Goal: Communication & Community: Answer question/provide support

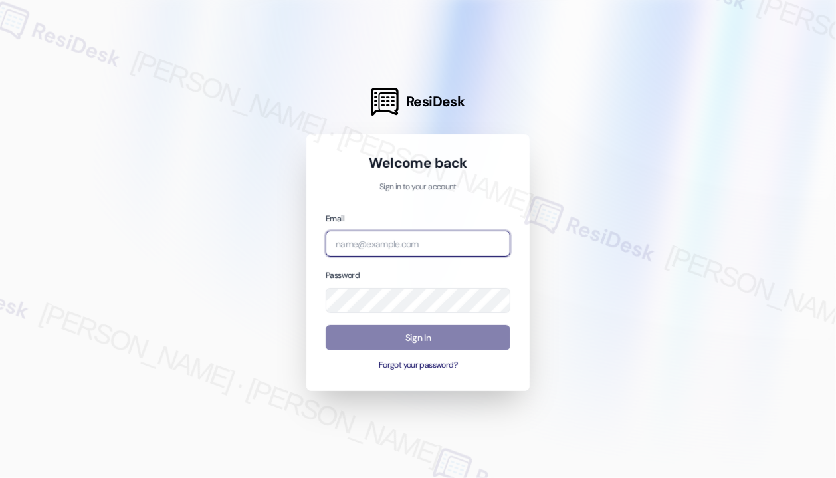
click at [409, 233] on input "email" at bounding box center [418, 244] width 185 height 26
type input "automated-surveys-jag-john-roy.roles@jag.com"
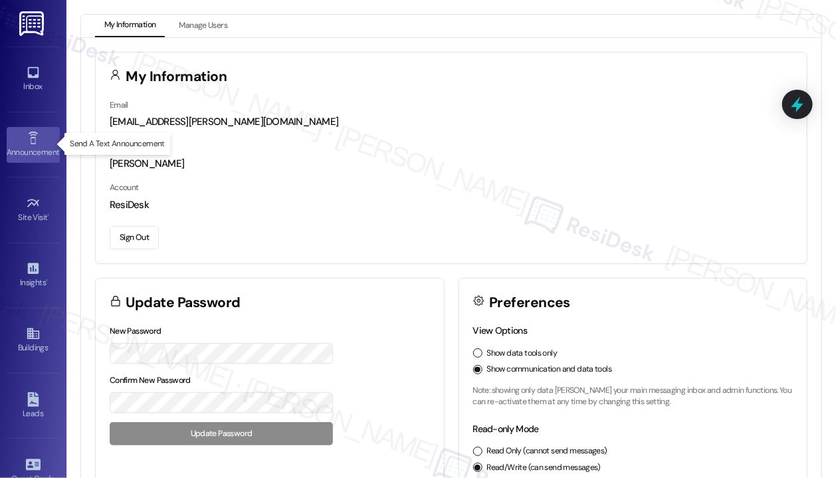
click at [32, 140] on icon at bounding box center [32, 138] width 9 height 13
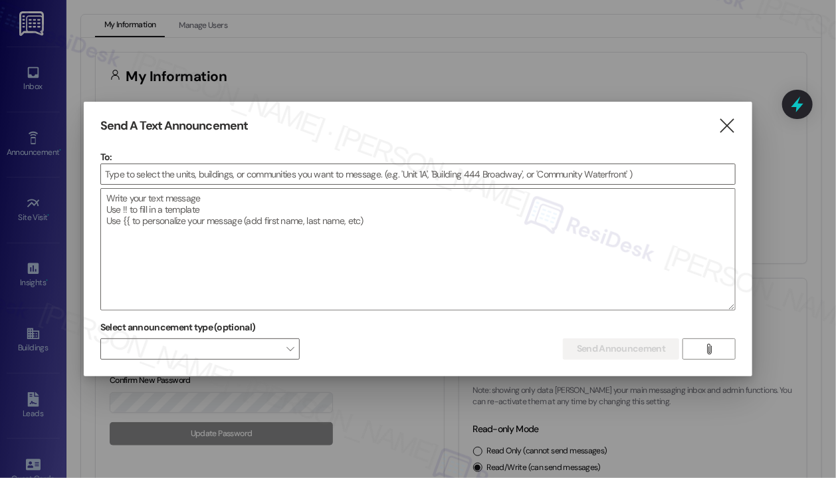
click at [718, 124] on icon "" at bounding box center [727, 126] width 18 height 14
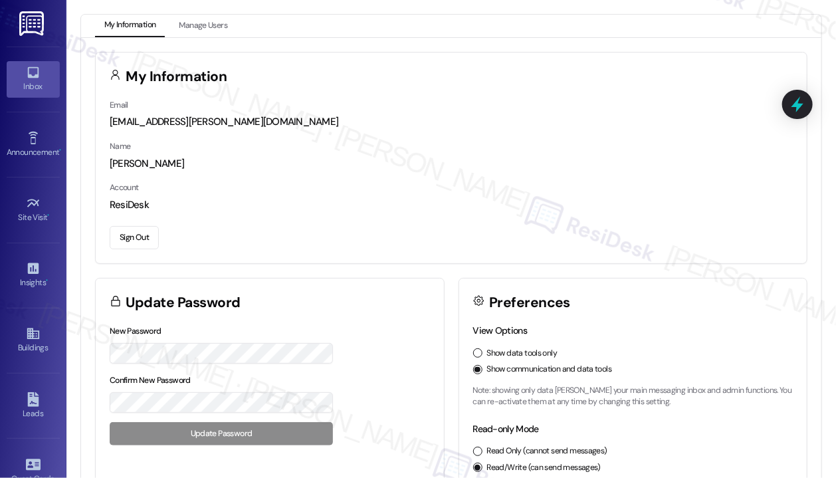
click at [41, 75] on link "Inbox" at bounding box center [33, 79] width 53 height 36
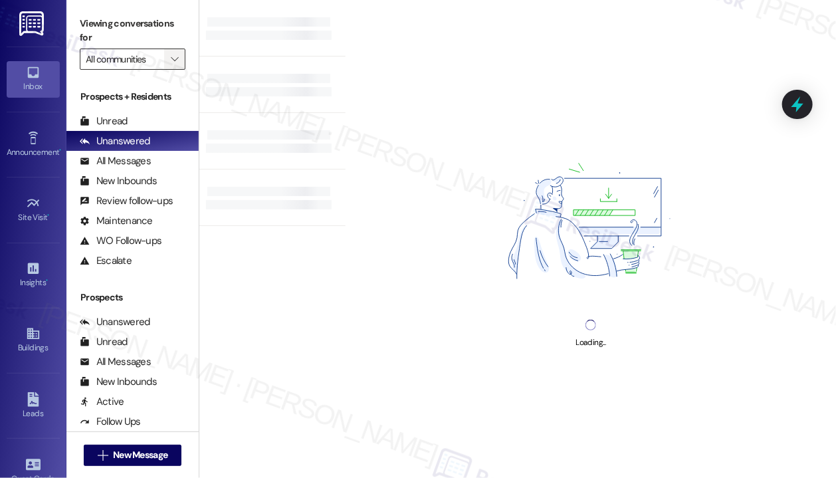
click at [173, 56] on icon "" at bounding box center [174, 59] width 7 height 11
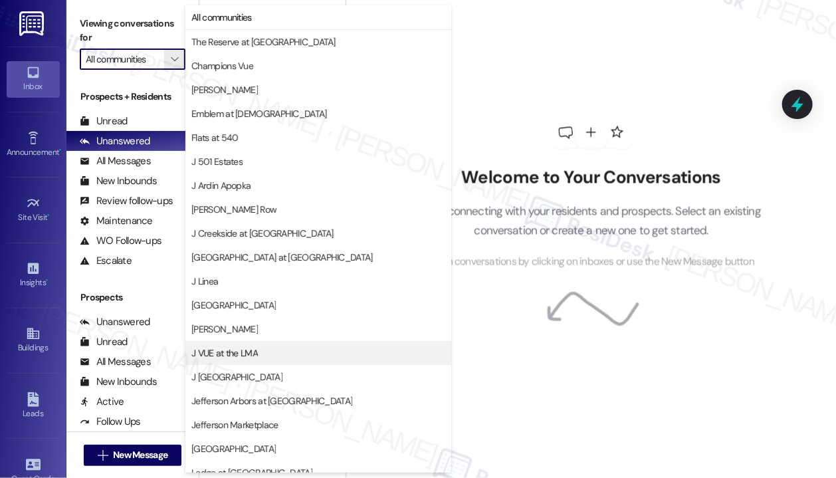
click at [282, 345] on button "J VUE at the LMA" at bounding box center [318, 353] width 266 height 24
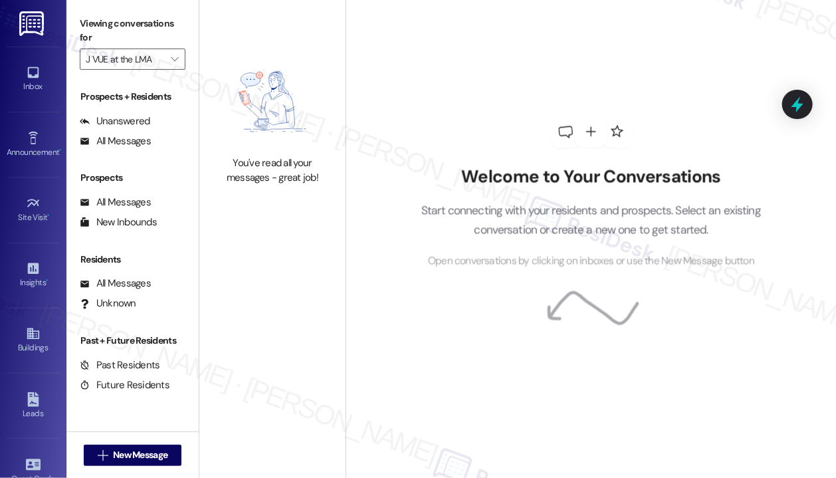
type input "J VUE at the LMA"
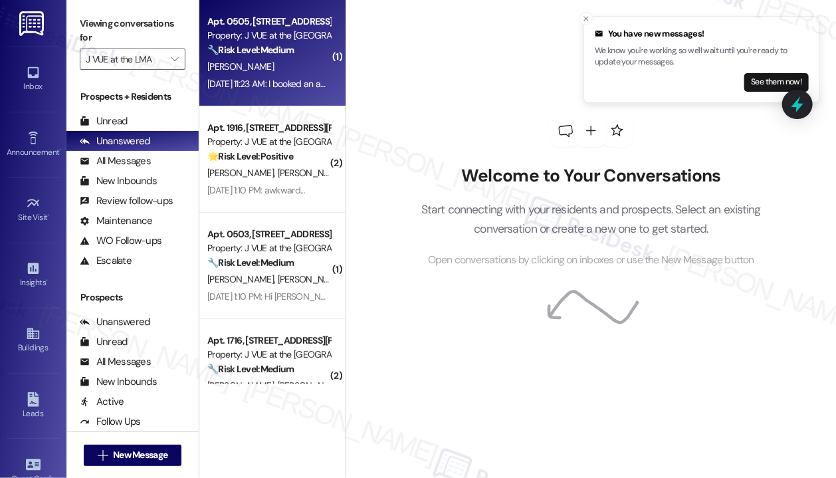
click at [235, 68] on span "R. Ravula" at bounding box center [240, 66] width 66 height 12
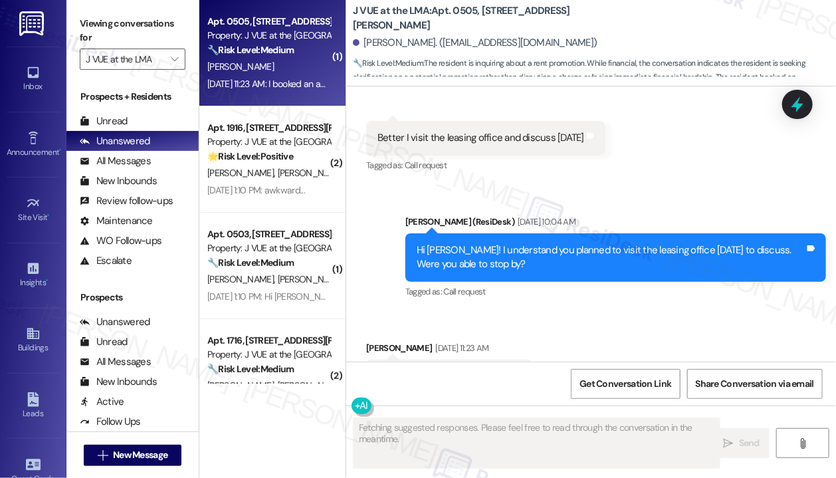
scroll to position [637, 0]
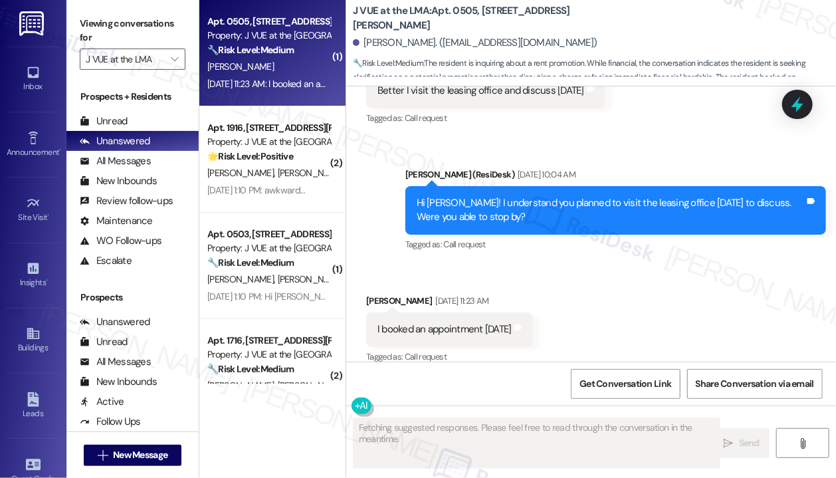
click at [633, 311] on div "Received via SMS Rohan Ravula Sep 05, 2025 at 11:23 AM I booked an appointment …" at bounding box center [591, 320] width 490 height 112
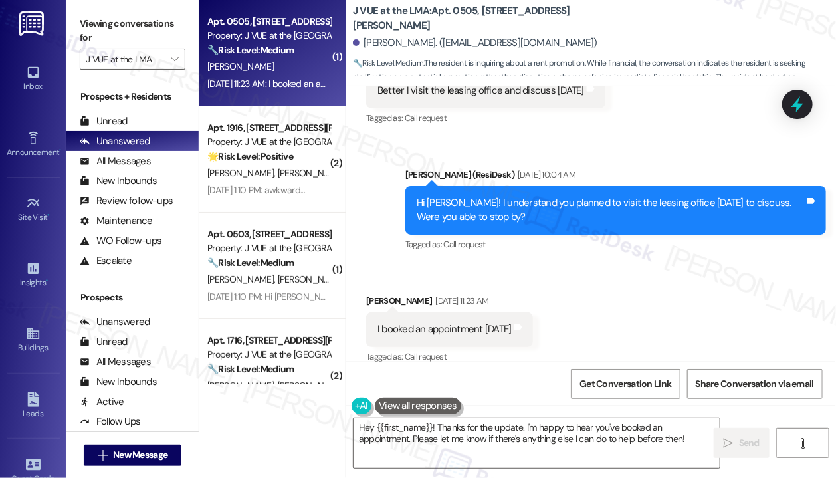
click at [615, 316] on div "Received via SMS Rohan Ravula Sep 05, 2025 at 11:23 AM I booked an appointment …" at bounding box center [591, 320] width 490 height 112
click at [617, 308] on div "Received via SMS Rohan Ravula Sep 05, 2025 at 11:23 AM I booked an appointment …" at bounding box center [591, 320] width 490 height 112
click at [485, 322] on div "I booked an appointment today" at bounding box center [444, 329] width 134 height 14
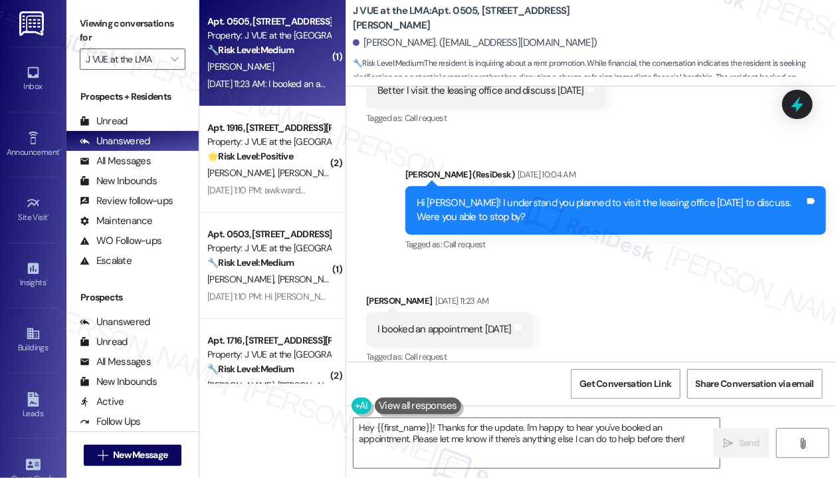
click at [617, 297] on div "Received via SMS Rohan Ravula Sep 05, 2025 at 11:23 AM I booked an appointment …" at bounding box center [591, 320] width 490 height 112
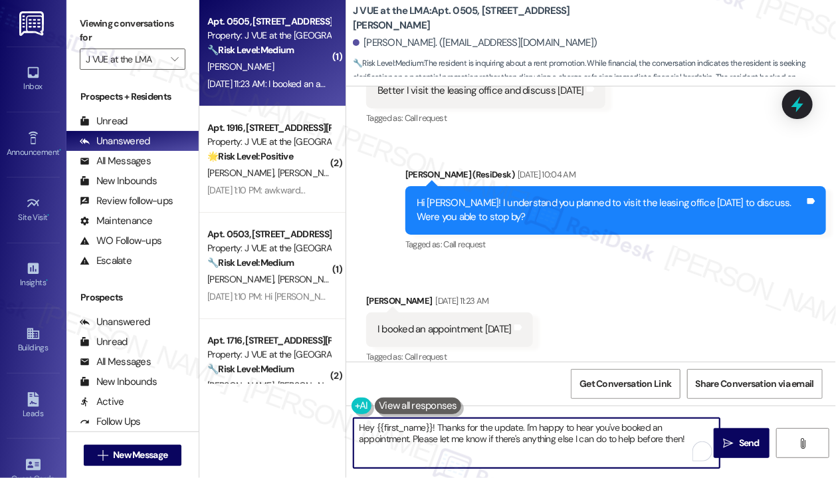
drag, startPoint x: 648, startPoint y: 439, endPoint x: 437, endPoint y: 427, distance: 211.0
click at [437, 427] on textarea "Hey {{first_name}}! Thanks for the update. I'm happy to hear you've booked an a…" at bounding box center [537, 443] width 366 height 50
paste textarea "Just checking in—were you able to book an appointment with the office last Frid…"
click at [583, 453] on textarea "Hey {{first_name}}! Just checking in—were you able to book an appointment with …" at bounding box center [537, 443] width 366 height 50
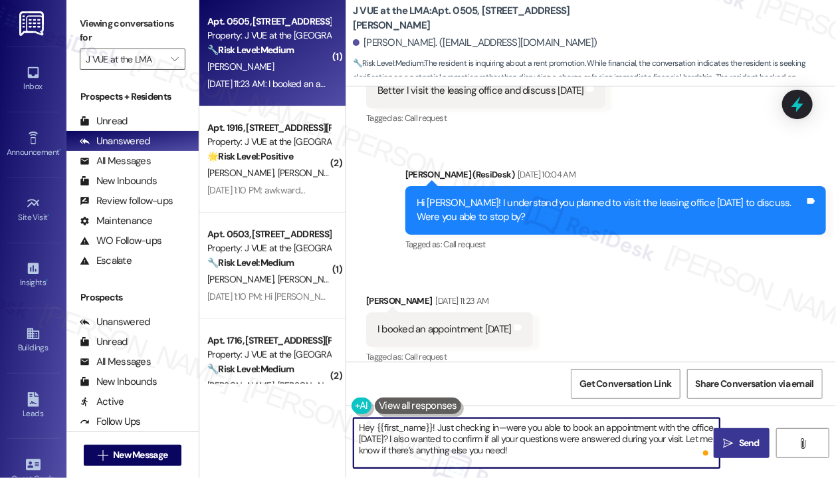
type textarea "Hey {{first_name}}! Just checking in—were you able to book an appointment with …"
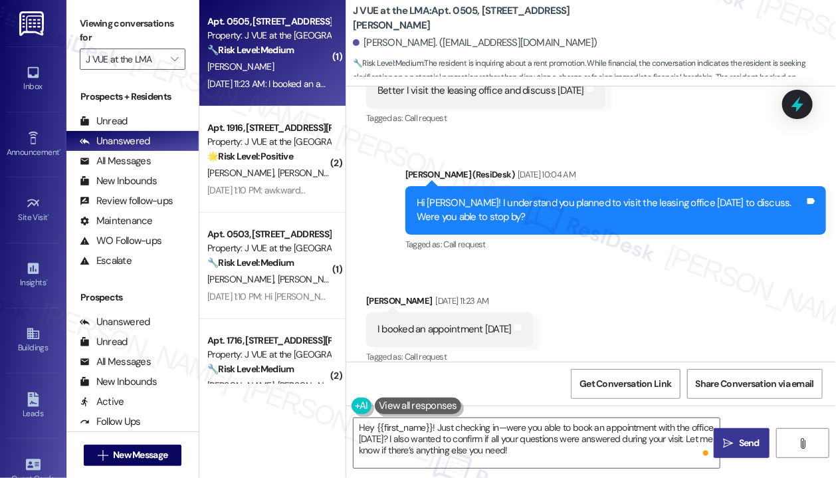
click at [736, 440] on span "Send" at bounding box center [749, 443] width 26 height 14
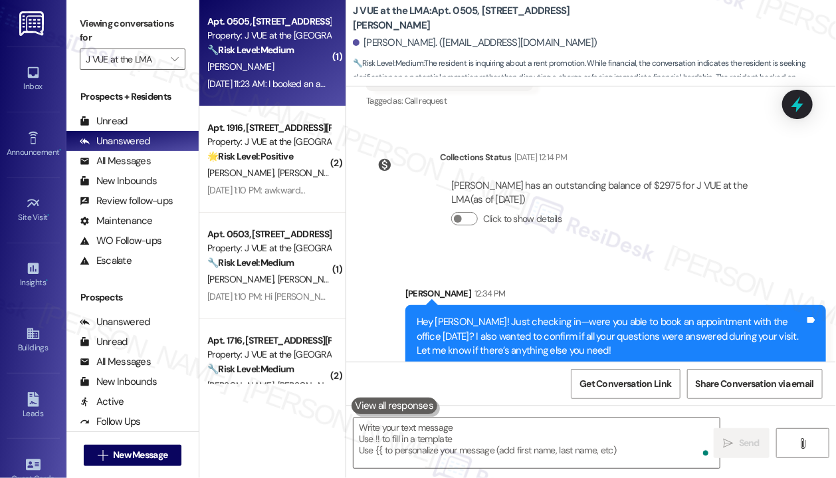
scroll to position [894, 0]
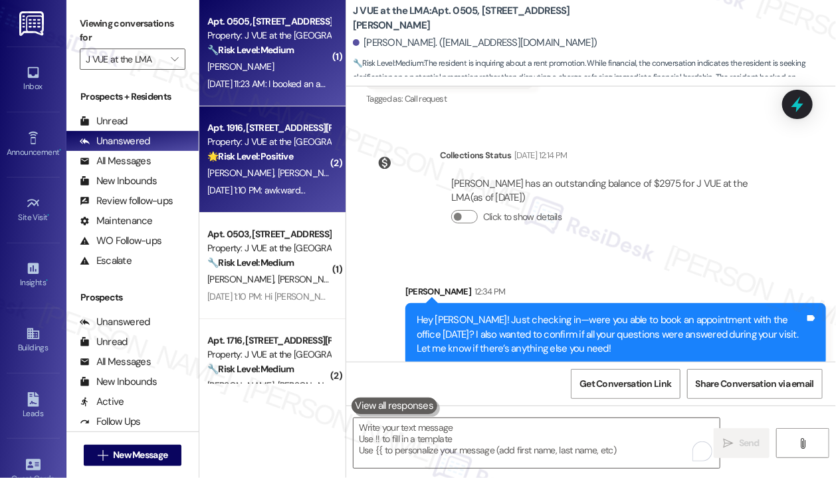
click at [286, 173] on span "R. Dominguez Castaneda" at bounding box center [345, 173] width 135 height 12
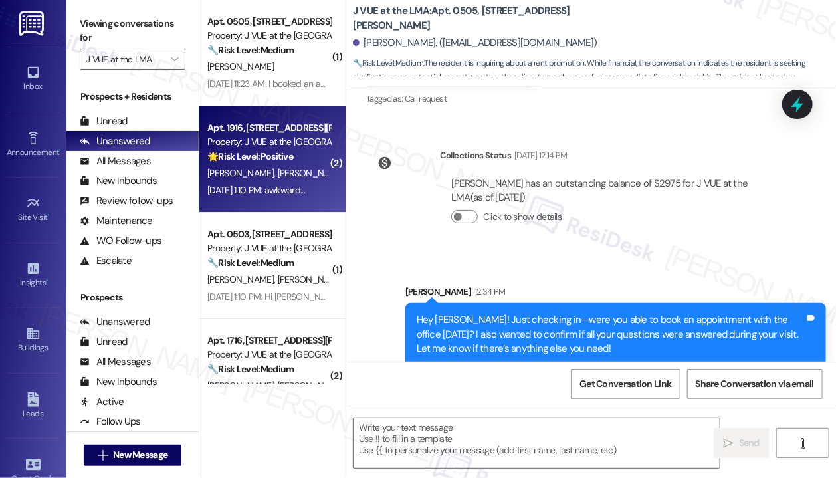
type textarea "Fetching suggested responses. Please feel free to read through the conversation…"
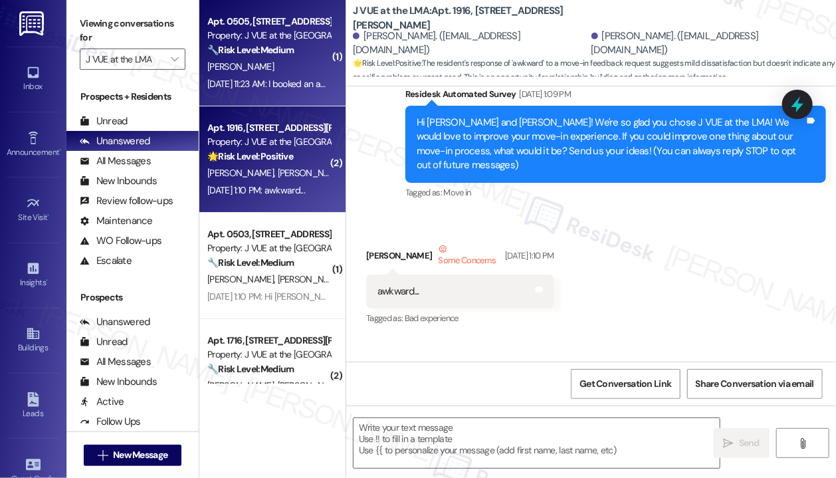
scroll to position [173, 0]
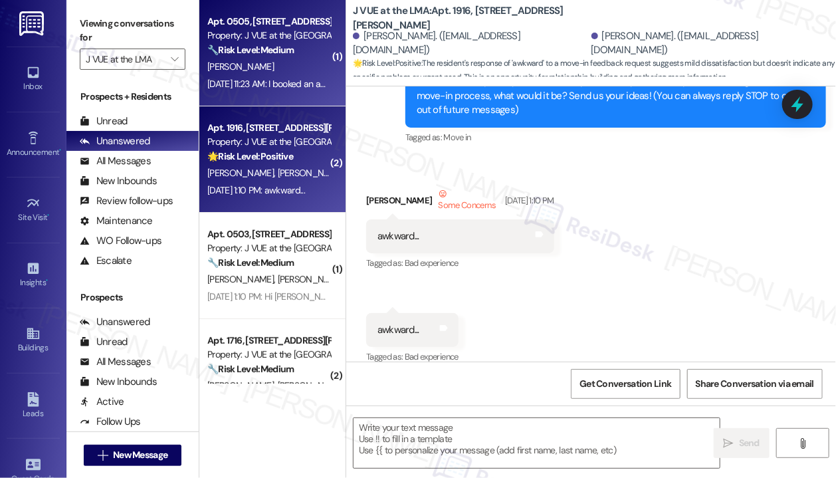
type textarea "Fetching suggested responses. Please feel free to read through the conversation…"
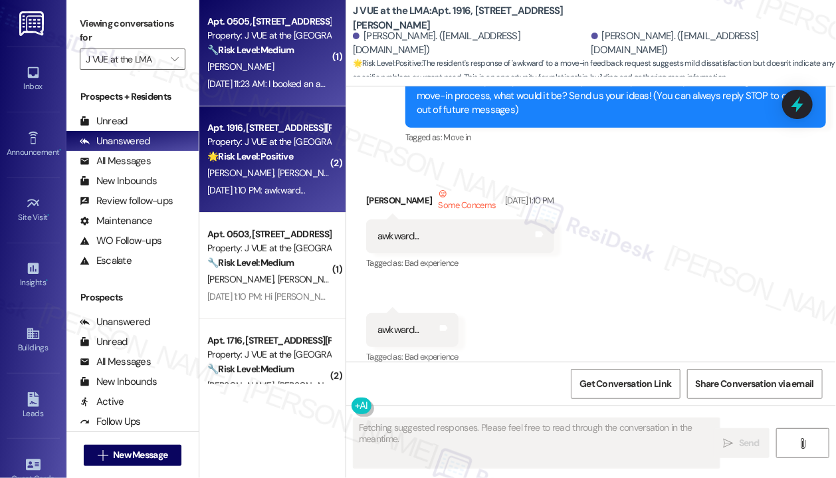
click at [292, 88] on div "Sep 05, 2025 at 11:23 AM: I booked an appointment today Sep 05, 2025 at 11:23 A…" at bounding box center [299, 84] width 185 height 12
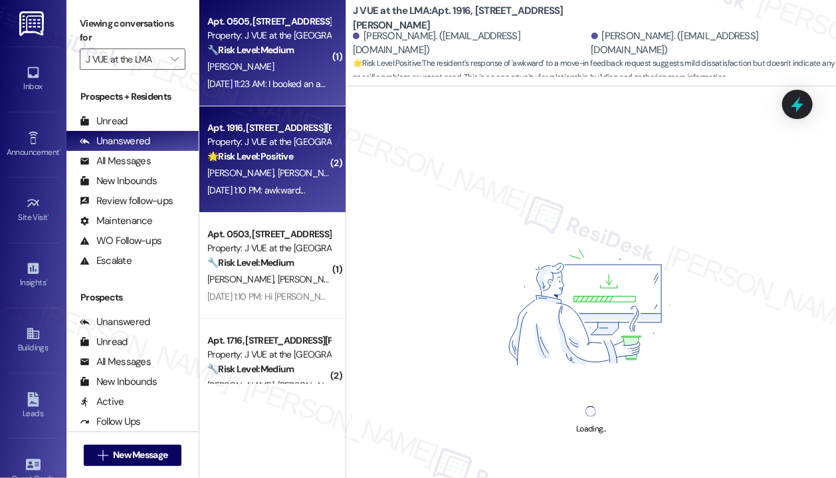
click at [293, 154] on strong "🌟 Risk Level: Positive" at bounding box center [250, 156] width 86 height 12
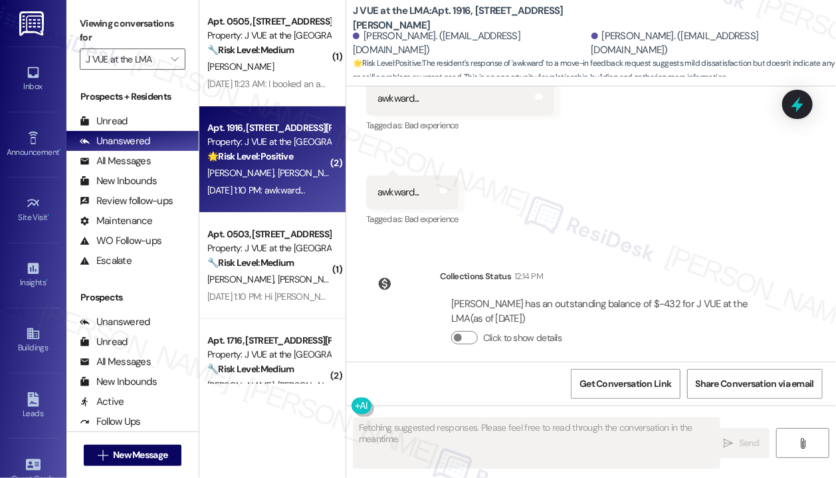
type textarea "Fetching suggested responses. Please feel free to read through the conversation…"
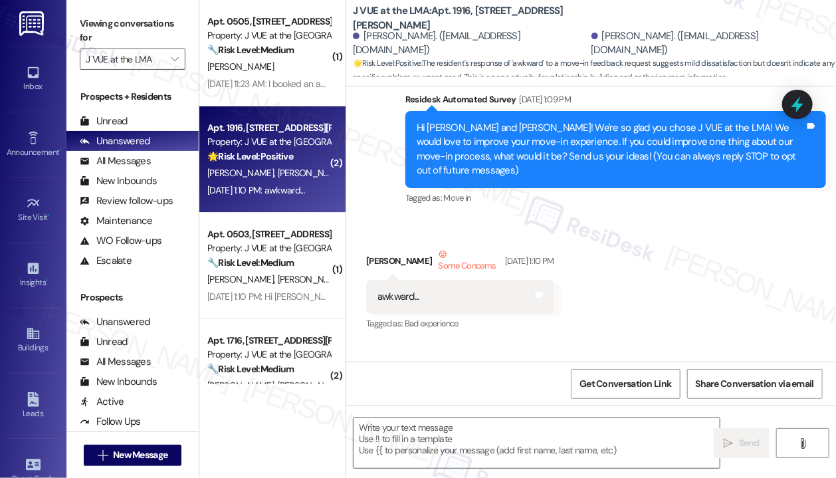
scroll to position [45, 0]
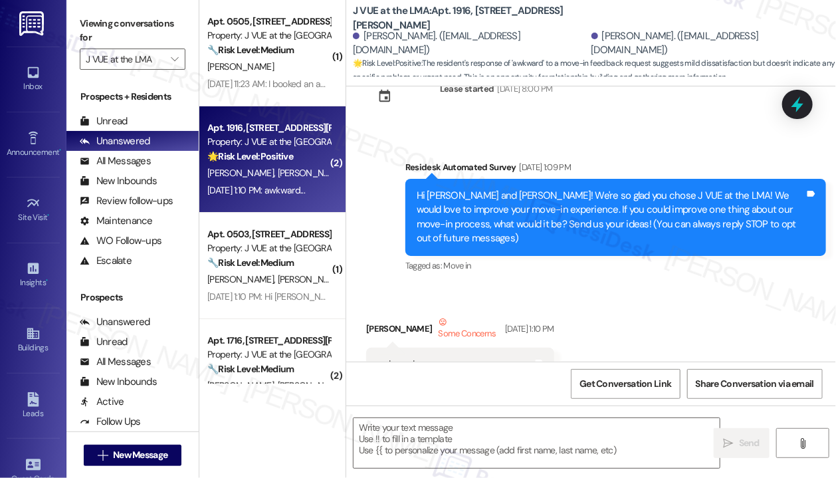
click at [564, 225] on div "Hi Christina and Rocio! We're so glad you chose J VUE at the LMA! We would love…" at bounding box center [611, 217] width 388 height 57
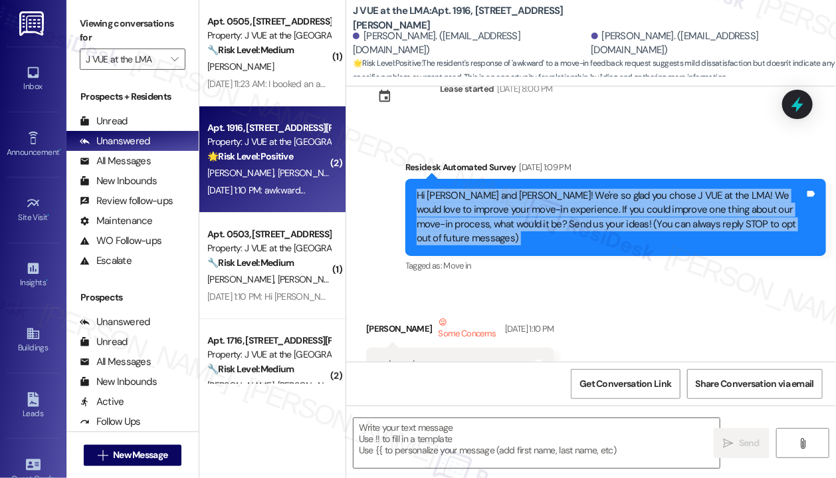
click at [564, 225] on div "Hi Christina and Rocio! We're so glad you chose J VUE at the LMA! We would love…" at bounding box center [611, 217] width 388 height 57
copy div "Hi Christina and Rocio! We're so glad you chose J VUE at the LMA! We would love…"
click at [478, 438] on textarea at bounding box center [537, 443] width 366 height 50
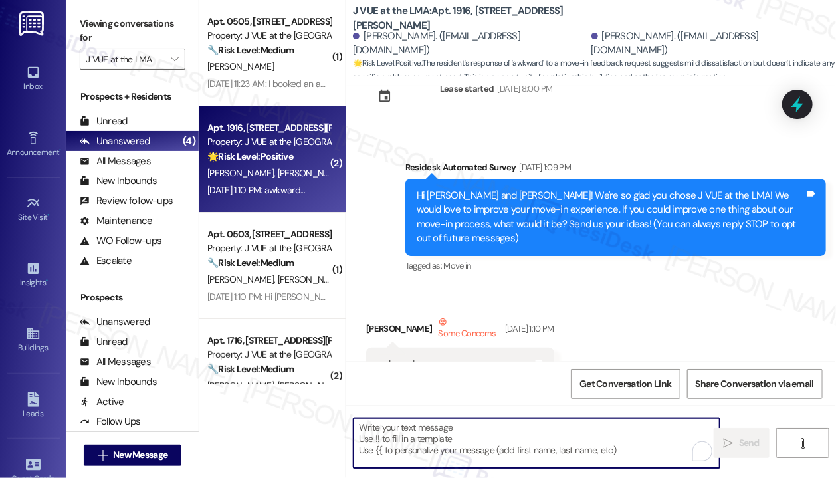
paste textarea "Thanks for your response! I’m here if there’s anything I can help with or if yo…"
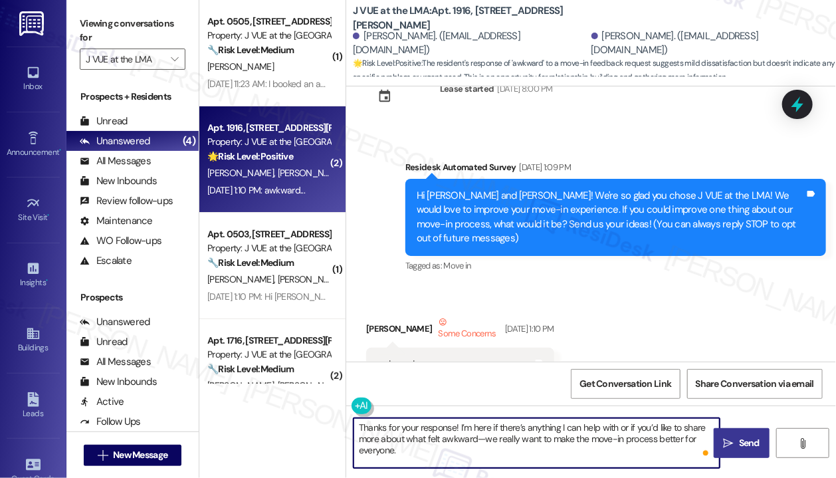
type textarea "Thanks for your response! I’m here if there’s anything I can help with or if yo…"
click at [737, 443] on span "Send" at bounding box center [749, 443] width 26 height 14
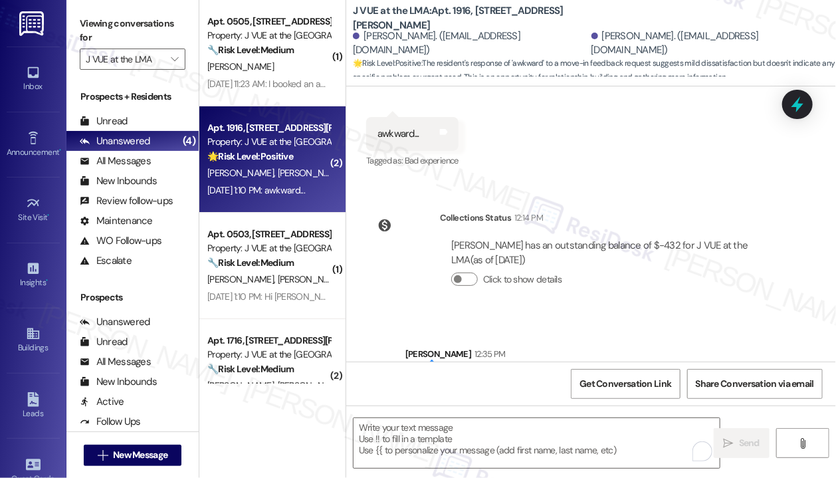
scroll to position [432, 0]
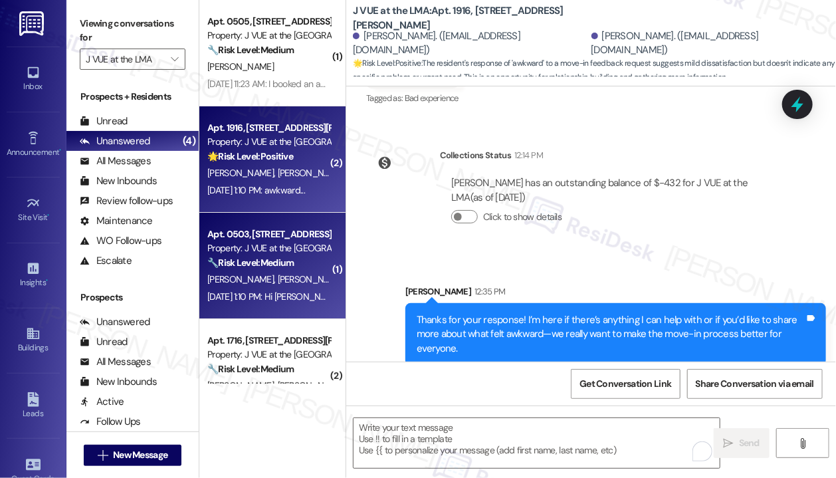
click at [294, 262] on strong "🔧 Risk Level: Medium" at bounding box center [250, 263] width 86 height 12
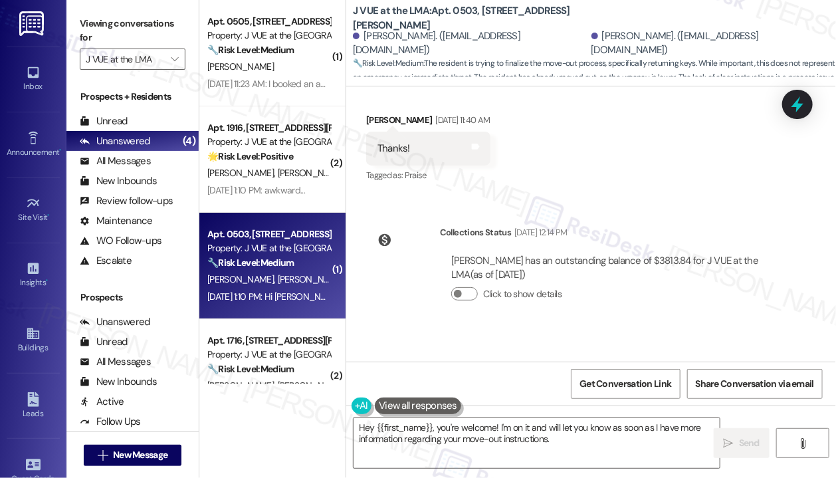
scroll to position [1408, 0]
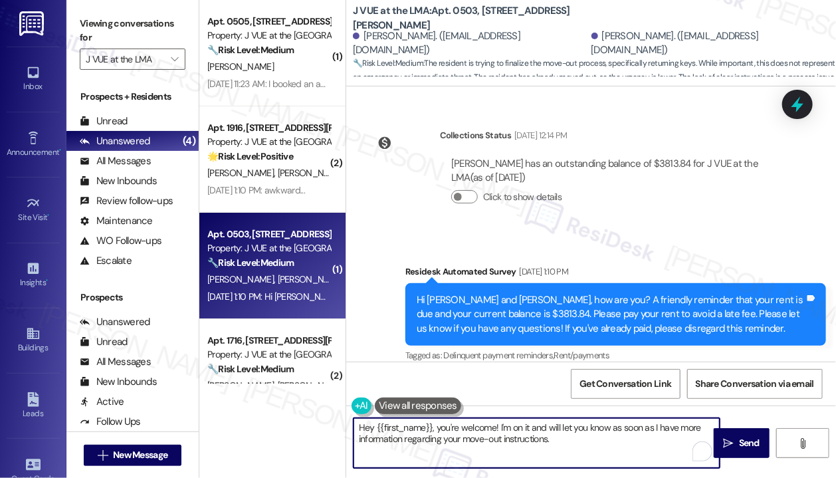
drag, startPoint x: 601, startPoint y: 444, endPoint x: 498, endPoint y: 427, distance: 103.7
click at [498, 427] on textarea "Hey {{first_name}}, you're welcome! I'm on it and will let you know as soon as …" at bounding box center [537, 443] width 366 height 50
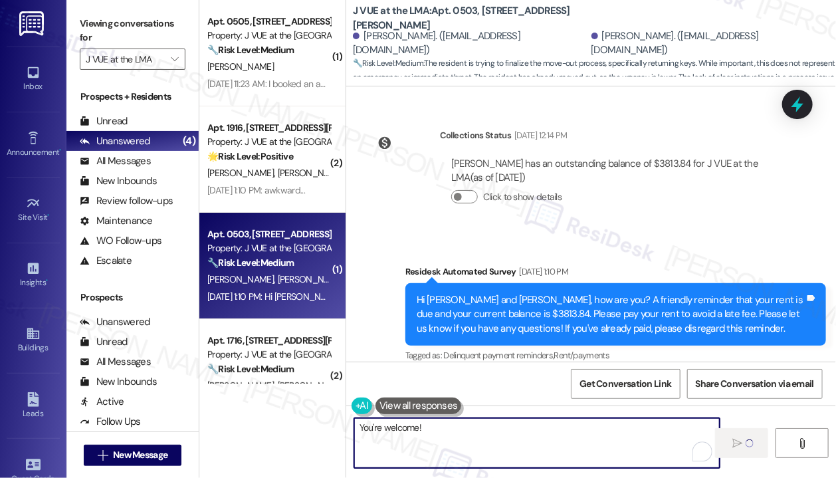
scroll to position [42, 0]
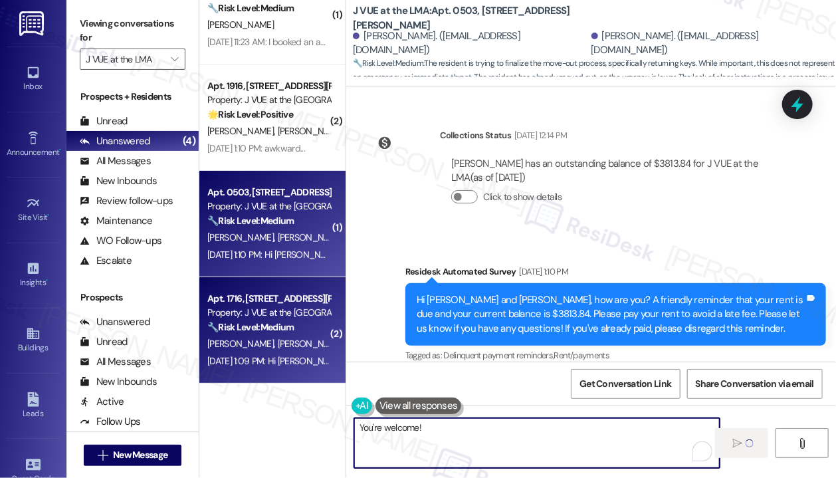
type textarea "You're welcome!"
click at [294, 331] on strong "🔧 Risk Level: Medium" at bounding box center [250, 327] width 86 height 12
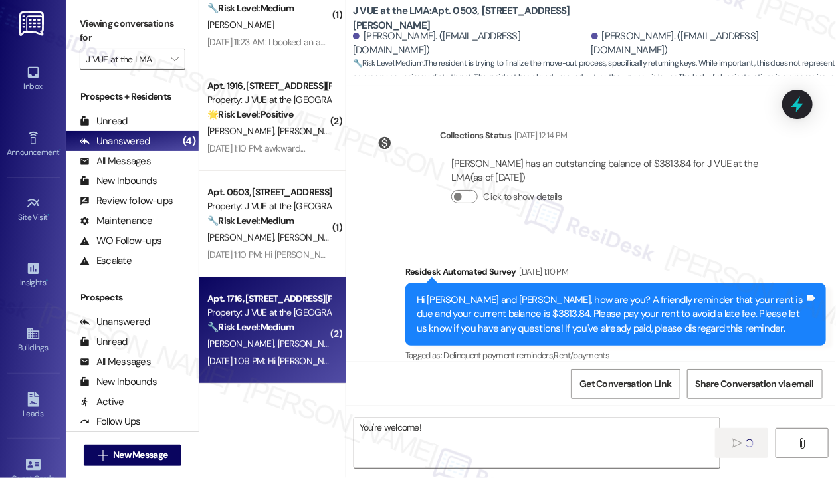
type textarea "Fetching suggested responses. Please feel free to read through the conversation…"
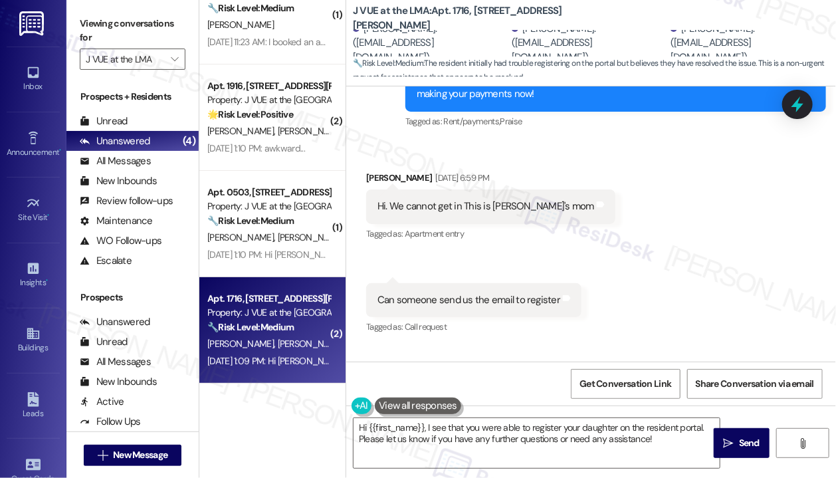
scroll to position [692, 0]
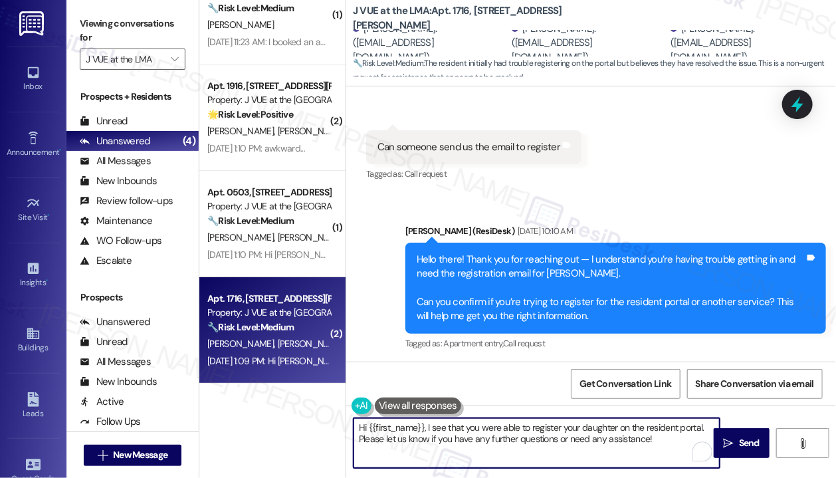
drag, startPoint x: 670, startPoint y: 437, endPoint x: 356, endPoint y: 446, distance: 314.5
click at [355, 446] on textarea "Hi {{first_name}}, I see that you were able to register your daughter on the re…" at bounding box center [537, 443] width 366 height 50
type textarea "Hi {{first_name}}, I see that you were able to register your daughter on the re…"
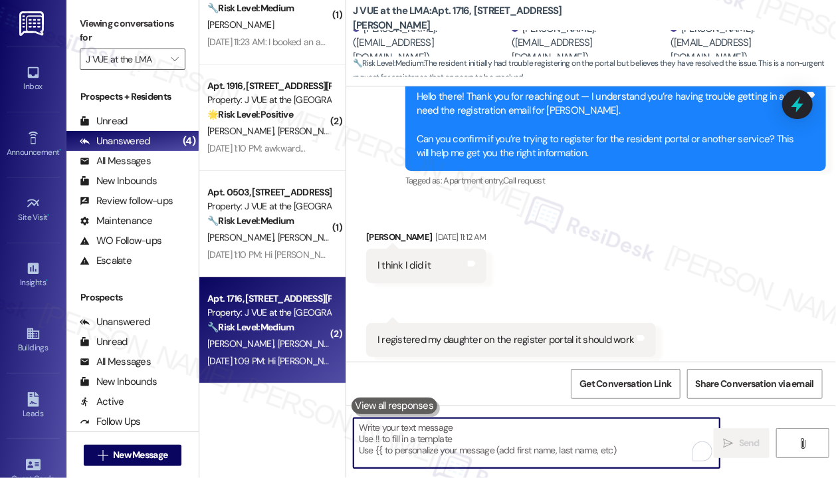
scroll to position [880, 0]
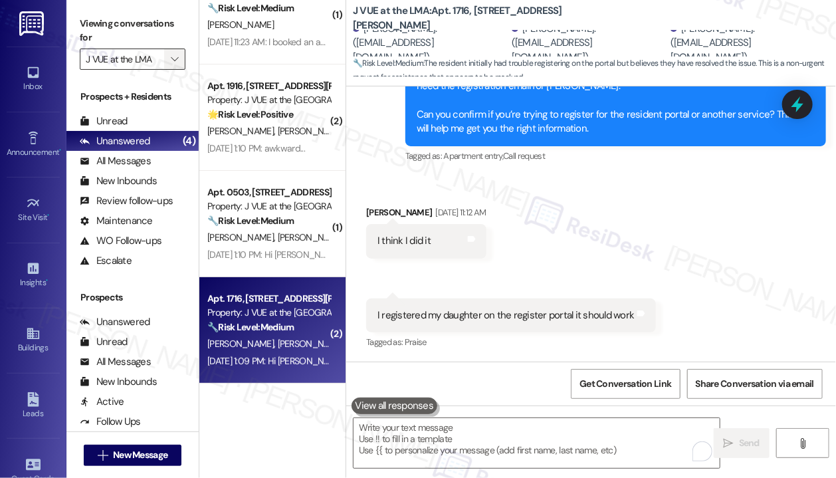
click at [176, 62] on icon "" at bounding box center [174, 59] width 7 height 11
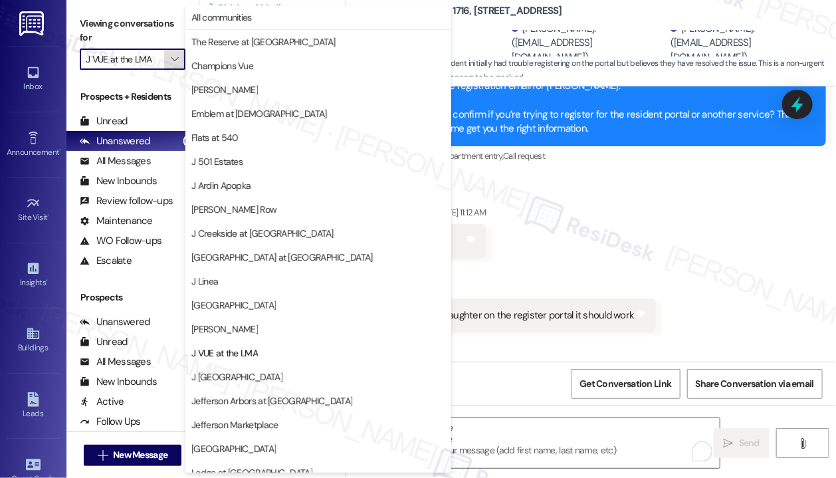
scroll to position [203, 0]
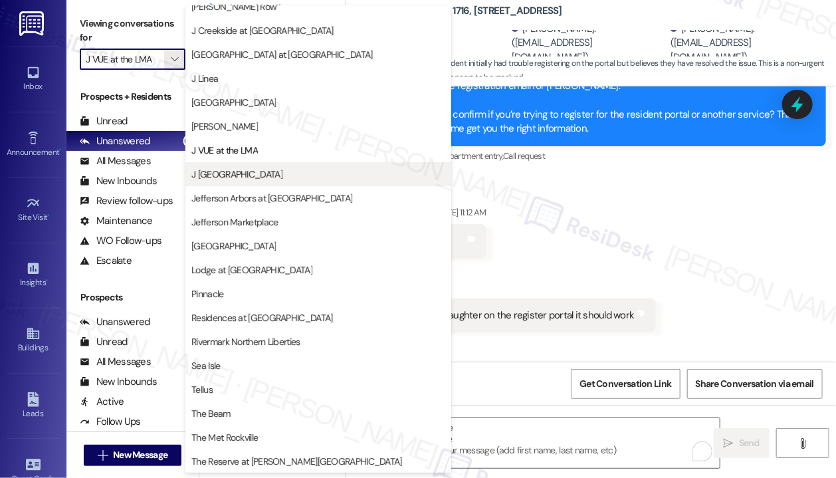
click at [240, 173] on span "J [GEOGRAPHIC_DATA]" at bounding box center [236, 173] width 91 height 13
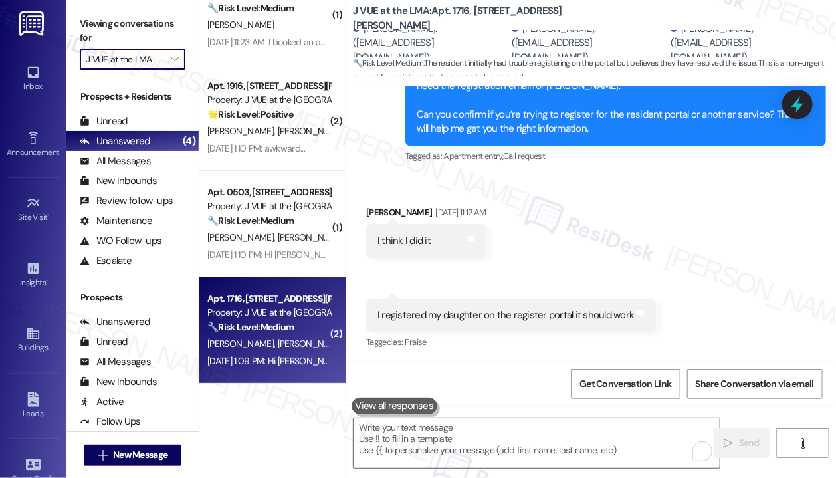
type input "J [GEOGRAPHIC_DATA]"
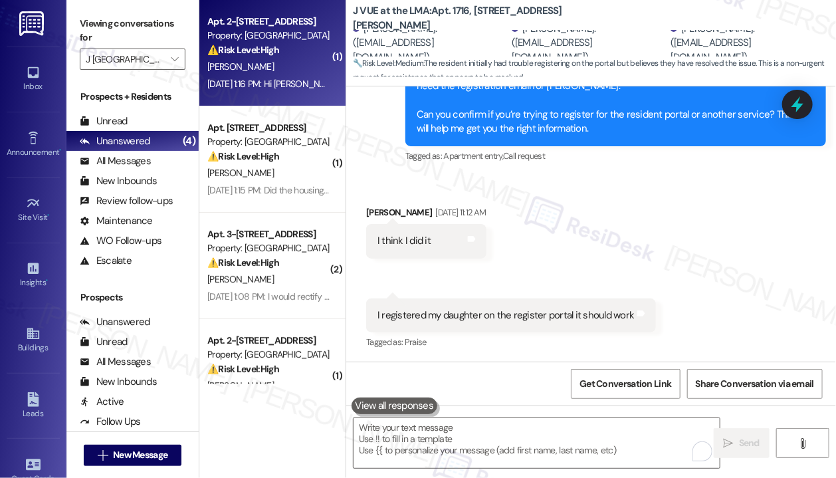
click at [288, 88] on div "Sep 05, 2025 at 1:16 PM: Hi Sarah! Thank you. It's a fee not rent. My full Sept…" at bounding box center [672, 84] width 930 height 12
type textarea "Fetching suggested responses. Please feel free to read through the conversation…"
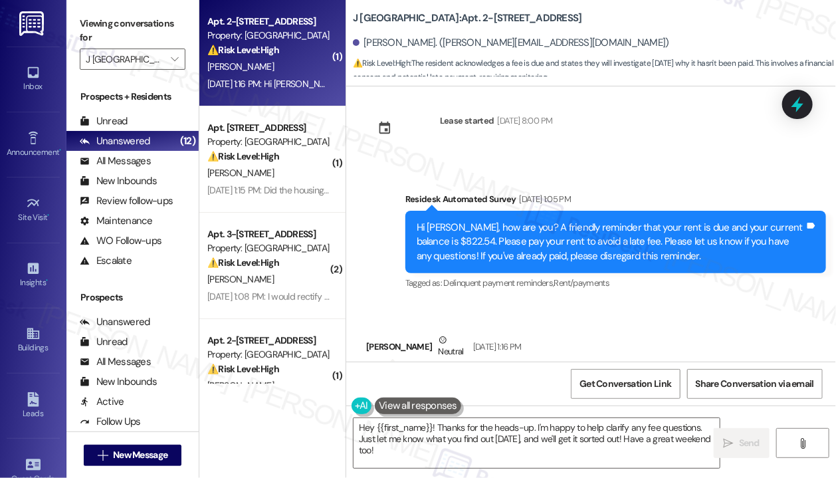
scroll to position [7098, 0]
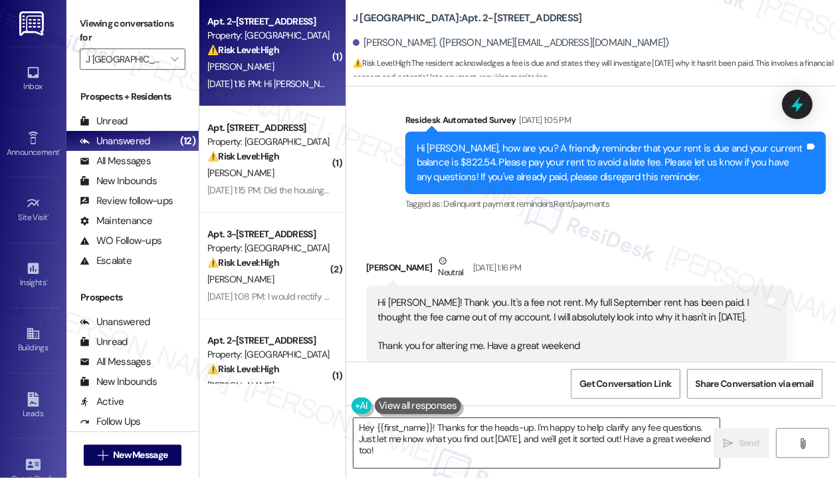
click at [579, 429] on textarea "Hey {{first_name}}! Thanks for the heads-up. I'm happy to help clarify any fee …" at bounding box center [537, 443] width 366 height 50
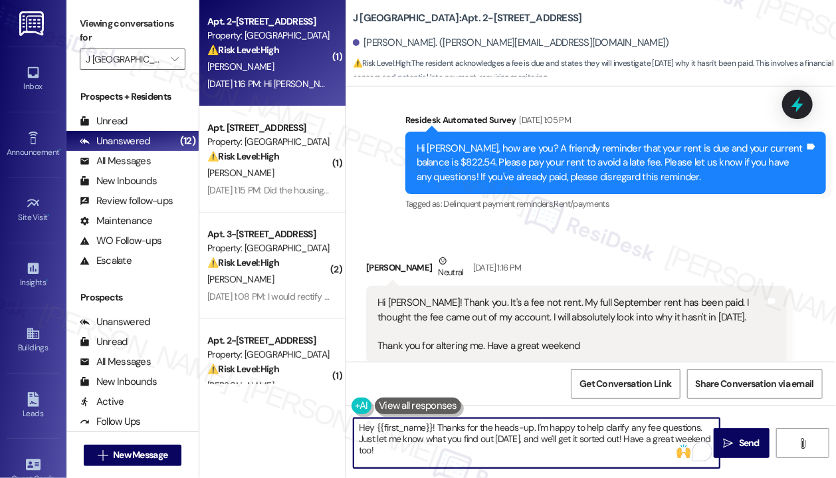
click at [538, 438] on textarea "Hey {{first_name}}! Thanks for the heads-up. I'm happy to help clarify any fee …" at bounding box center [537, 443] width 366 height 50
drag, startPoint x: 621, startPoint y: 437, endPoint x: 629, endPoint y: 461, distance: 25.4
click at [629, 461] on textarea "Hey {{first_name}}! Thanks for the heads-up. I'm happy to help clarify any fee …" at bounding box center [537, 443] width 366 height 50
click at [643, 441] on textarea "Hey {{first_name}}! Thanks for the heads-up. I'm happy to help clarify any fee …" at bounding box center [537, 443] width 366 height 50
type textarea "Hey {{first_name}}! Thanks for the heads-up. I'm happy to help clarify any fee …"
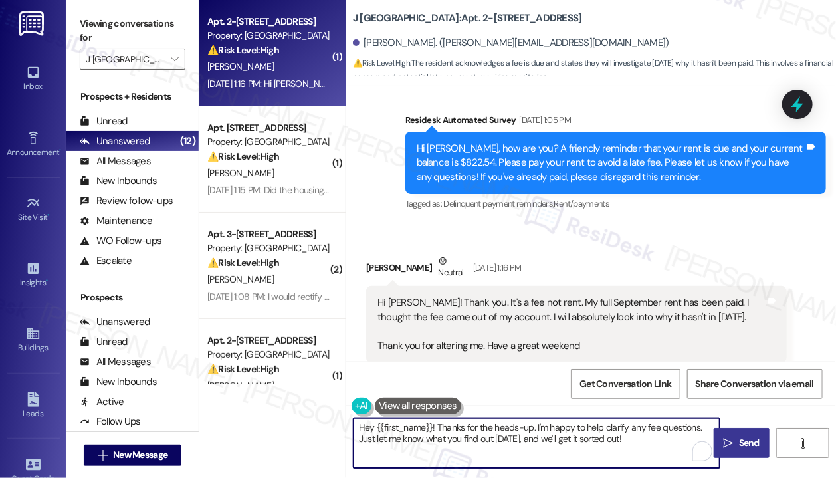
click at [747, 443] on span "Send" at bounding box center [749, 443] width 21 height 14
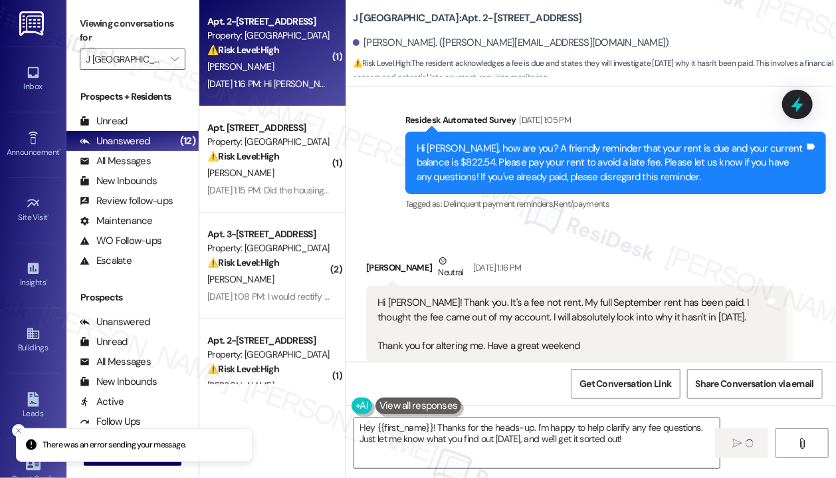
scroll to position [7097, 0]
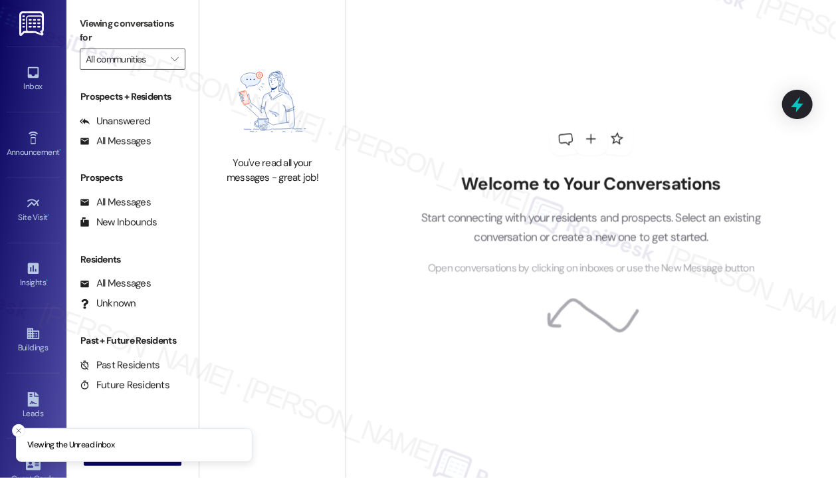
type input "J [GEOGRAPHIC_DATA]"
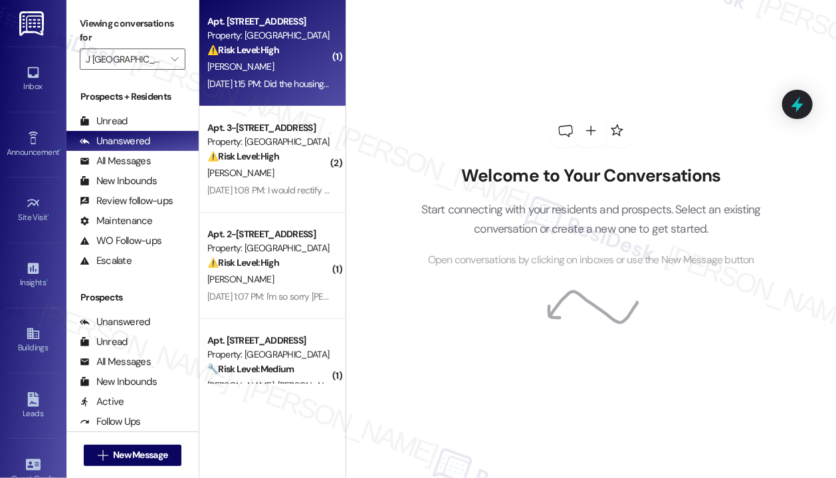
click at [300, 93] on div "Apt. 4-4142, 1042 Main Street Property: J Woburn Heights ⚠️ Risk Level: High Th…" at bounding box center [272, 53] width 146 height 106
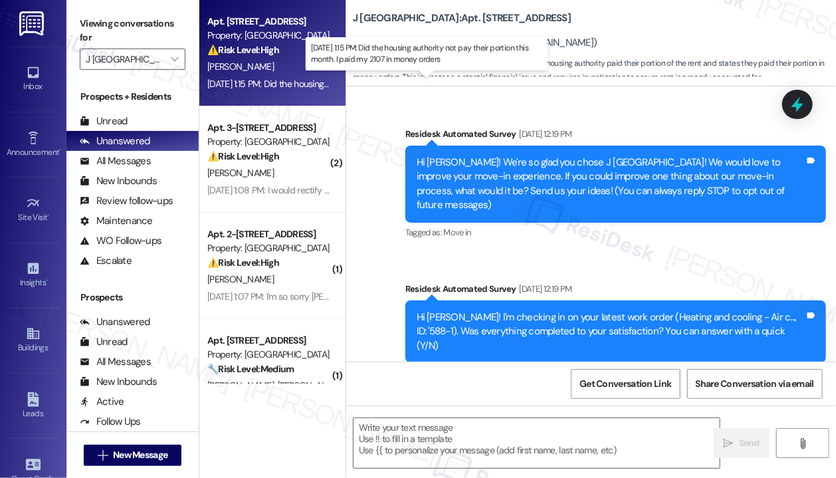
scroll to position [6808, 0]
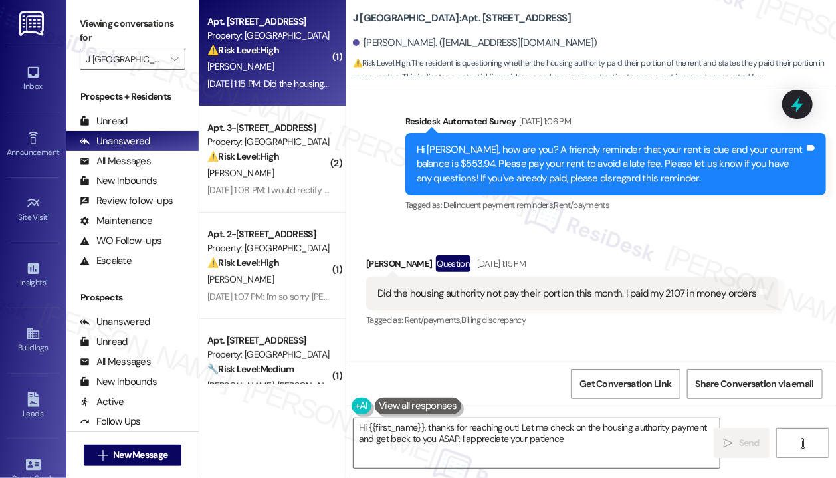
type textarea "Hi {{first_name}}, thanks for reaching out! Let me check on the housing authori…"
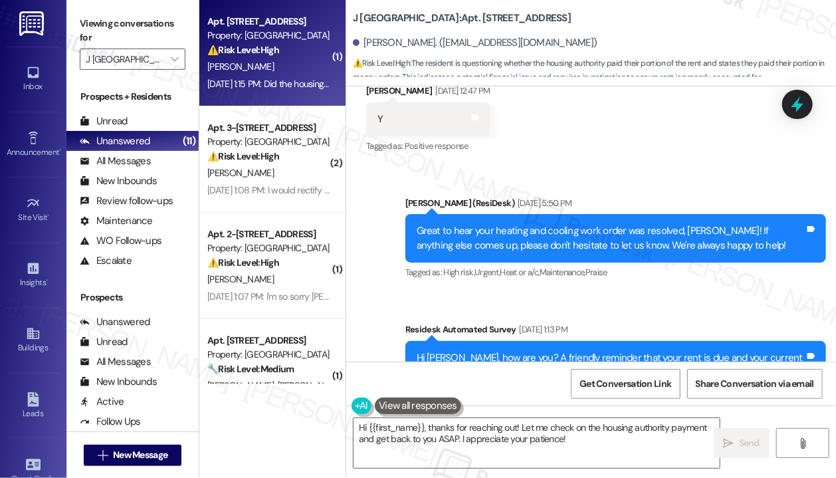
scroll to position [5944, 0]
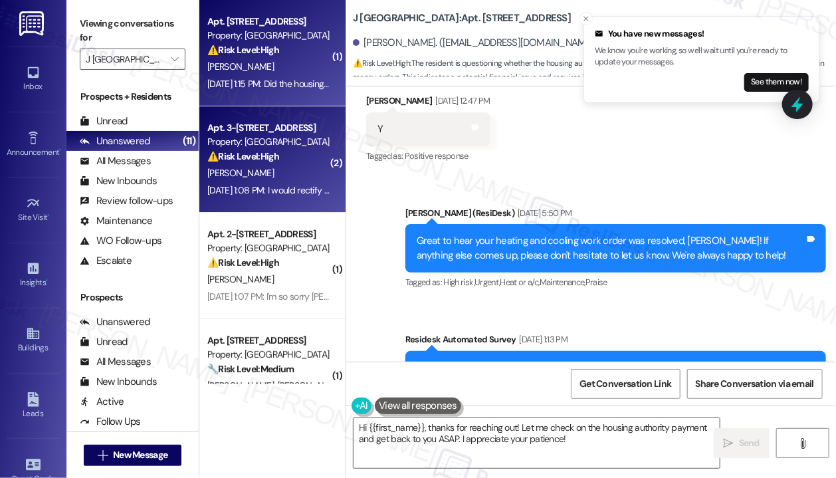
click at [309, 177] on div "[PERSON_NAME]" at bounding box center [269, 173] width 126 height 17
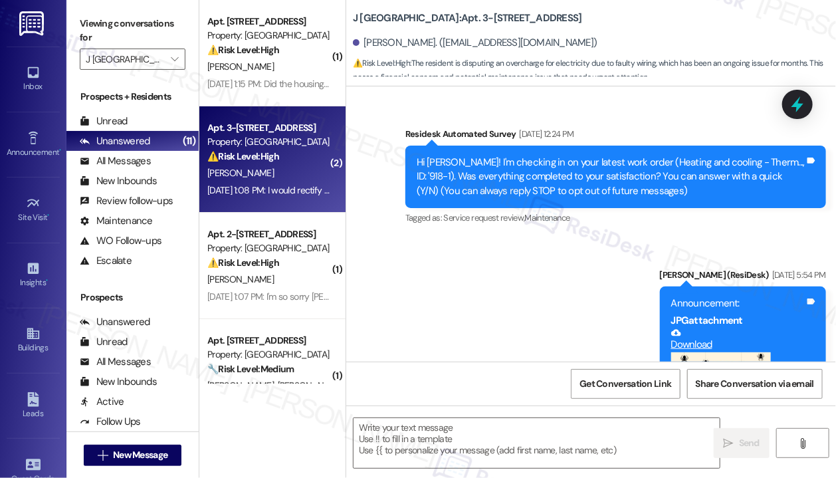
scroll to position [1858, 0]
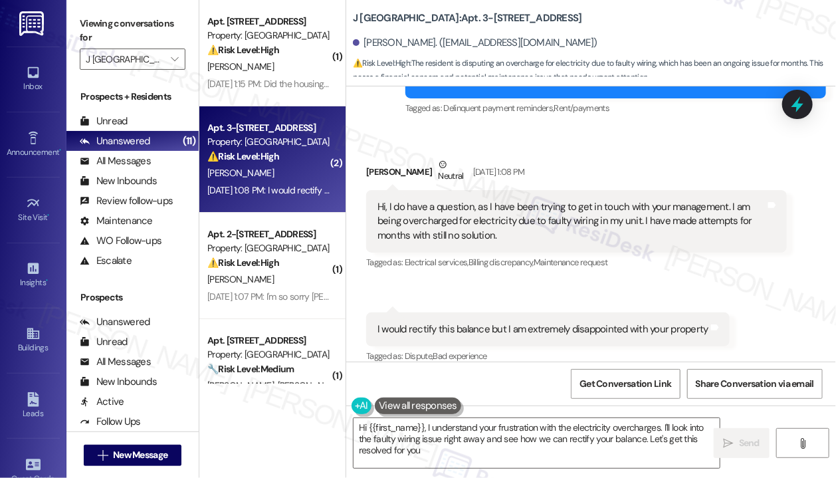
type textarea "Hi {{first_name}}, I understand your frustration with the electricity overcharg…"
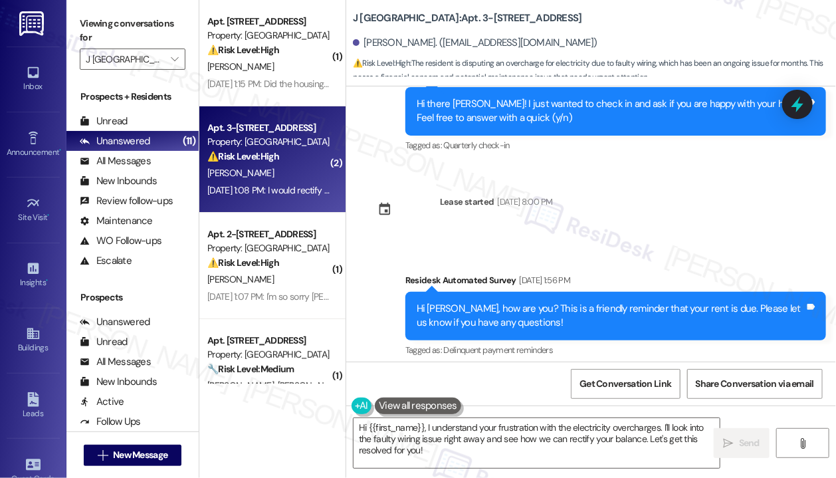
scroll to position [1260, 0]
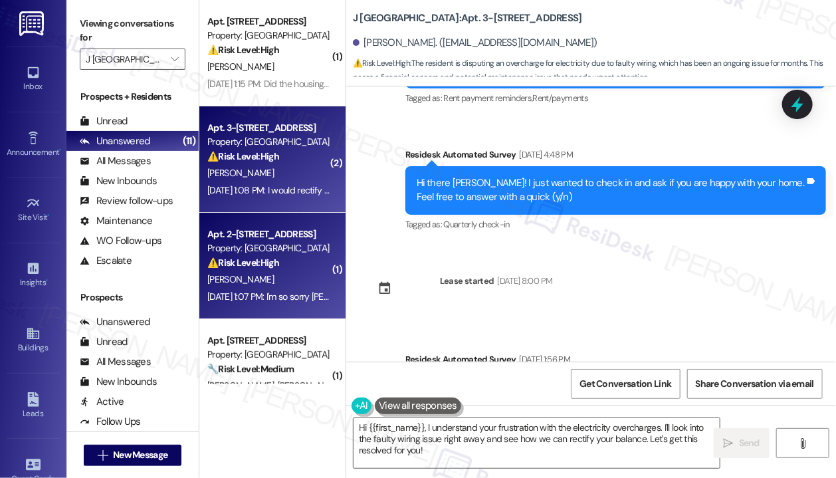
click at [289, 257] on div "⚠️ Risk Level: High The resident states they will pay rent next Friday, indicat…" at bounding box center [268, 263] width 123 height 14
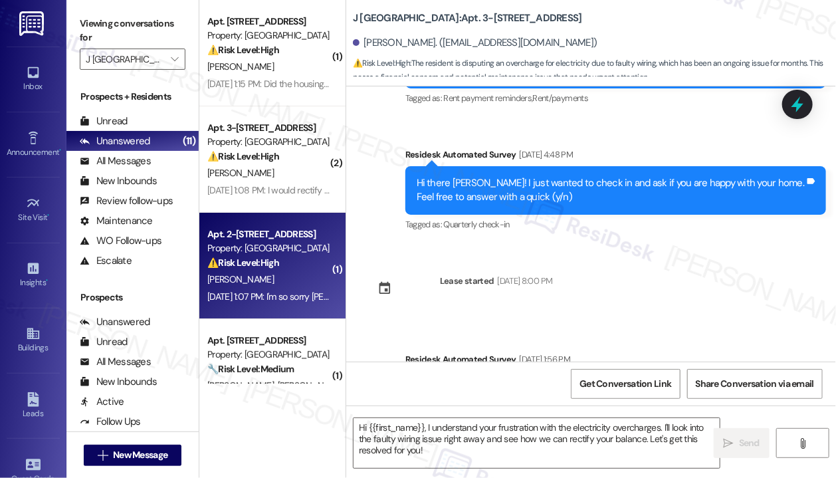
type textarea "Fetching suggested responses. Please feel free to read through the conversation…"
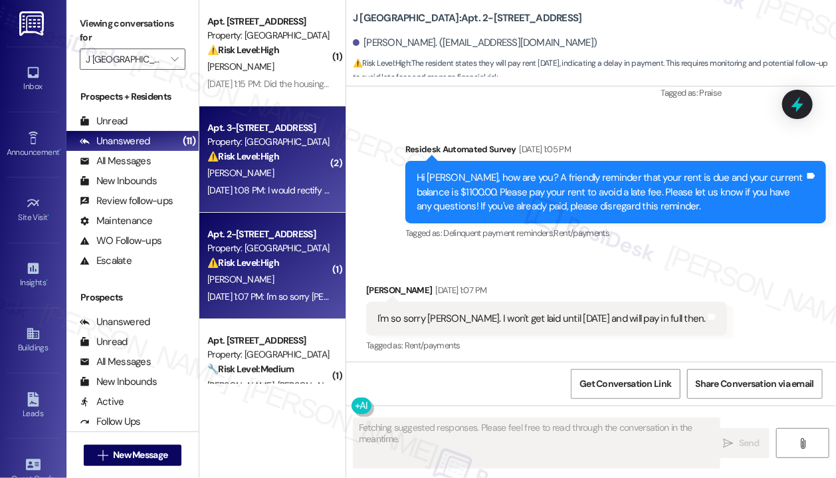
scroll to position [11748, 0]
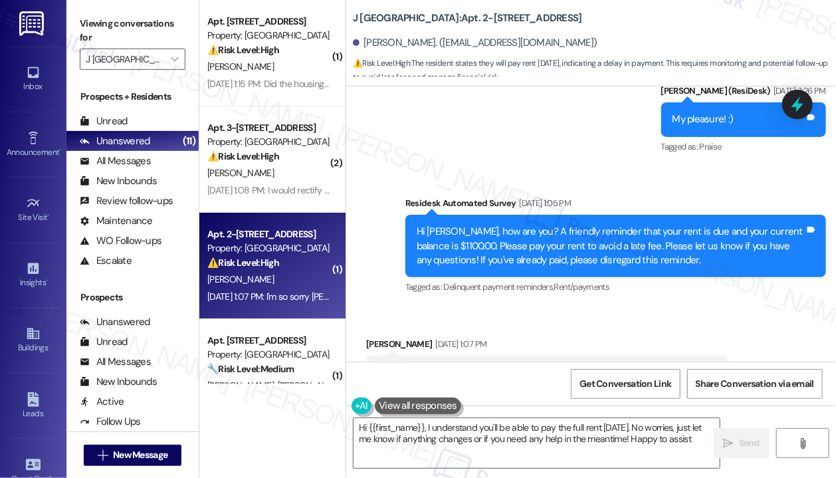
type textarea "Hi {{first_name}}, I understand you'll be able to pay the full rent next Friday…"
click at [457, 307] on div "Received via SMS Kristine Cooper Sep 05, 2025 at 1:07 PM I'm so sorry jay. I wo…" at bounding box center [591, 363] width 490 height 112
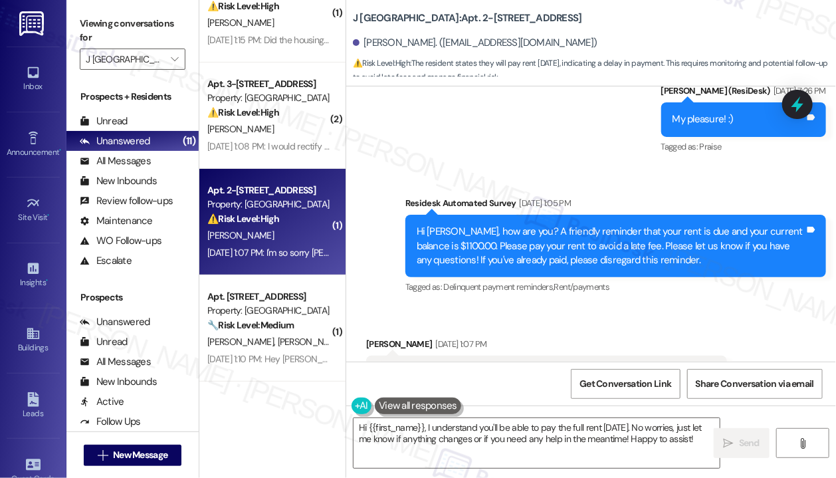
scroll to position [199, 0]
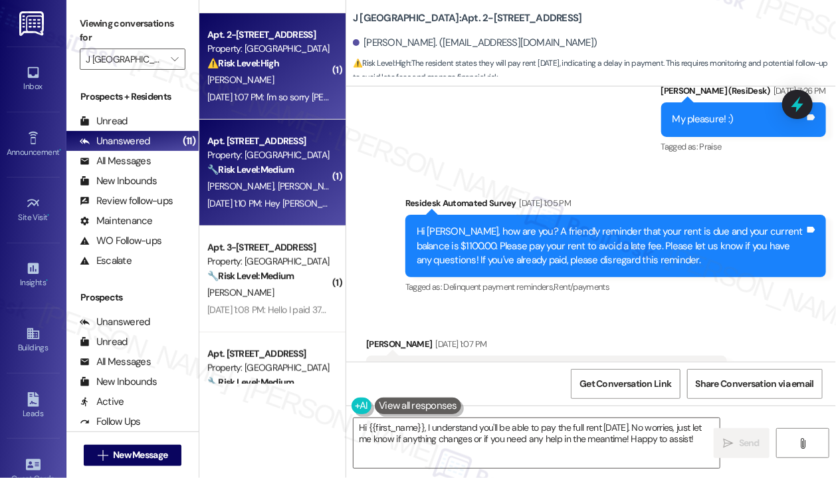
click at [285, 167] on strong "🔧 Risk Level: Medium" at bounding box center [250, 169] width 86 height 12
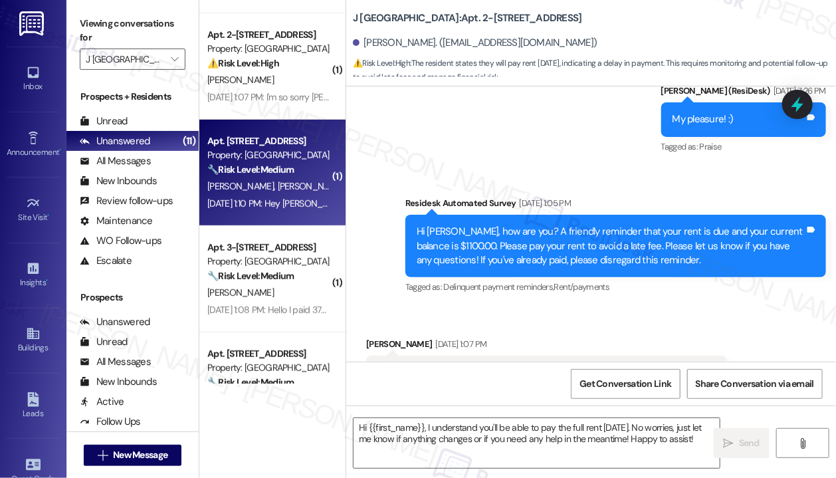
type textarea "Fetching suggested responses. Please feel free to read through the conversation…"
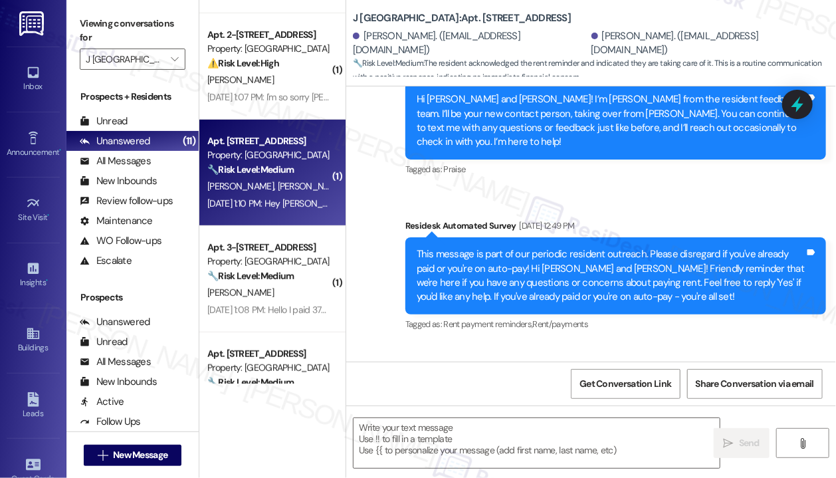
type textarea "Fetching suggested responses. Please feel free to read through the conversation…"
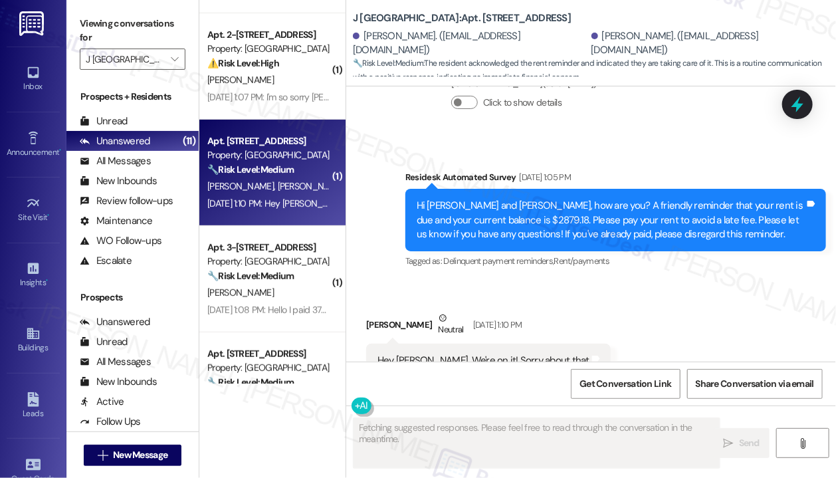
scroll to position [1764, 0]
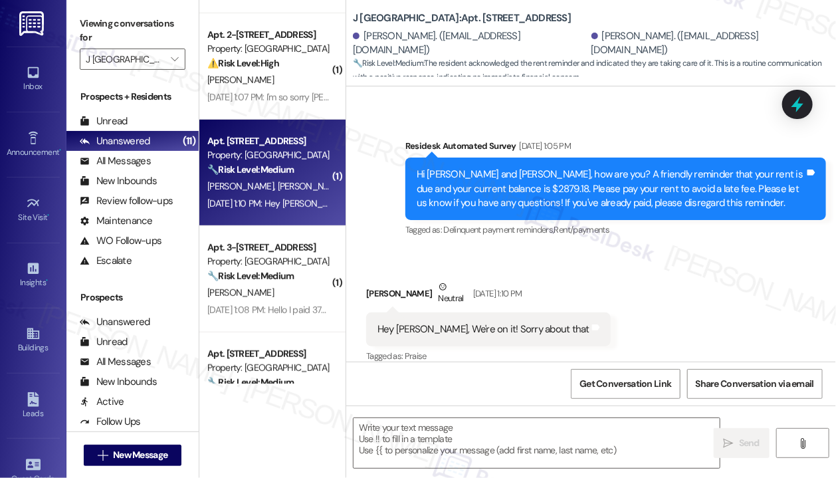
click at [611, 260] on div "Received via SMS Evan Bloch Neutral Sep 05, 2025 at 1:10 PM Hey Jay, We're on i…" at bounding box center [591, 313] width 490 height 126
click at [633, 292] on div "Received via SMS Evan Bloch Neutral Sep 05, 2025 at 1:10 PM Hey Jay, We're on i…" at bounding box center [591, 313] width 490 height 126
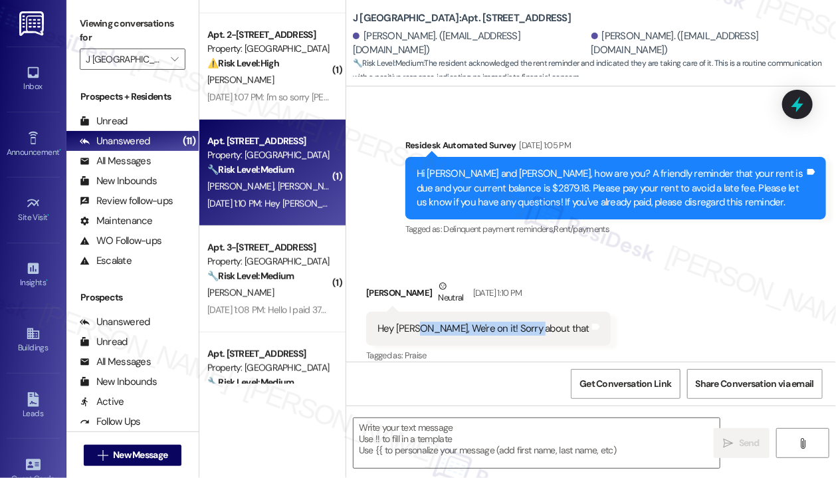
drag, startPoint x: 415, startPoint y: 313, endPoint x: 526, endPoint y: 320, distance: 111.9
click at [526, 322] on div "Hey Jay, We're on it! Sorry about that" at bounding box center [483, 329] width 212 height 14
copy div "We're on it! Sorry about that"
click at [613, 108] on div "Survey, sent via SMS Residesk Automated Survey Sep 05, 2025 at 1:05 PM Hi Camil…" at bounding box center [591, 178] width 490 height 141
click at [797, 103] on icon at bounding box center [797, 104] width 16 height 21
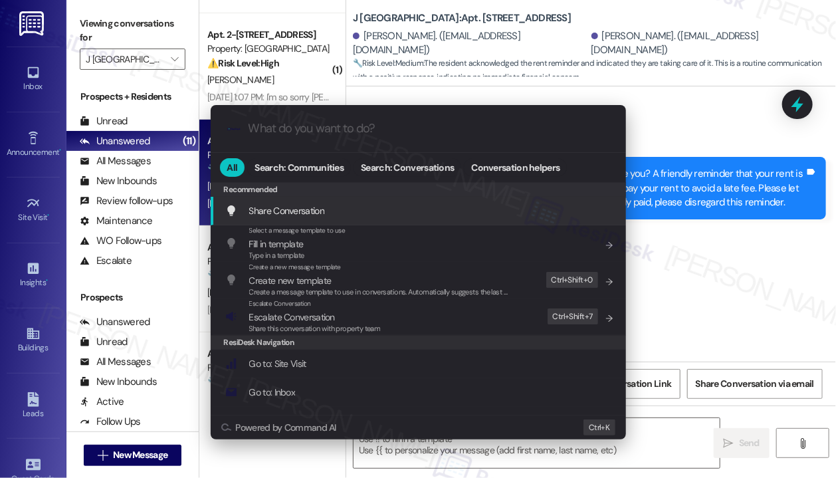
click at [683, 107] on div ".cls-1{fill:#0a055f;}.cls-2{fill:#0cc4c4;} resideskLogoBlueOrange All Search: C…" at bounding box center [418, 239] width 836 height 478
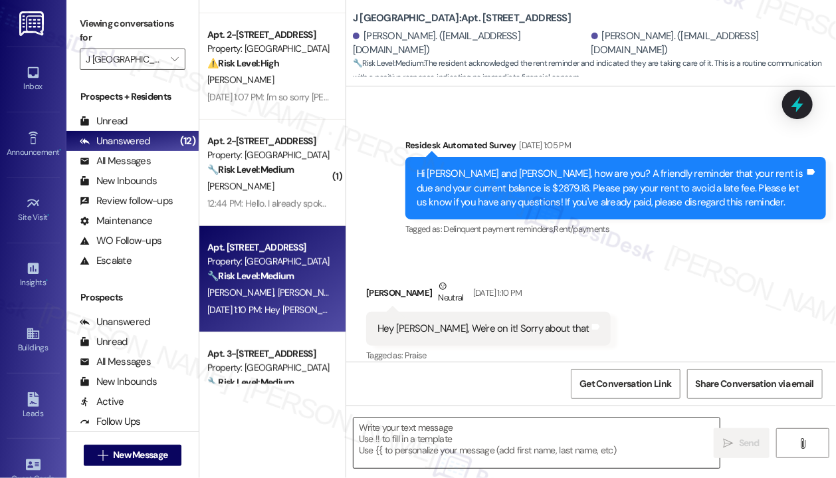
click at [503, 435] on textarea at bounding box center [537, 443] width 366 height 50
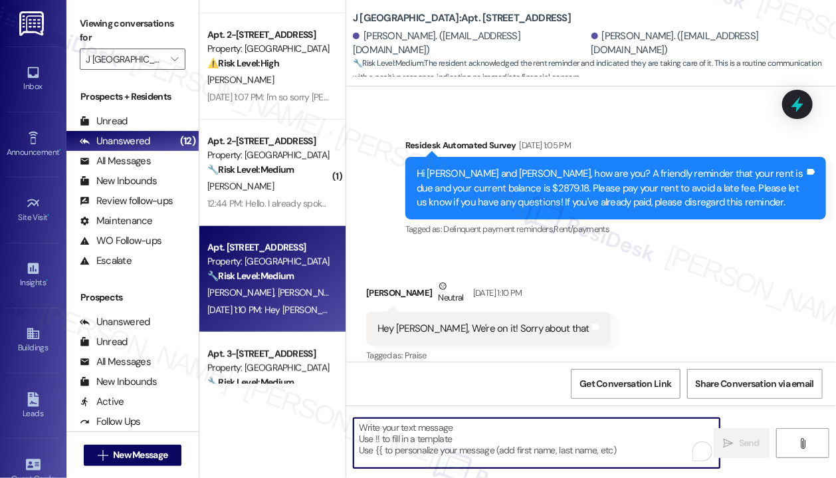
paste textarea "Thanks for the update—no worries at all, and we appreciate you taking care of i…"
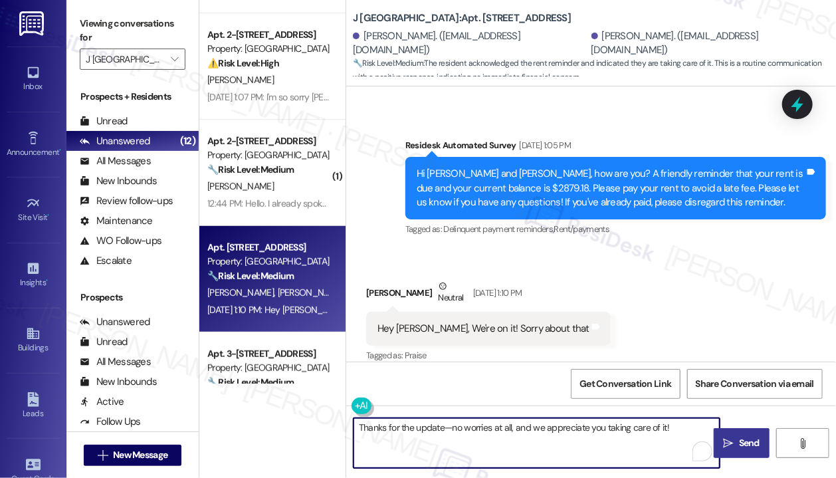
type textarea "Thanks for the update—no worries at all, and we appreciate you taking care of i…"
click at [734, 443] on span " Send" at bounding box center [742, 443] width 42 height 14
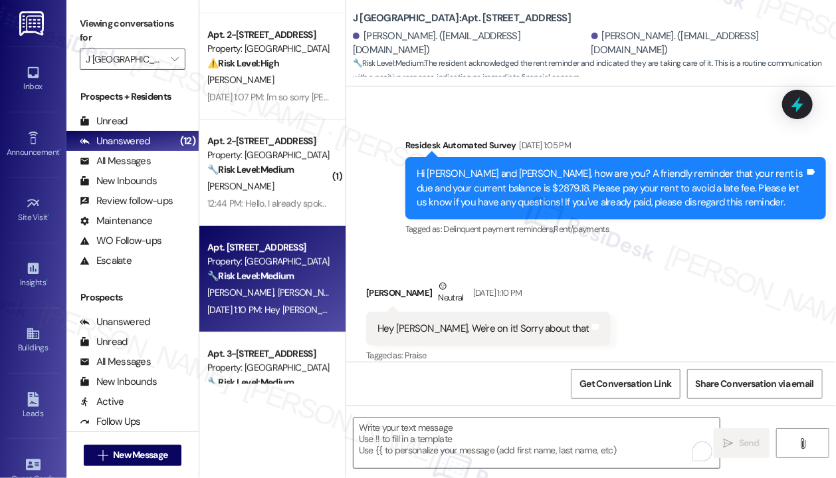
scroll to position [1764, 0]
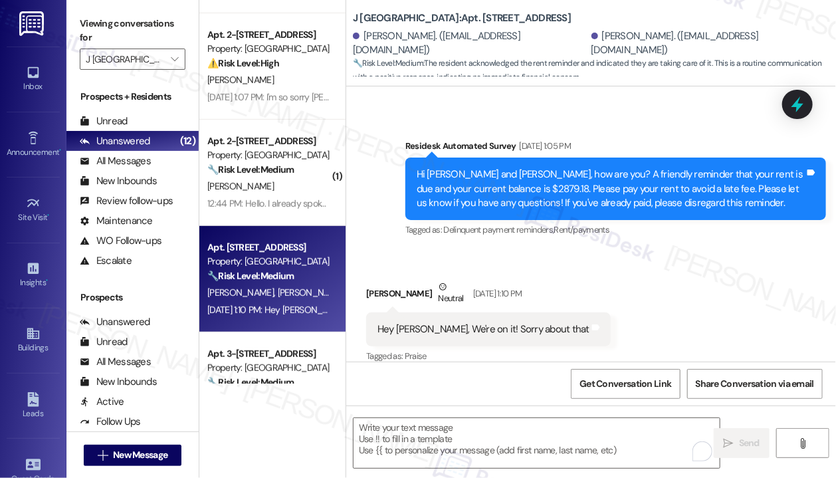
click at [665, 304] on div "Received via SMS Evan Bloch Neutral Sep 05, 2025 at 1:10 PM Hey Jay, We're on i…" at bounding box center [591, 313] width 490 height 126
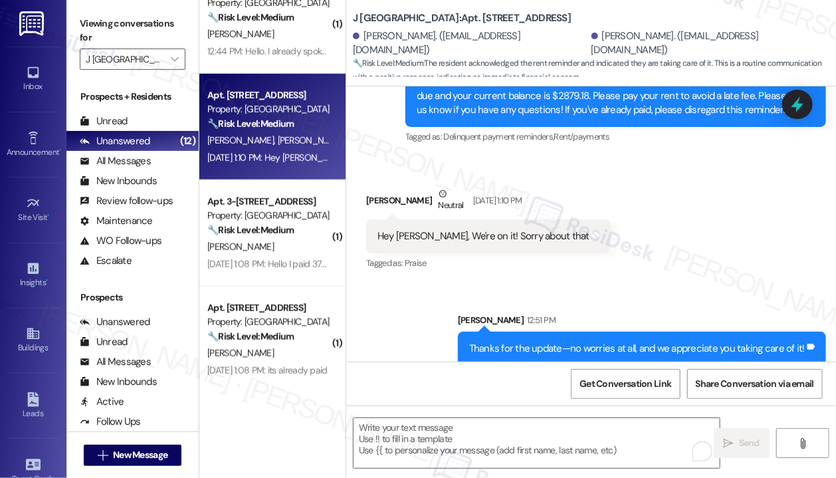
scroll to position [399, 0]
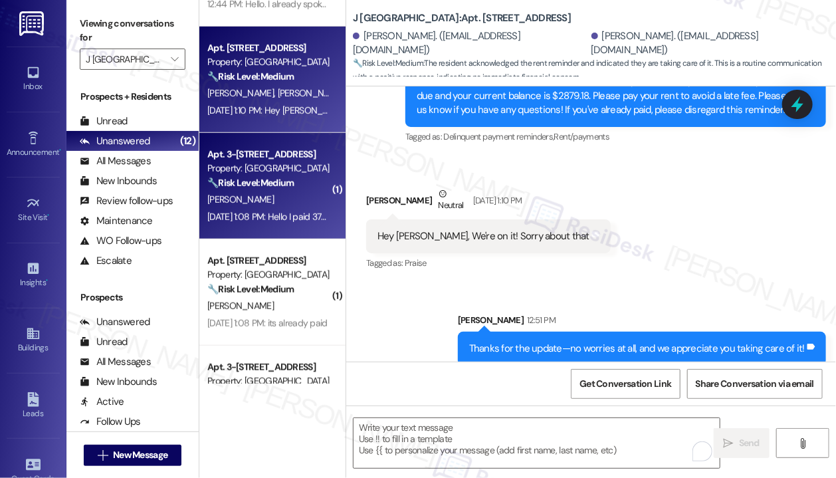
click at [274, 203] on div "A. Salas" at bounding box center [269, 199] width 126 height 17
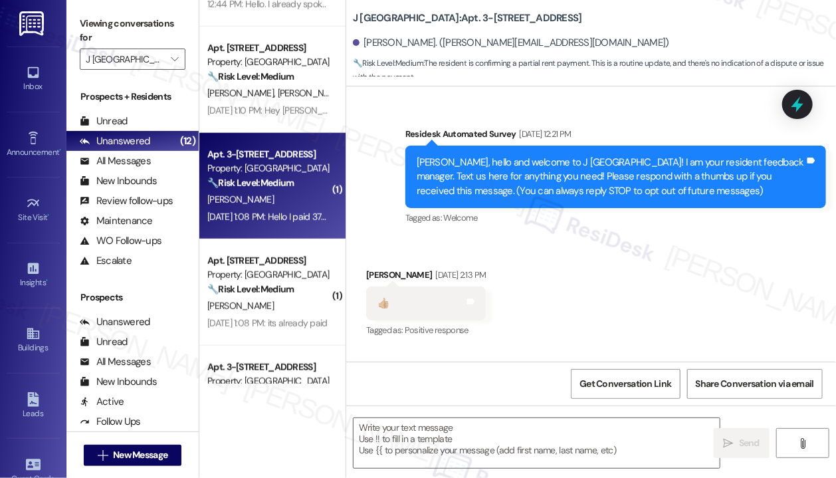
scroll to position [5836, 0]
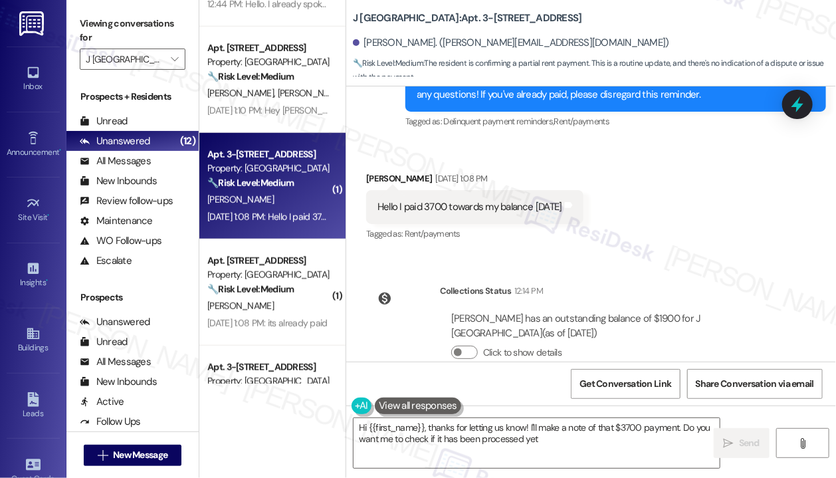
type textarea "Hi {{first_name}}, thanks for letting us know! I'll make a note of that $3700 p…"
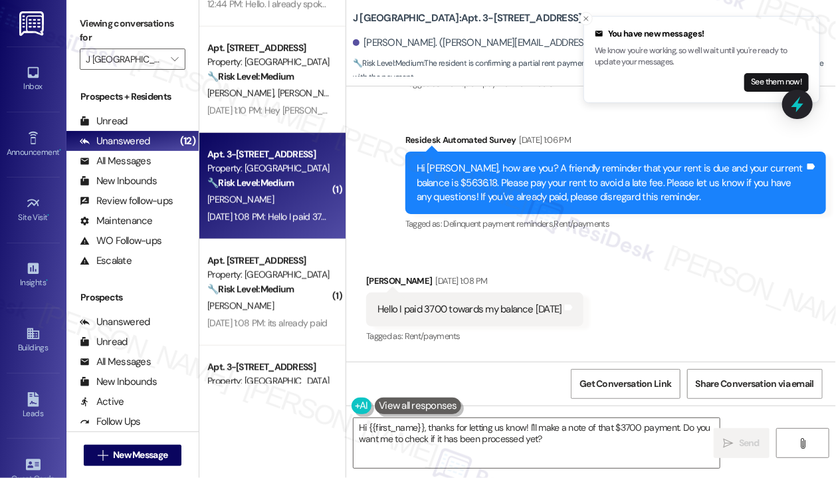
scroll to position [5703, 0]
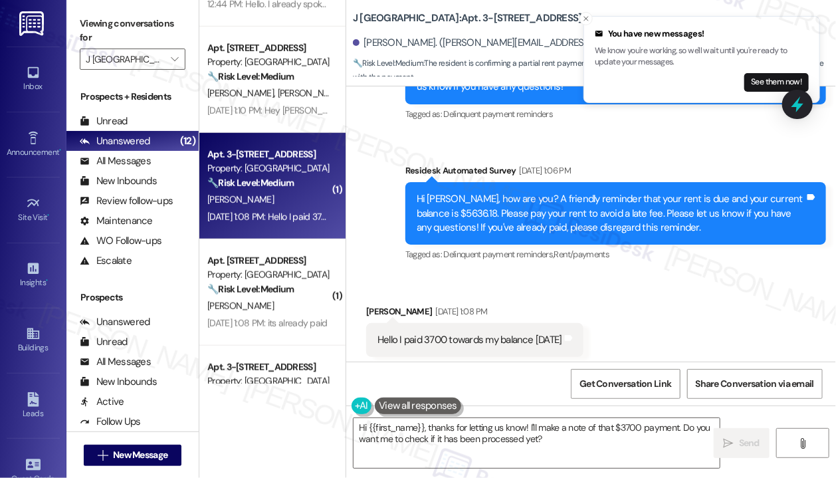
click at [655, 318] on div "Received via SMS Andy Salas Sep 05, 2025 at 1:08 PM Hello I paid 3700 towards m…" at bounding box center [591, 330] width 490 height 112
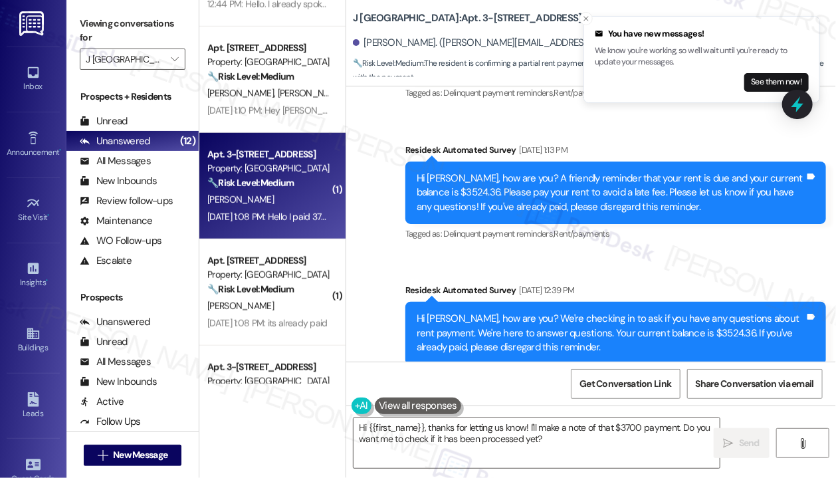
scroll to position [5304, 0]
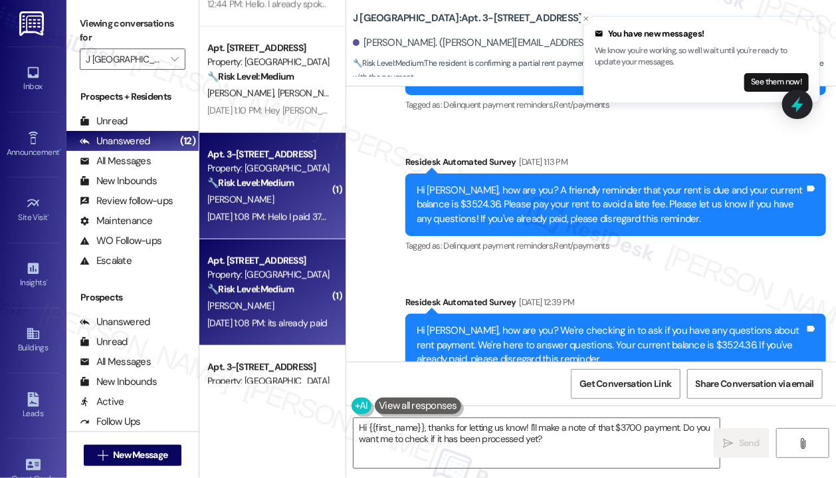
click at [278, 306] on div "M. Fannon" at bounding box center [269, 306] width 126 height 17
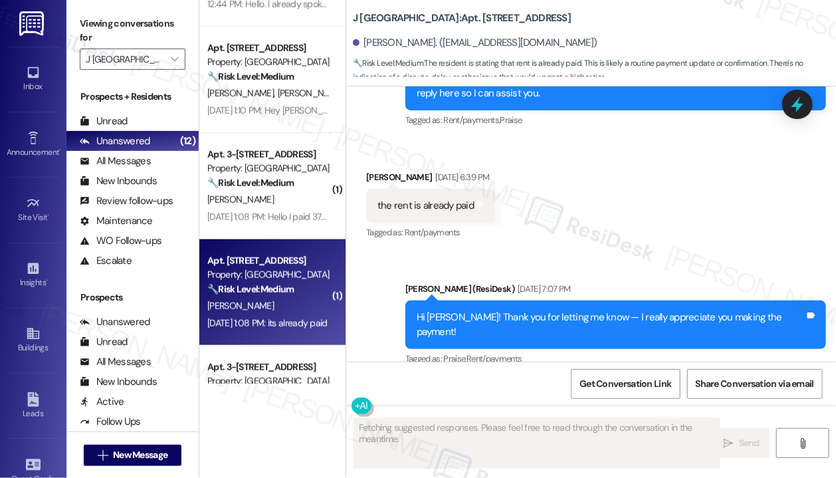
scroll to position [659, 0]
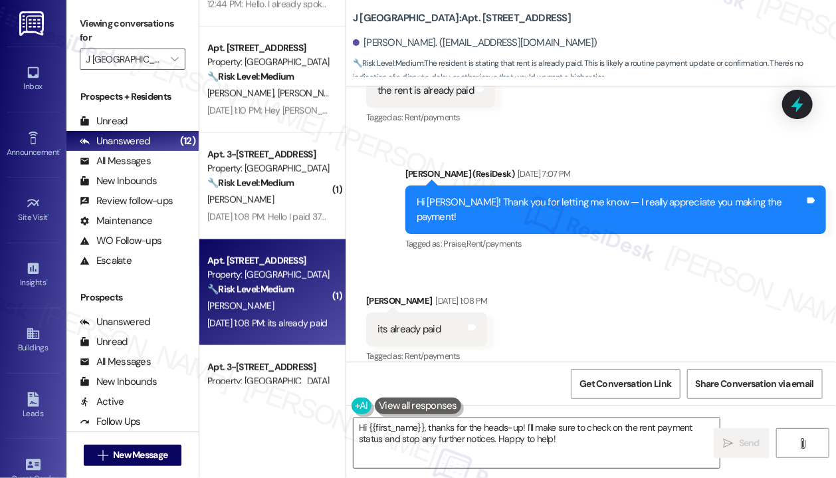
click at [742, 268] on div "Received via SMS Maureen Fannon Sep 05, 2025 at 1:08 PM its already paid Tags a…" at bounding box center [591, 320] width 490 height 112
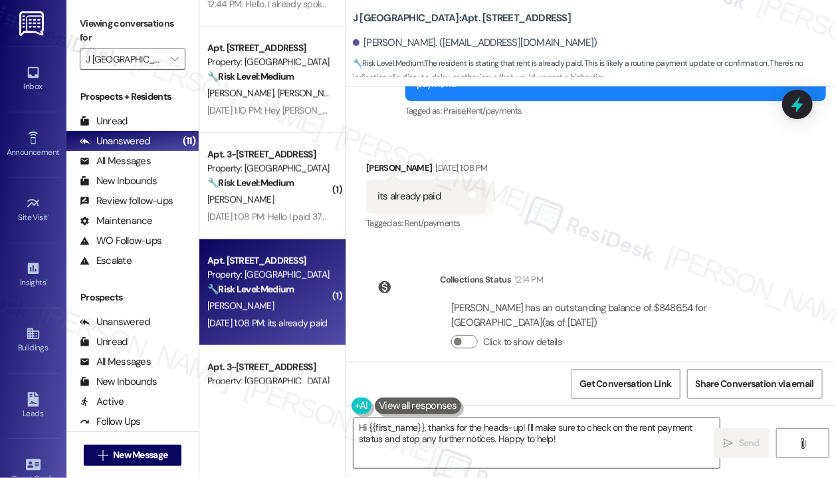
scroll to position [795, 0]
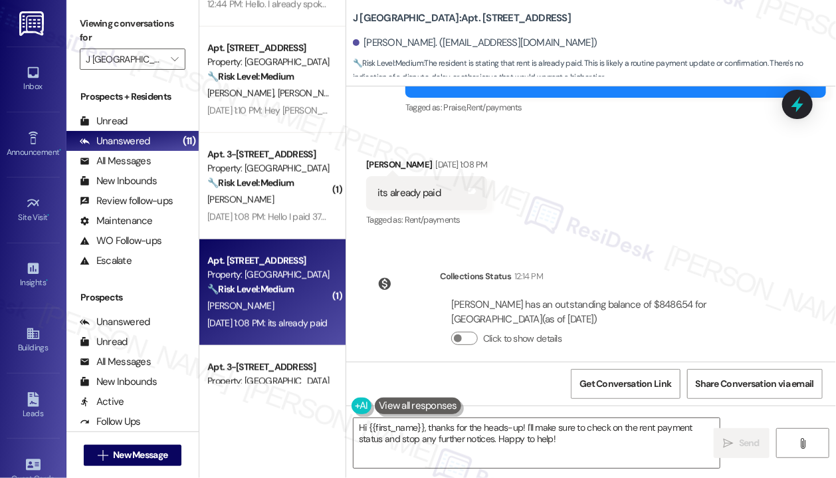
click at [619, 180] on div "Received via SMS Maureen Fannon Sep 05, 2025 at 1:08 PM its already paid Tags a…" at bounding box center [591, 184] width 490 height 112
click at [647, 183] on div "Received via SMS Maureen Fannon Sep 05, 2025 at 1:08 PM its already paid Tags a…" at bounding box center [591, 184] width 490 height 112
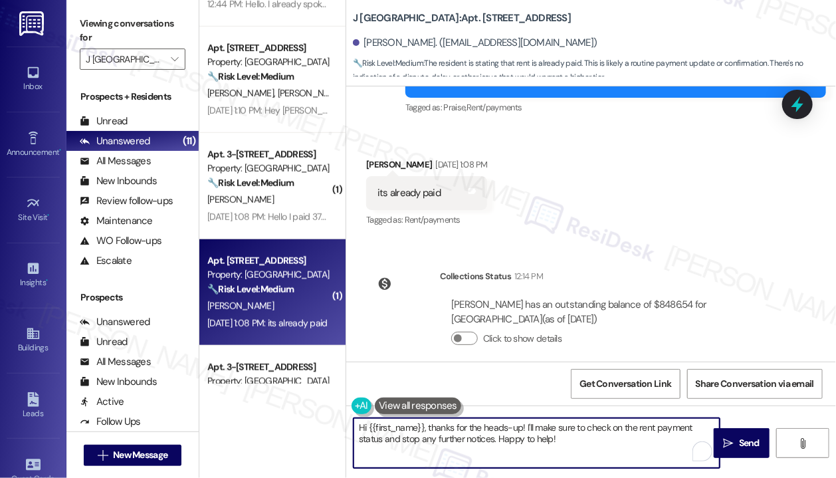
drag, startPoint x: 575, startPoint y: 444, endPoint x: 426, endPoint y: 427, distance: 150.5
click at [426, 427] on textarea "Hi {{first_name}}, thanks for the heads-up! I'll make sure to check on the rent…" at bounding box center [537, 443] width 366 height 50
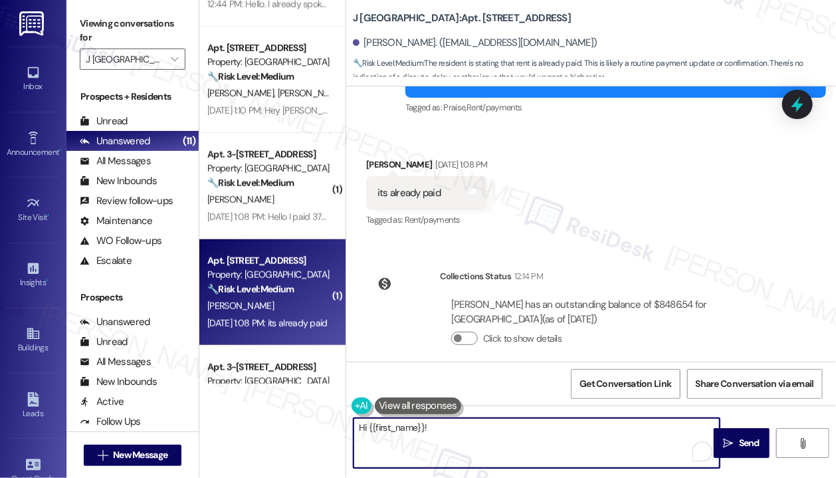
paste textarea "Hi {{first_name}}! Thanks for letting us know you've already paid. We appreciat…"
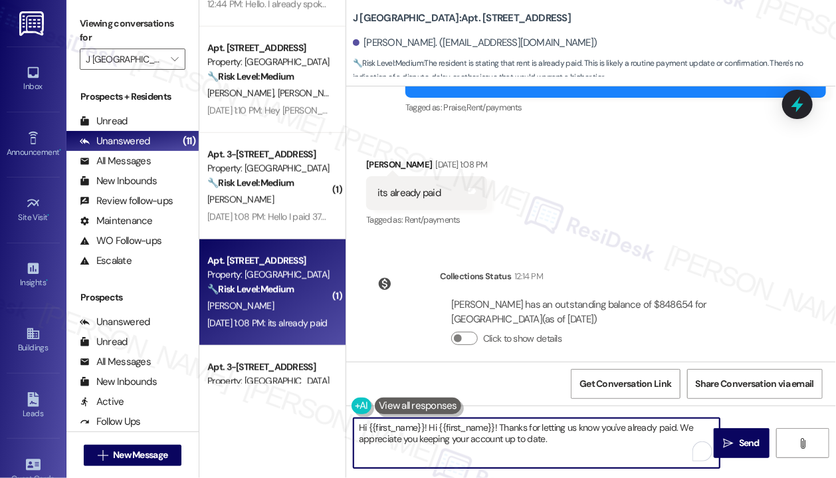
click at [428, 429] on textarea "Hi {{first_name}}! Hi {{first_name}}! Thanks for letting us know you've already…" at bounding box center [537, 443] width 366 height 50
type textarea "Hi {{first_name}}! Thanks for letting us know you've already paid. We appreciat…"
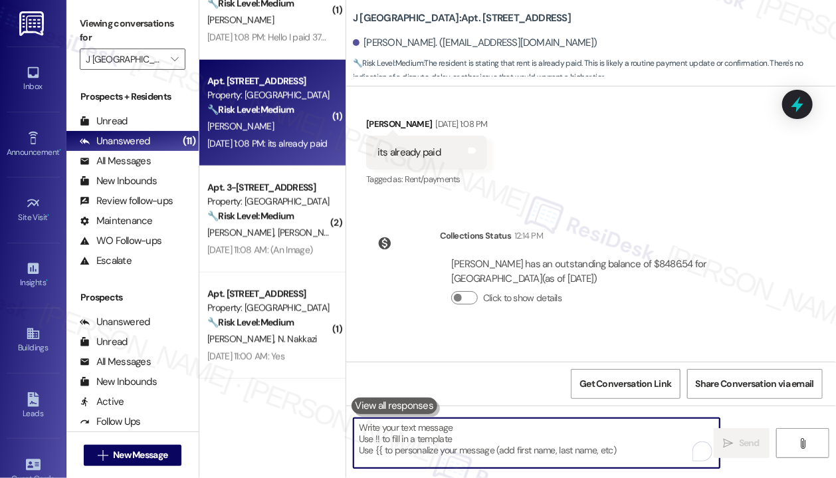
scroll to position [598, 0]
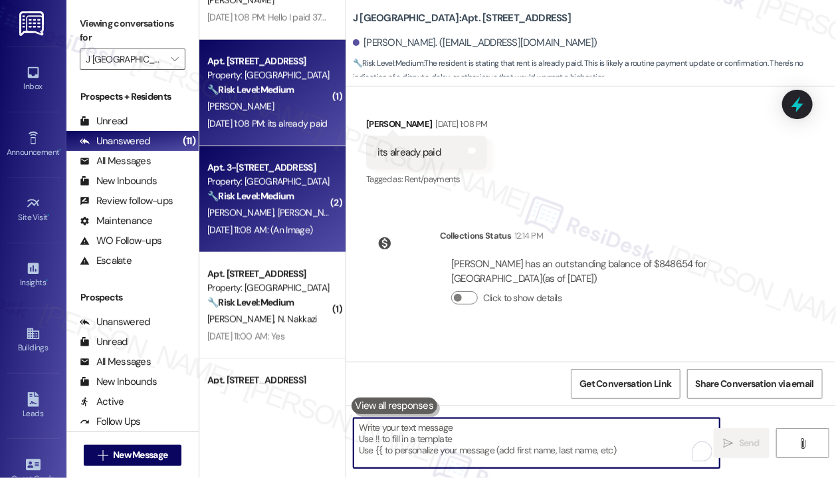
click at [283, 223] on div "Sep 05, 2025 at 11:08 AM: (An Image) Sep 05, 2025 at 11:08 AM: (An Image)" at bounding box center [269, 230] width 126 height 17
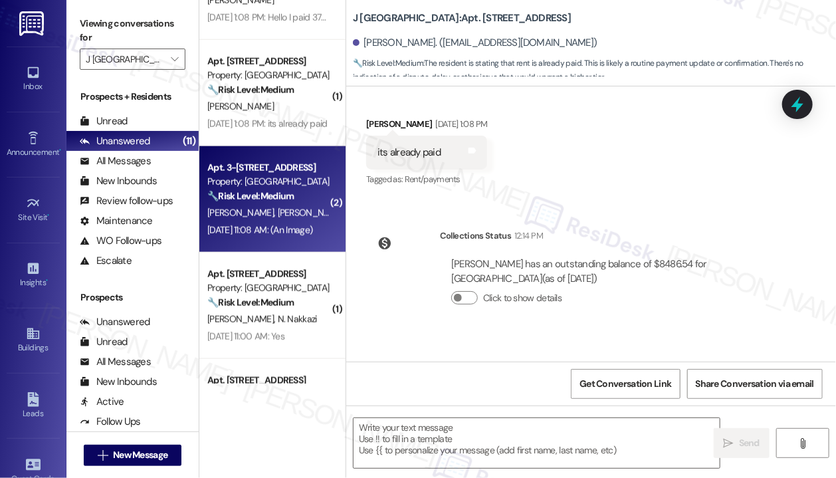
type textarea "Fetching suggested responses. Please feel free to read through the conversation…"
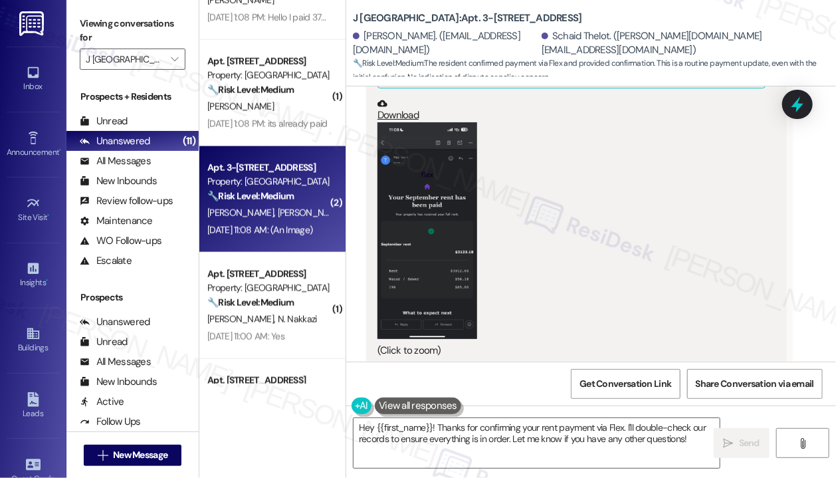
scroll to position [1920, 0]
click at [593, 443] on textarea "Hey {{first_name}}! Thanks for confirming your rent payment via Flex. I'll doub…" at bounding box center [537, 443] width 366 height 50
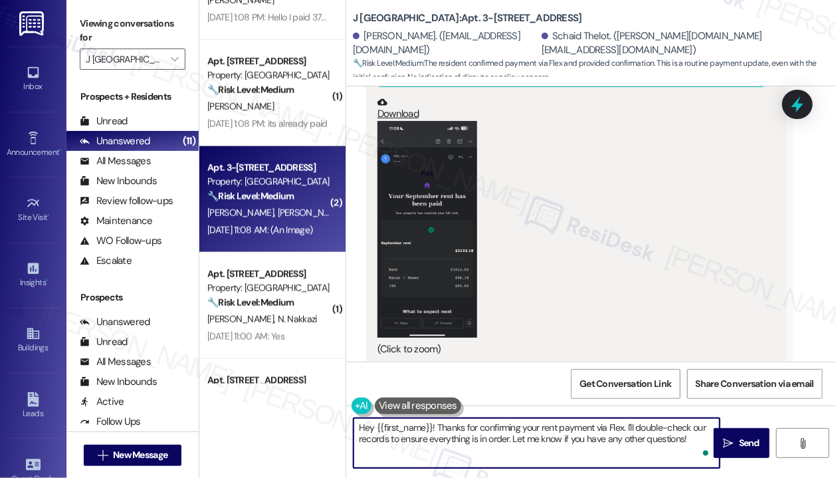
drag, startPoint x: 625, startPoint y: 425, endPoint x: 508, endPoint y: 434, distance: 117.3
click at [510, 438] on textarea "Hey {{first_name}}! Thanks for confirming your rent payment via Flex. I'll doub…" at bounding box center [537, 443] width 366 height 50
type textarea "Hey {{first_name}}! Thanks for confirming your rent payment via Flex. Let me kn…"
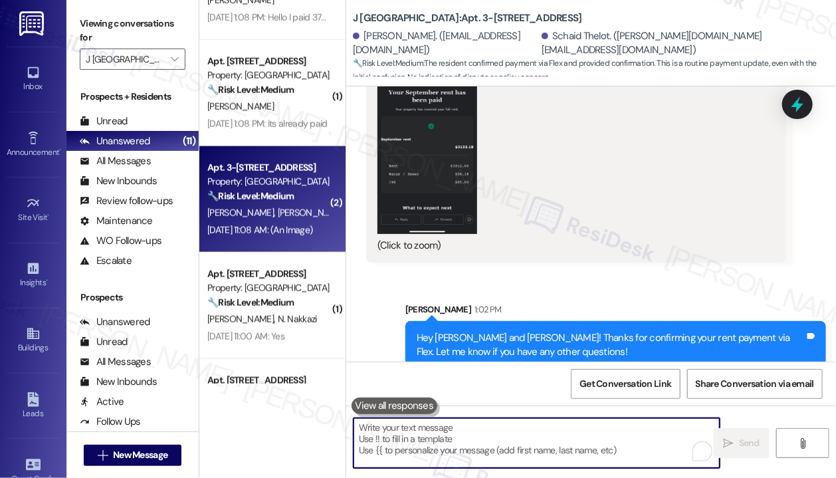
scroll to position [2027, 0]
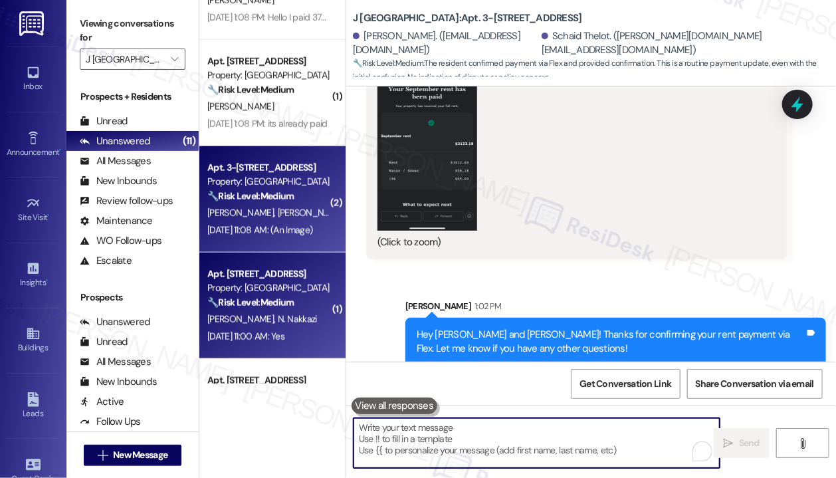
click at [316, 311] on div "F. Lukwago N. Nakkazi" at bounding box center [269, 319] width 126 height 17
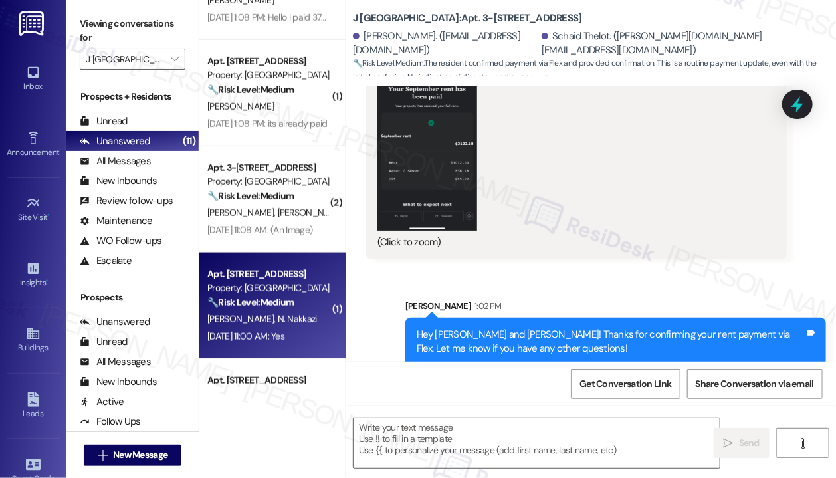
type textarea "Fetching suggested responses. Please feel free to read through the conversation…"
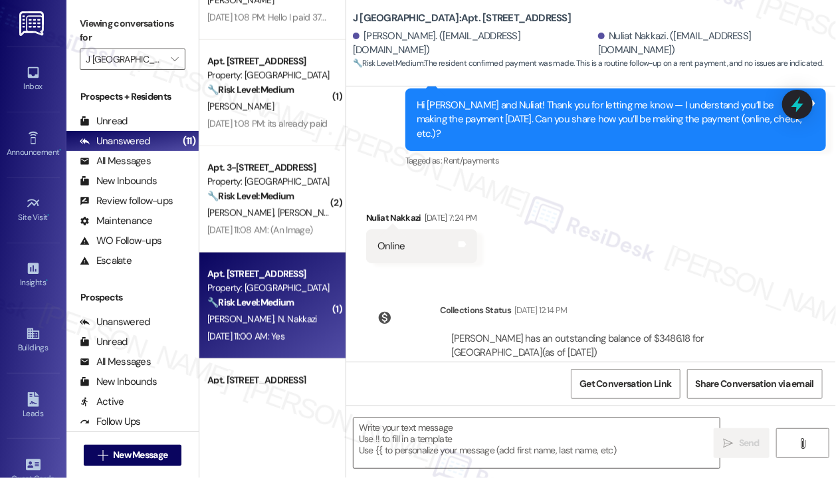
scroll to position [5872, 0]
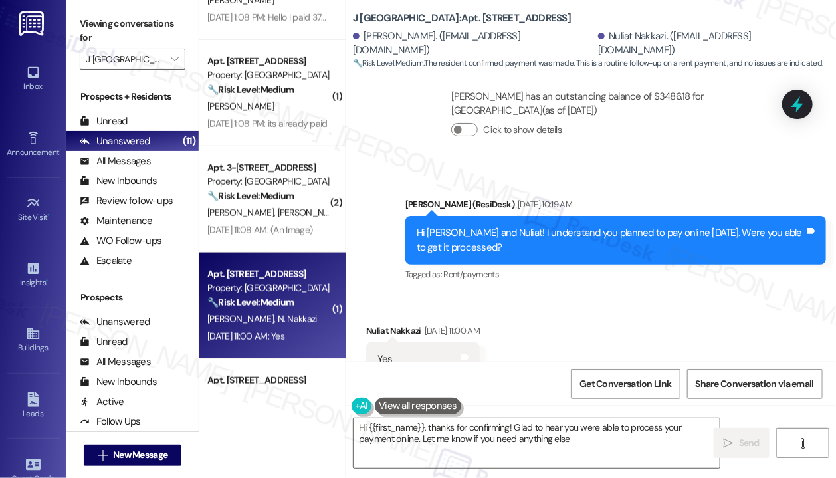
type textarea "Hi {{first_name}}, thanks for confirming! Glad to hear you were able to process…"
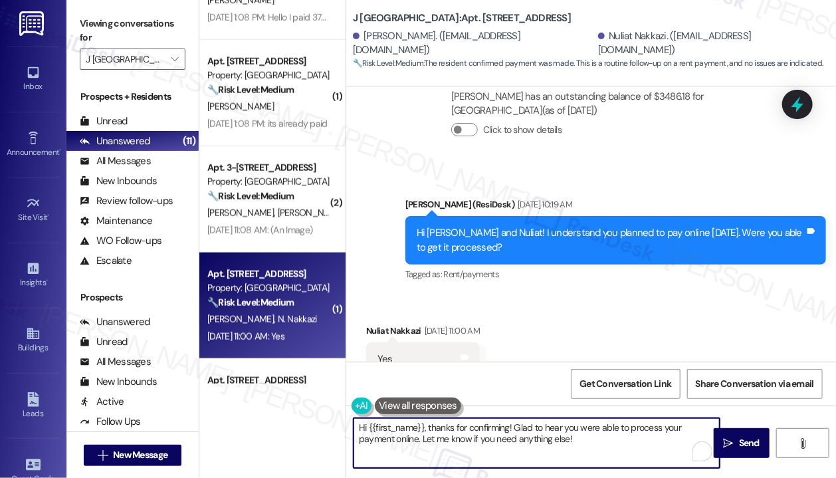
click at [595, 441] on textarea "Hi {{first_name}}, thanks for confirming! Glad to hear you were able to process…" at bounding box center [537, 443] width 366 height 50
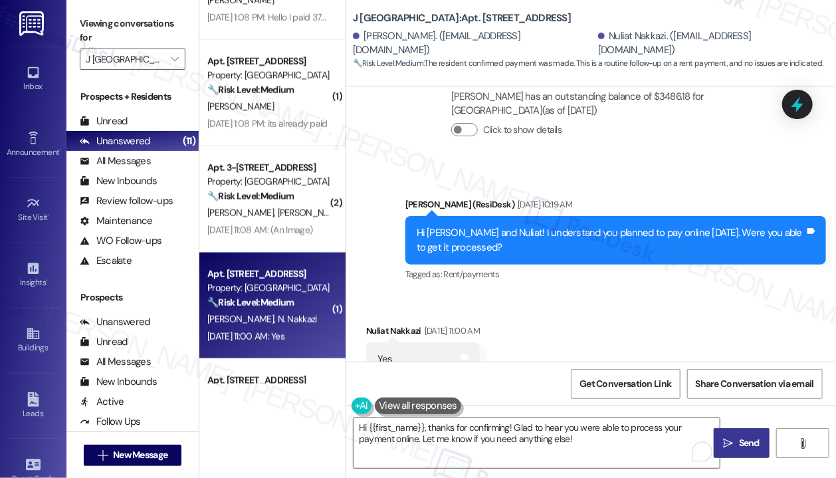
click at [746, 443] on span "Send" at bounding box center [749, 443] width 21 height 14
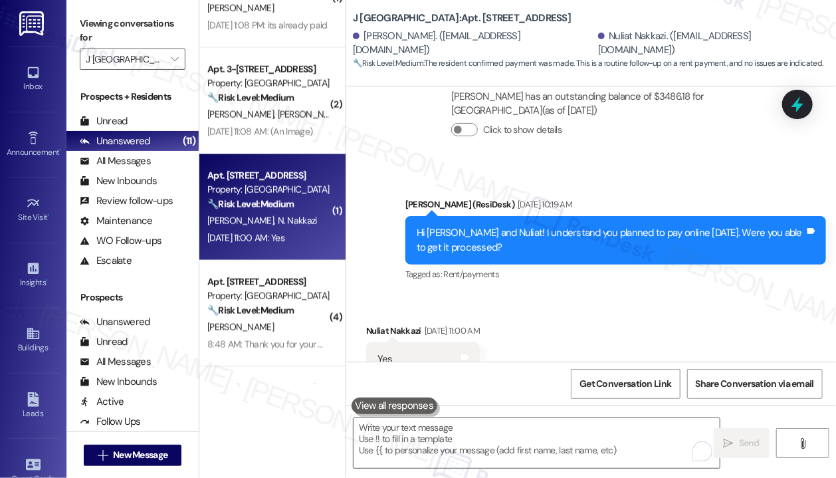
scroll to position [731, 0]
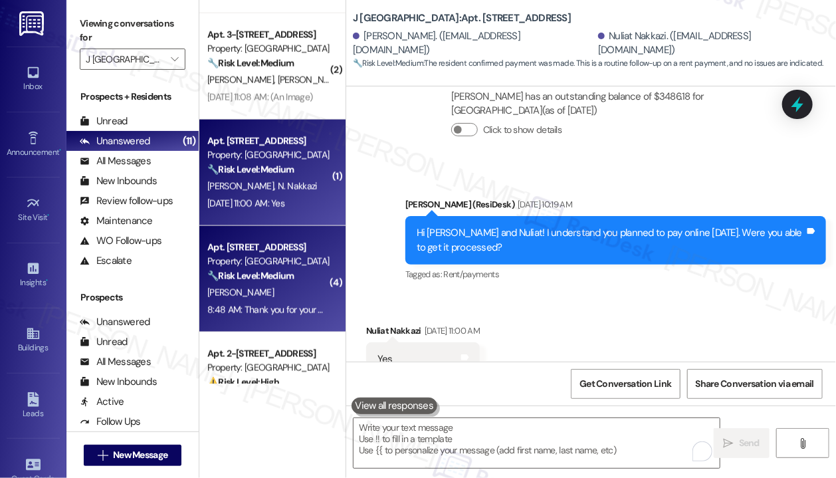
click at [280, 260] on div "Property: [GEOGRAPHIC_DATA]" at bounding box center [268, 262] width 123 height 14
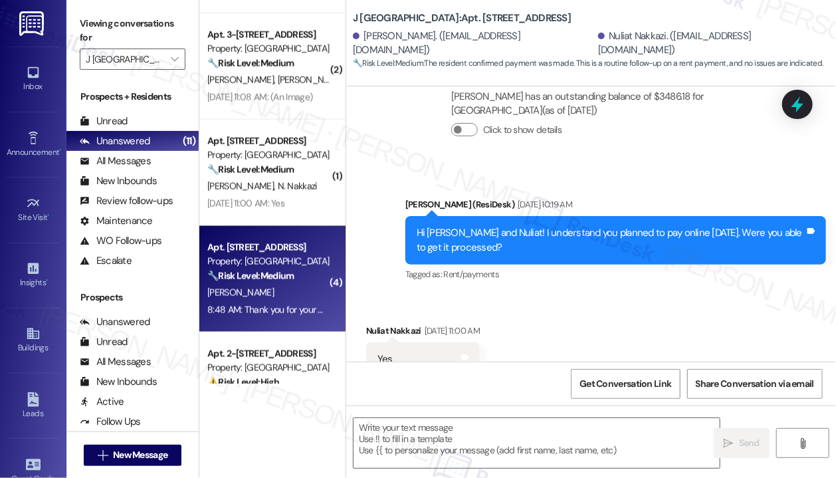
type textarea "Fetching suggested responses. Please feel free to read through the conversation…"
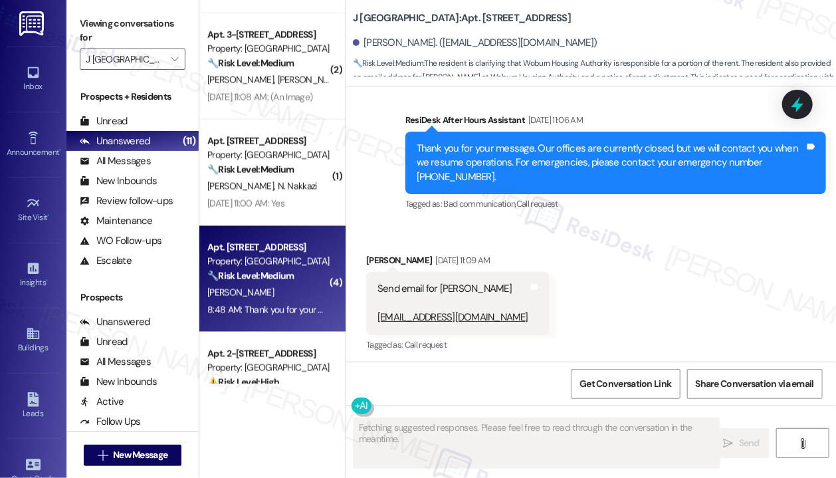
scroll to position [11520, 0]
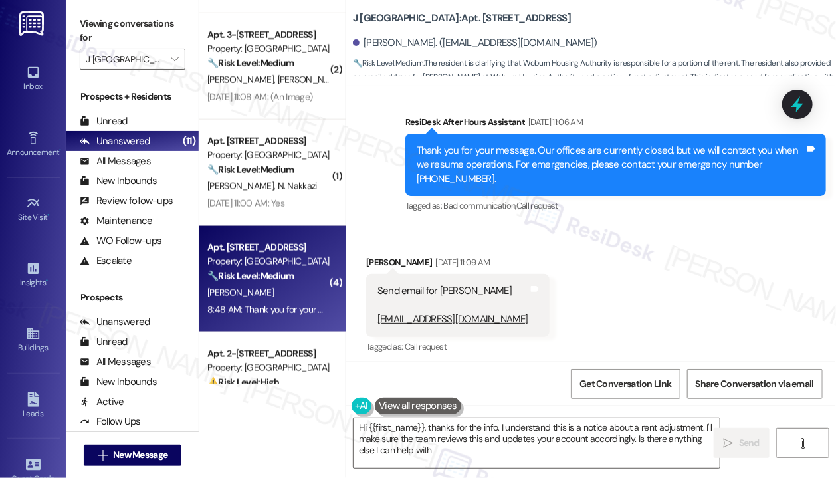
type textarea "Hi {{first_name}}, thanks for the info. I understand this is a notice about a r…"
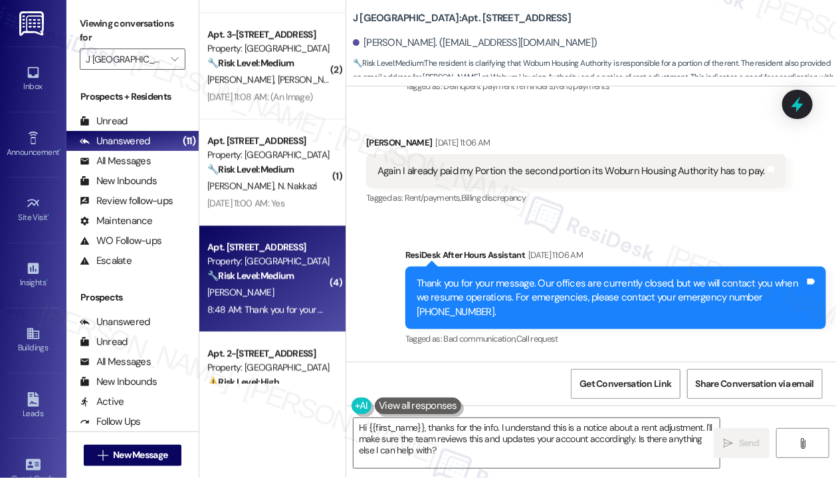
scroll to position [11255, 0]
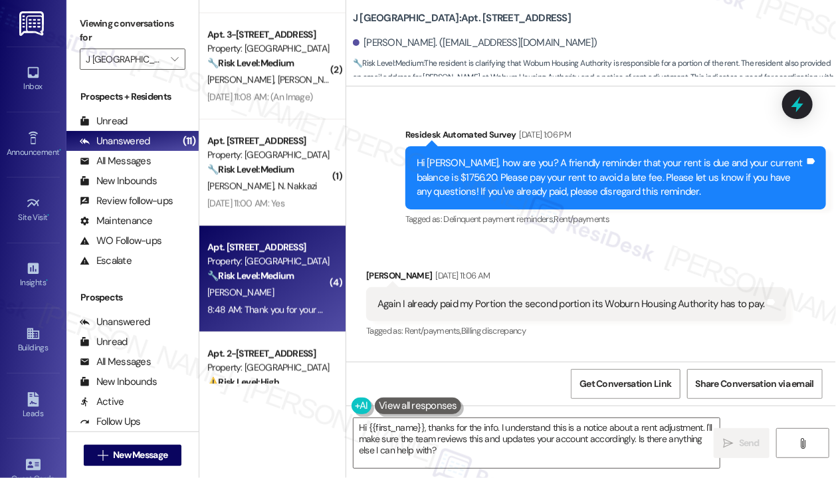
click at [534, 297] on div "Again I already paid my Portion the second portion its Woburn Housing Authority…" at bounding box center [570, 304] width 387 height 14
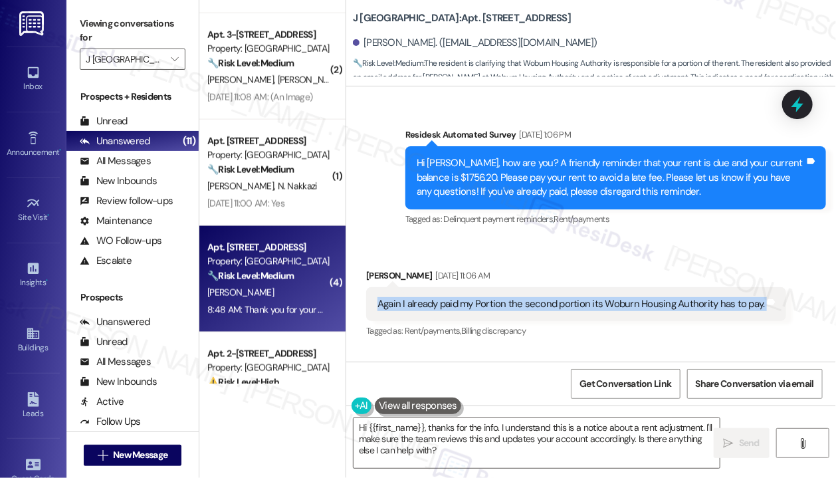
click at [534, 297] on div "Again I already paid my Portion the second portion its Woburn Housing Authority…" at bounding box center [570, 304] width 387 height 14
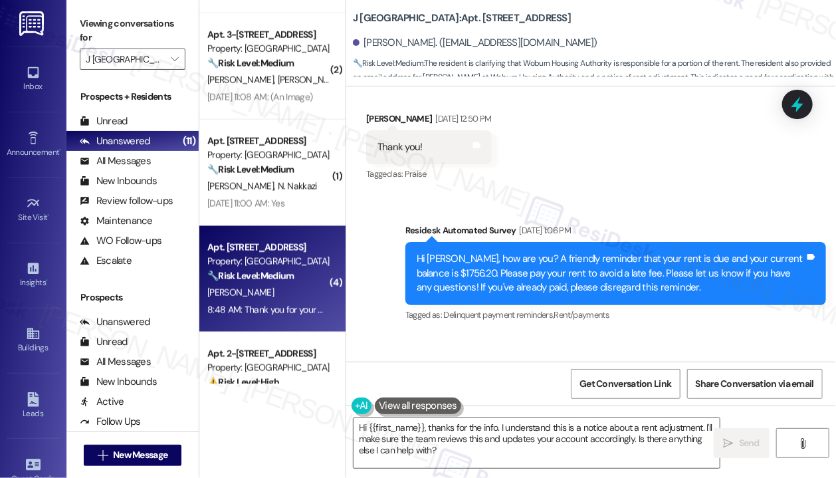
scroll to position [11188, 0]
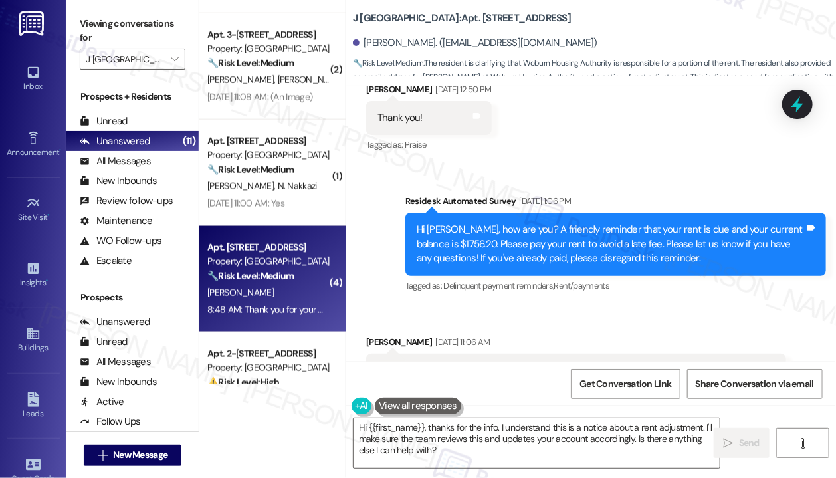
copy div "Again I already paid my Portion the second portion its Woburn Housing Authority…"
click at [579, 305] on div "Received via SMS Adriana Rosa Sep 06, 2025 at 11:06 AM Again I already paid my …" at bounding box center [591, 361] width 490 height 112
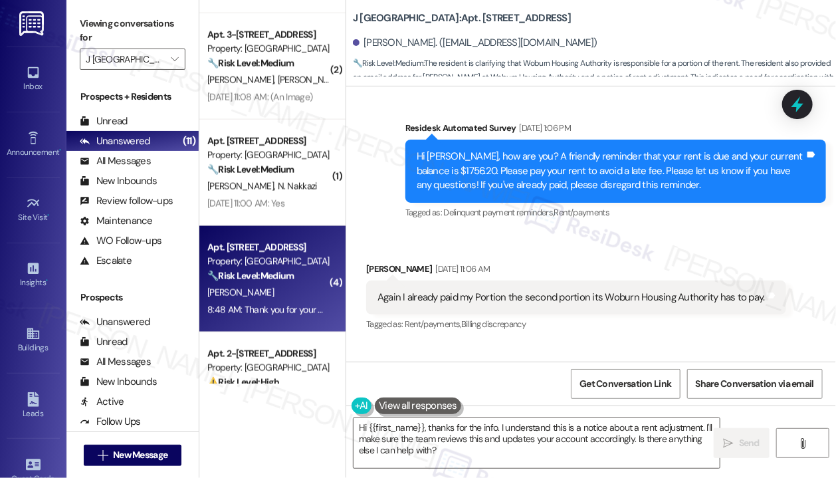
scroll to position [11255, 0]
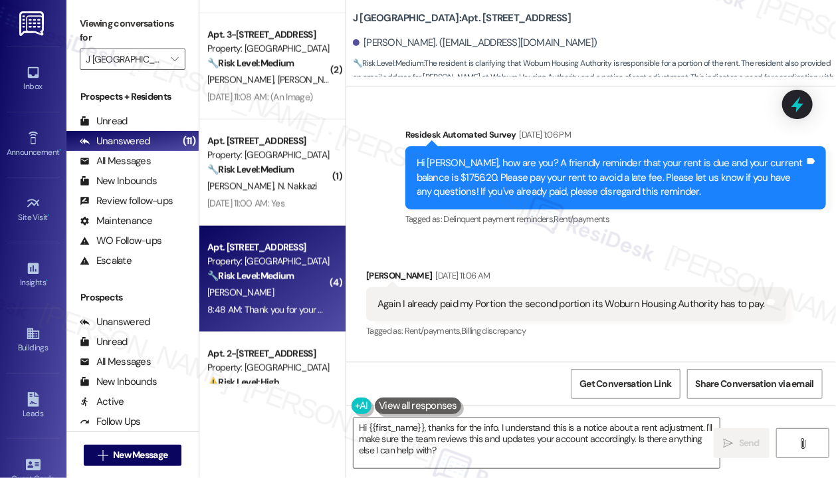
click at [582, 297] on div "Again I already paid my Portion the second portion its Woburn Housing Authority…" at bounding box center [570, 304] width 387 height 14
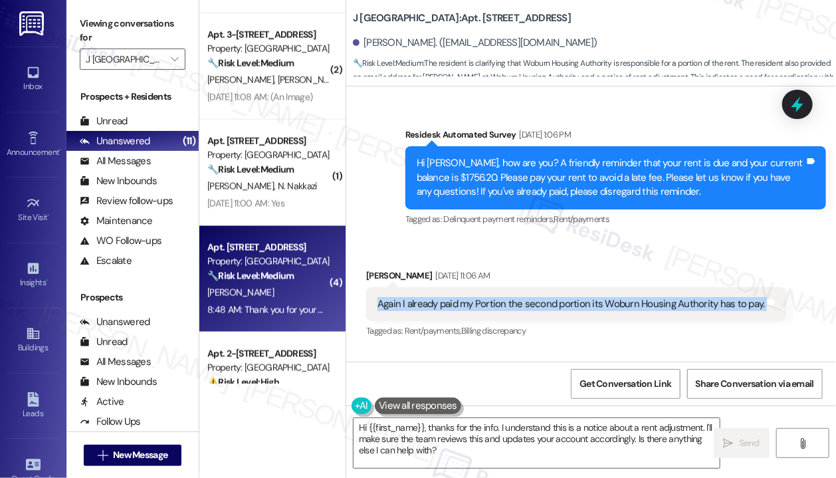
copy div "Again I already paid my Portion the second portion its Woburn Housing Authority…"
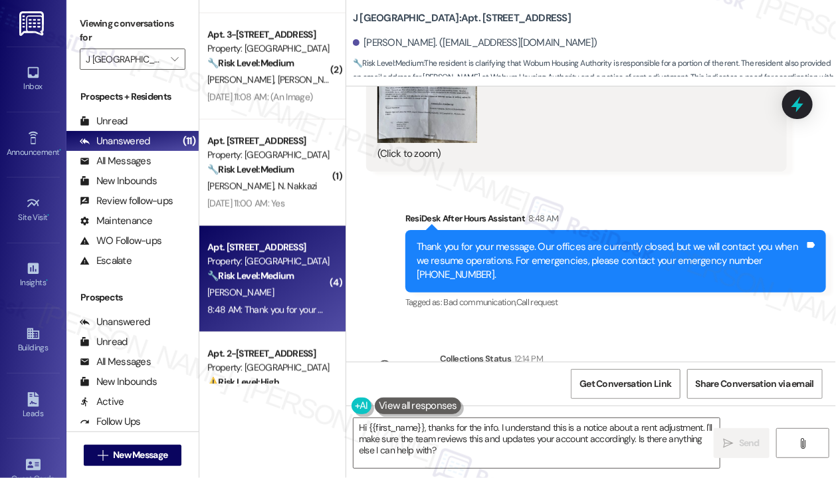
scroll to position [12119, 0]
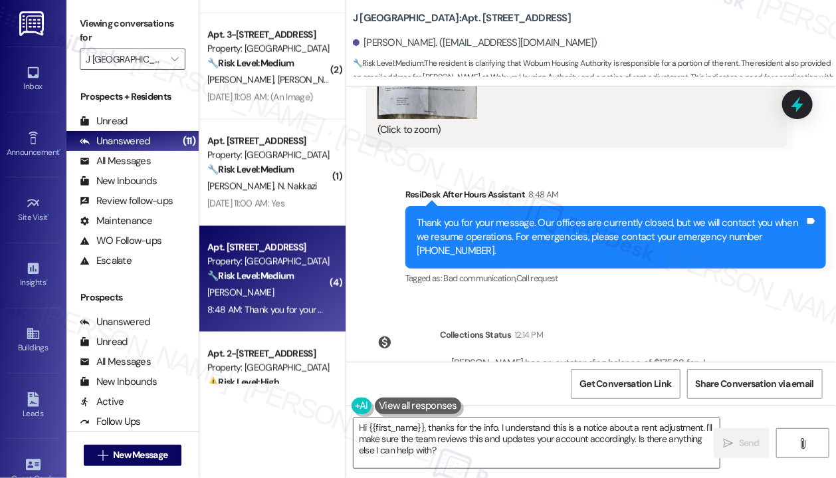
click at [585, 236] on div "Survey, sent via SMS Residesk Automated Survey Nov 08, 2023 at 1:18 PM Hi Adria…" at bounding box center [591, 223] width 490 height 275
click at [797, 102] on icon at bounding box center [797, 104] width 16 height 21
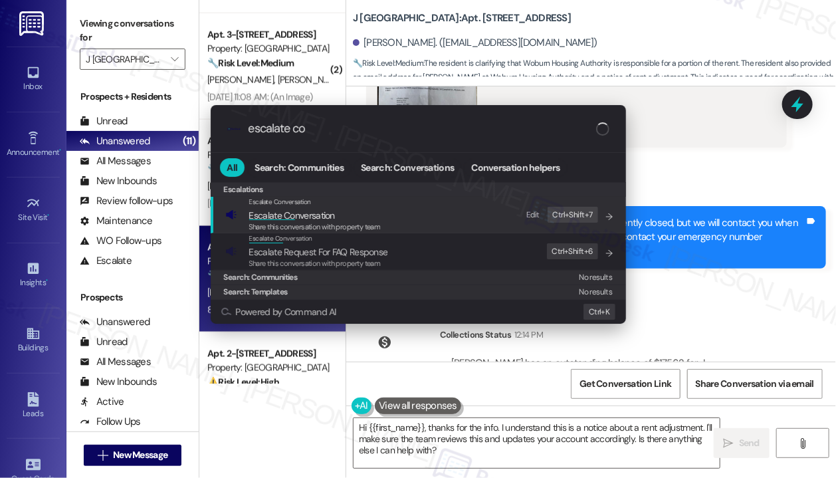
type input "escalate con"
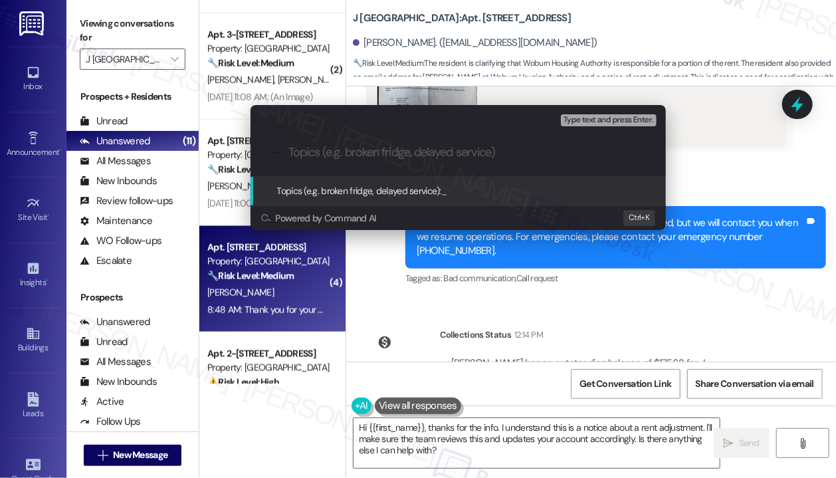
paste input "My portion is paid — waiting on WHA balance"
type input "My portion is paid — waiting on WHA balance"
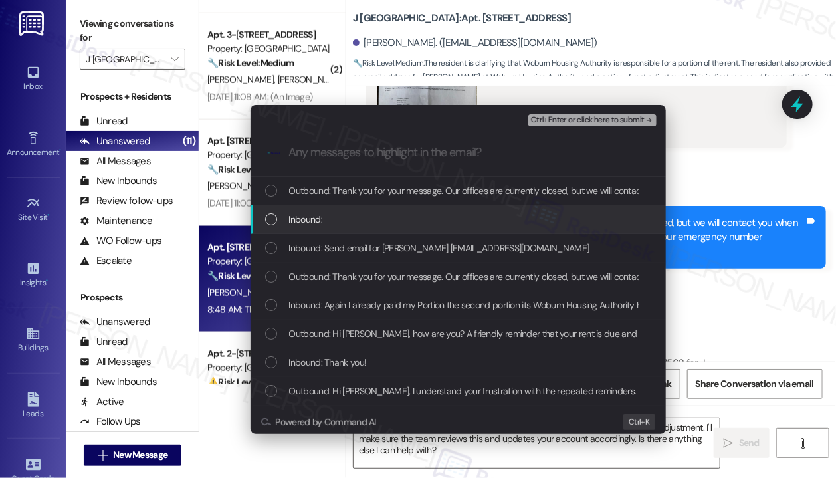
click at [316, 223] on span "Inbound:" at bounding box center [305, 219] width 33 height 15
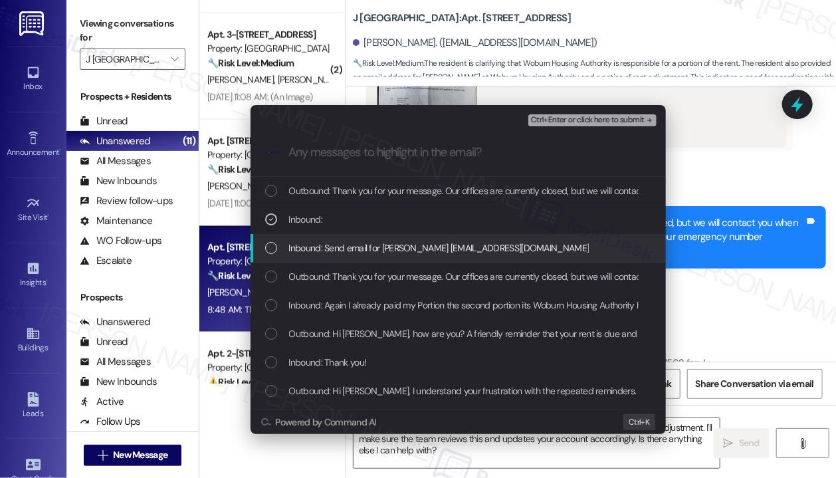
click at [324, 251] on span "Inbound: Send email for Amanda Avelarez AAvelares@woburnhousing.org" at bounding box center [439, 248] width 300 height 15
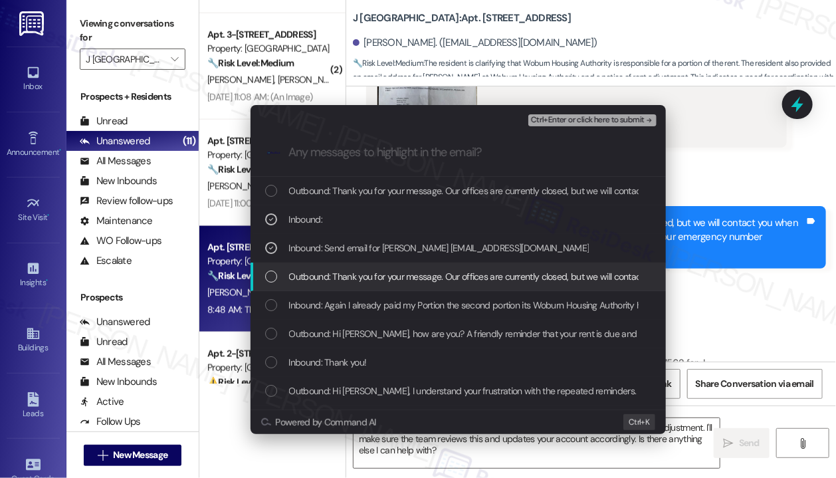
click at [324, 274] on span "Outbound: Thank you for your message. Our offices are currently closed, but we …" at bounding box center [682, 276] width 787 height 15
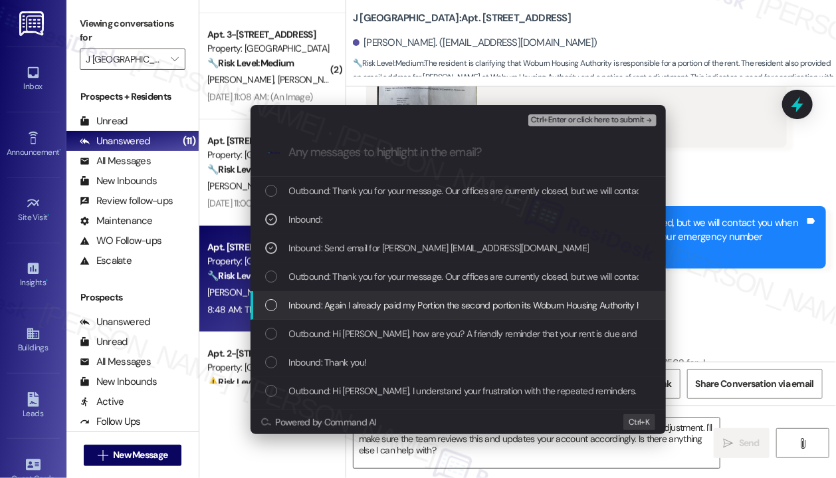
click at [325, 304] on span "Inbound: Again I already paid my Portion the second portion its Woburn Housing …" at bounding box center [484, 305] width 390 height 15
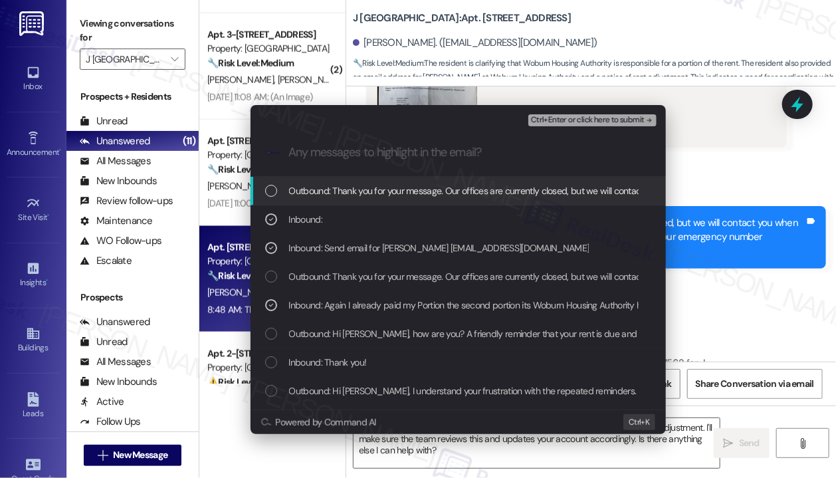
click at [570, 116] on span "Ctrl+Enter or click here to submit" at bounding box center [588, 120] width 114 height 9
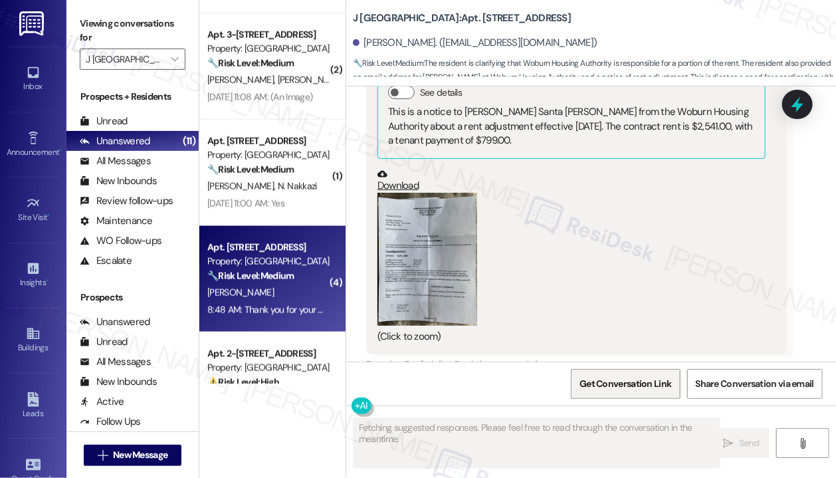
scroll to position [11860, 0]
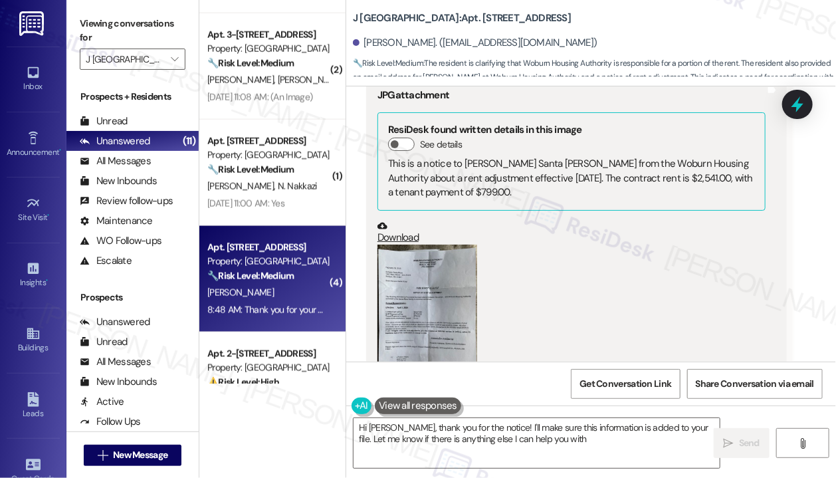
type textarea "Hi Adriana, thank you for the notice! I'll make sure this information is added …"
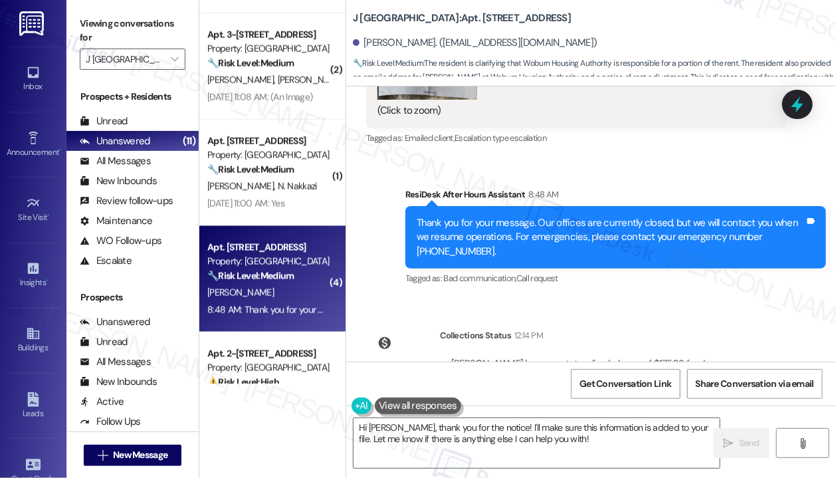
scroll to position [864, 0]
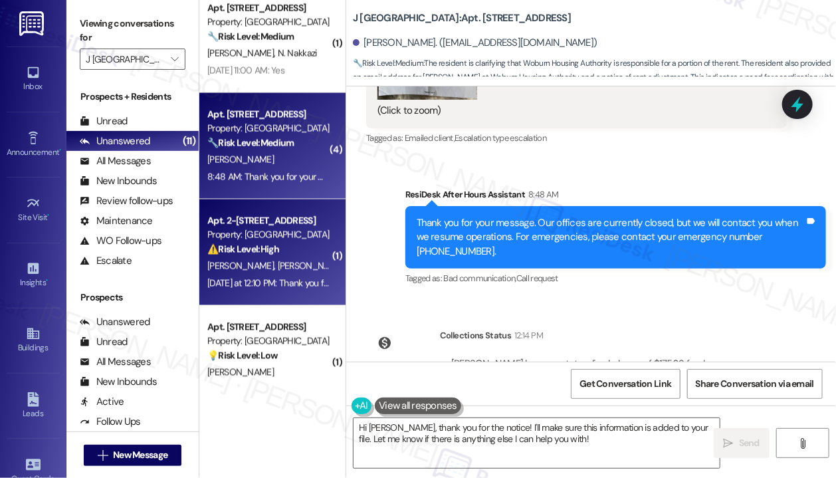
click at [285, 268] on span "B. Desai" at bounding box center [311, 266] width 66 height 12
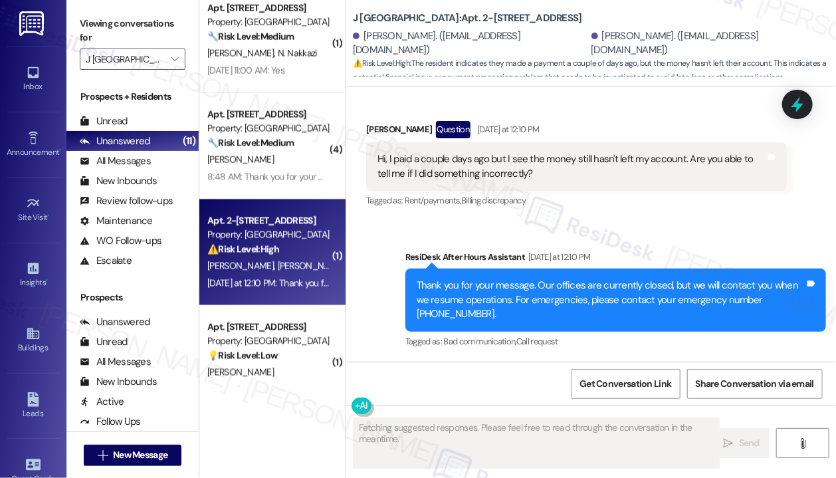
scroll to position [2080, 0]
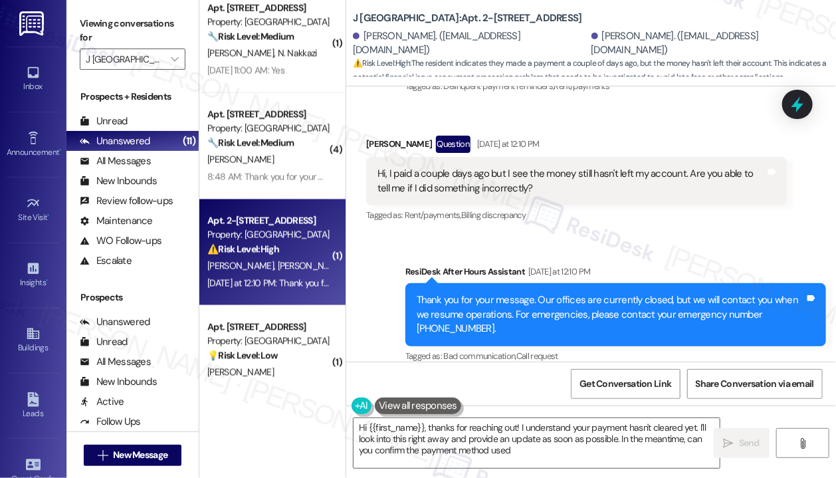
type textarea "Hi {{first_name}}, thanks for reaching out! I understand your payment hasn't cl…"
click at [704, 213] on div "Received via SMS Eeshika Chatterjee Question Yesterday at 12:10 PM Hi, I paid a…" at bounding box center [576, 180] width 441 height 109
click at [548, 235] on div "Sent via SMS ResiDesk After Hours Assistant Yesterday at 12:10 PM Thank you for…" at bounding box center [591, 305] width 490 height 141
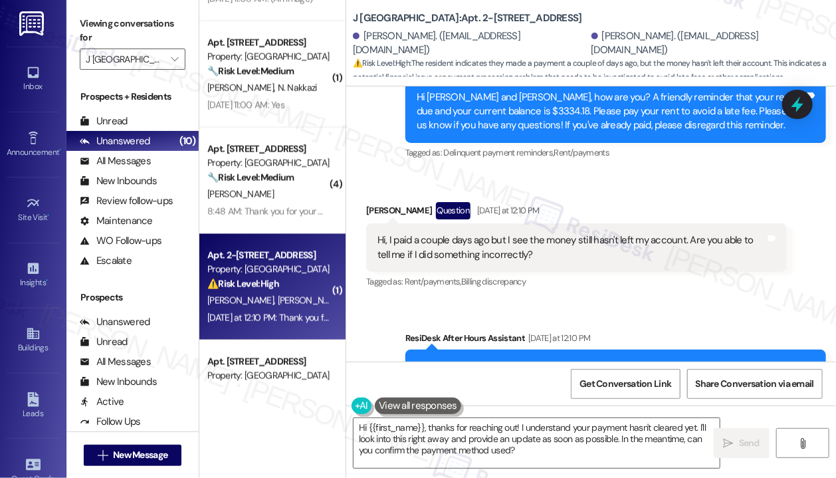
scroll to position [892, 0]
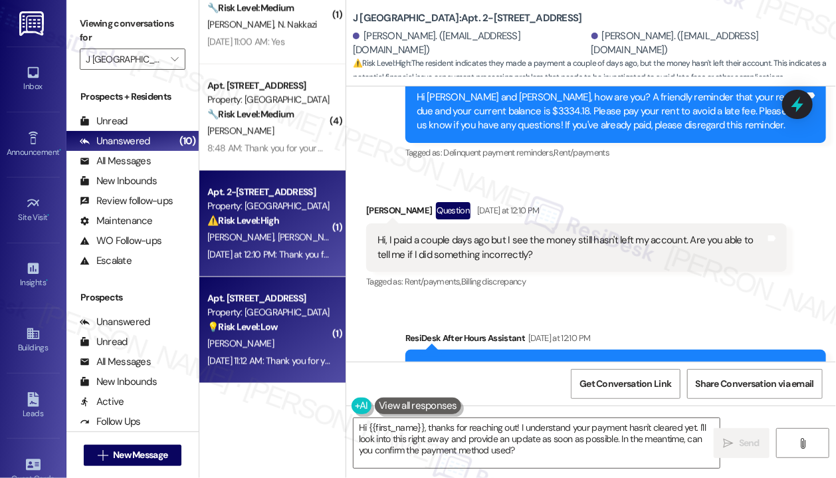
click at [277, 334] on div "Apt. 4-4121, 1042 Main Street Property: J Woburn Heights 💡 Risk Level: Low The …" at bounding box center [269, 312] width 126 height 45
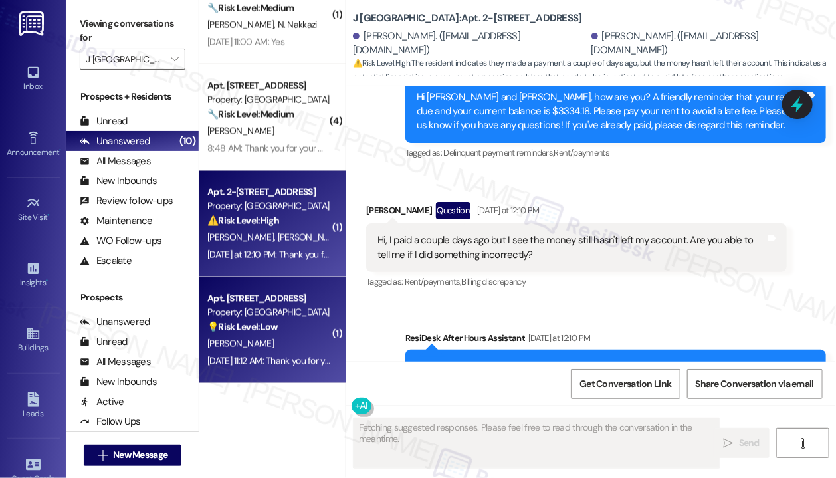
scroll to position [95, 0]
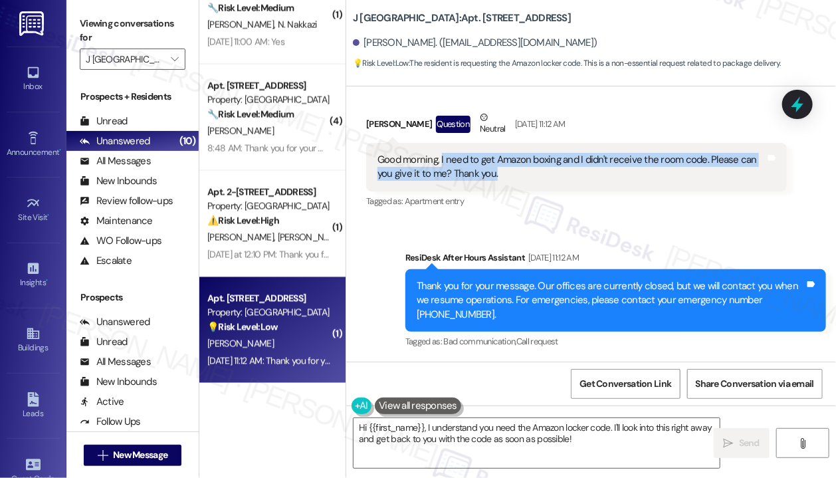
drag, startPoint x: 507, startPoint y: 170, endPoint x: 441, endPoint y: 160, distance: 66.5
click at [441, 160] on div "Good morning, I need to get Amazon boxing and I didn't receive the room code. P…" at bounding box center [571, 167] width 388 height 29
copy div "I need to get Amazon boxing and I didn't receive the room code. Please can you …"
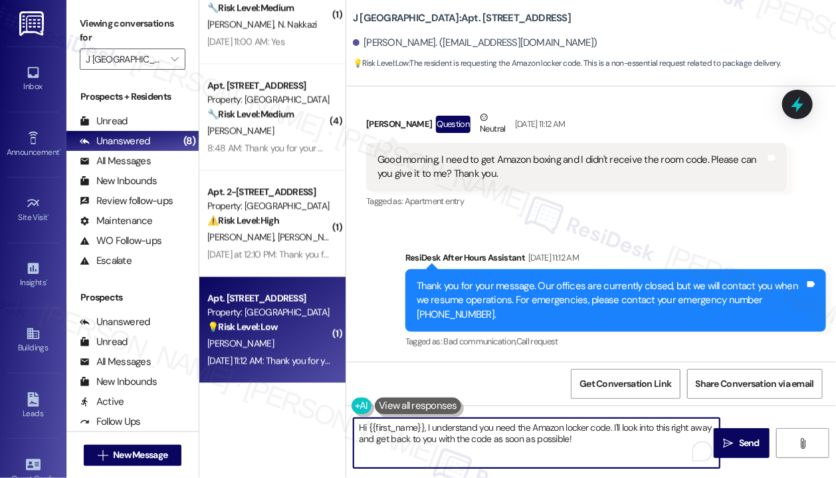
drag, startPoint x: 583, startPoint y: 437, endPoint x: 429, endPoint y: 429, distance: 154.4
click at [429, 429] on textarea "Hi {{first_name}}, I understand you need the Amazon locker code. I'll look into…" at bounding box center [537, 443] width 366 height 50
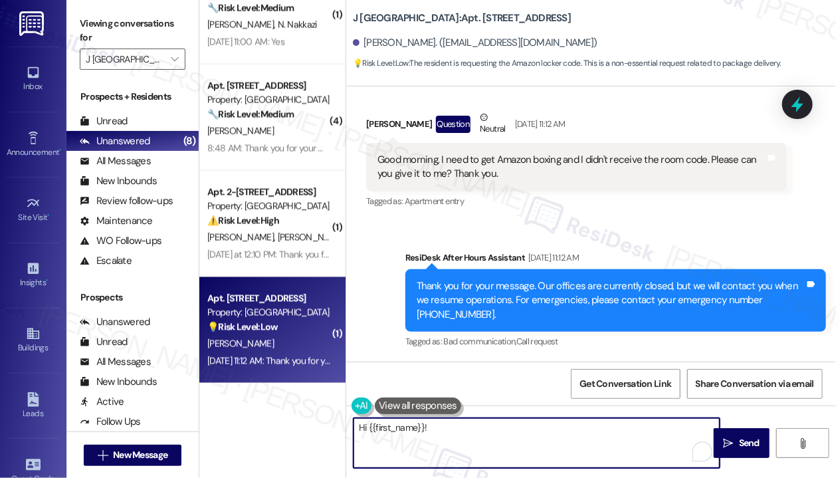
paste textarea "Thanks for reaching out! Just to confirm—are you referring to the Amazon locker…"
type textarea "Hi {{first_name}}! Thanks for reaching out! Just to confirm—are you referring t…"
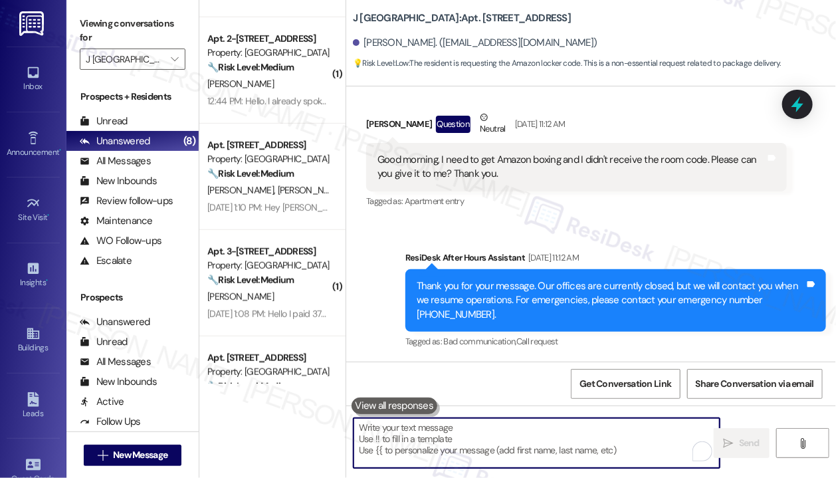
scroll to position [294, 0]
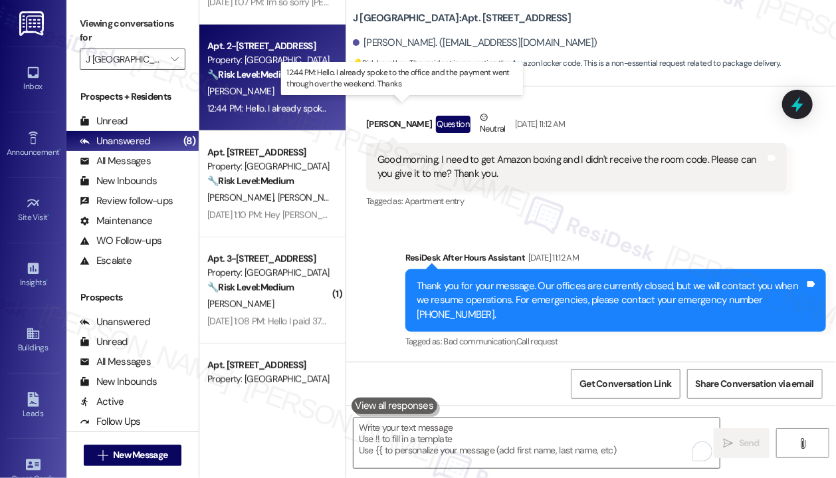
click at [287, 112] on div "12:44 PM: Hello. I already spoke to the office and the payment went through ove…" at bounding box center [403, 108] width 393 height 12
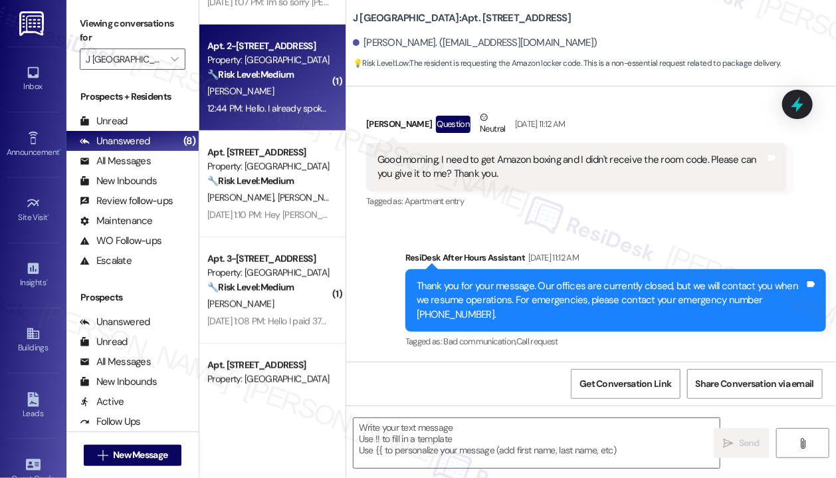
type textarea "Fetching suggested responses. Please feel free to read through the conversation…"
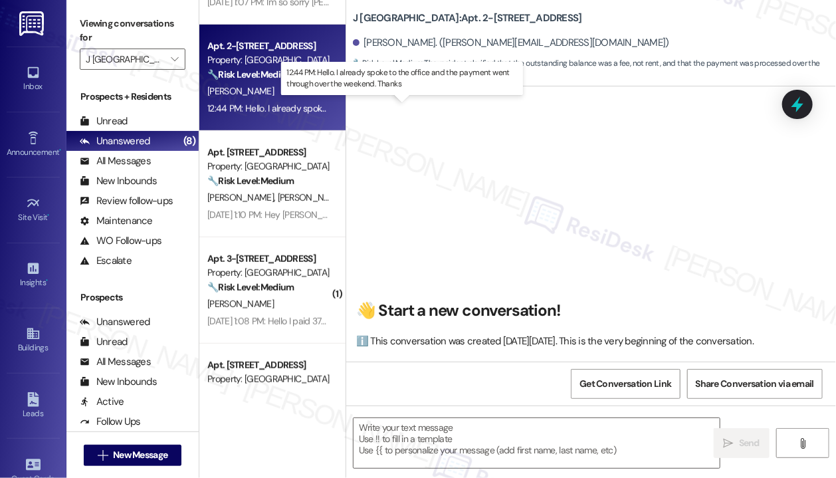
scroll to position [7445, 0]
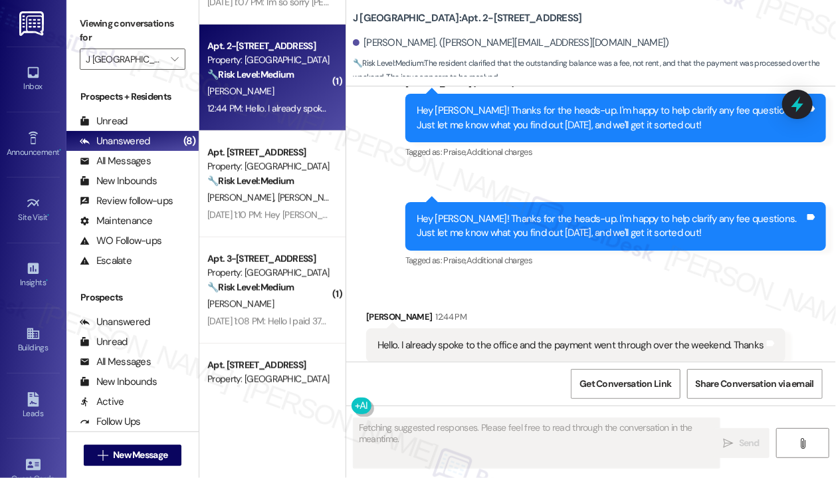
click at [596, 300] on div "Received via SMS Angela Cornacchio 12:44 PM Hello. I already spoke to the offic…" at bounding box center [575, 346] width 439 height 92
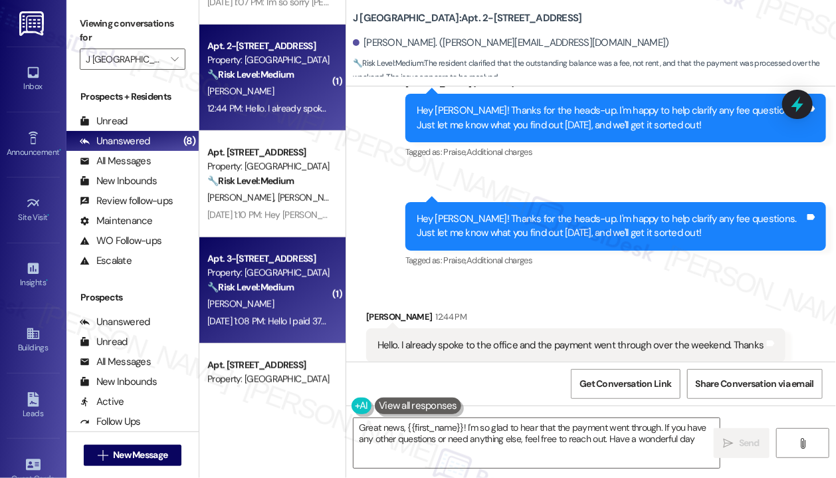
type textarea "Great news, {{first_name}}! I'm so glad to hear that the payment went through. …"
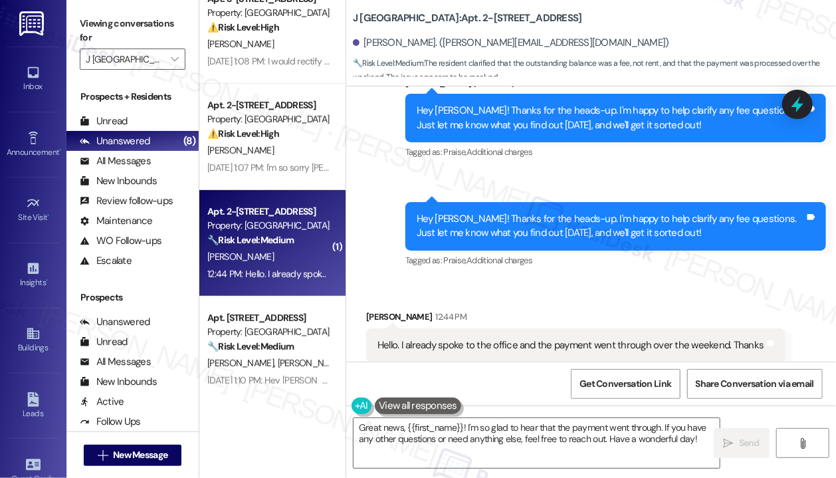
scroll to position [95, 0]
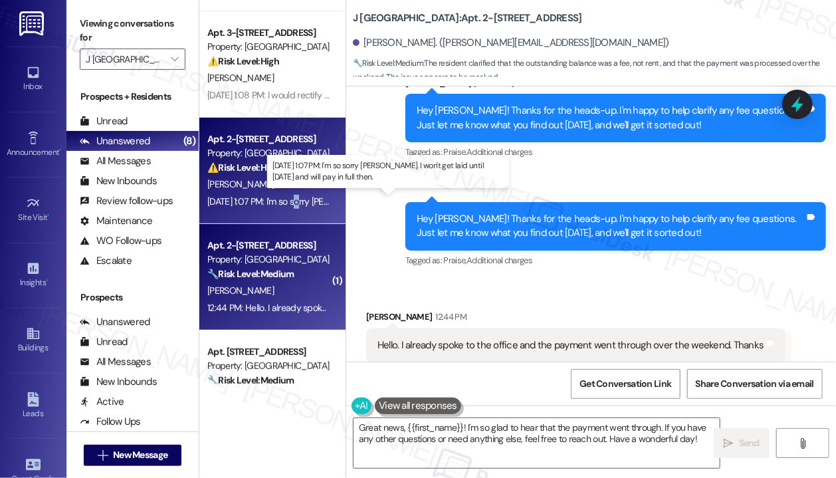
click at [302, 201] on div "Sep 05, 2025 at 1:07 PM: I'm so sorry jay. I won't get laid until next Friday a…" at bounding box center [389, 201] width 364 height 12
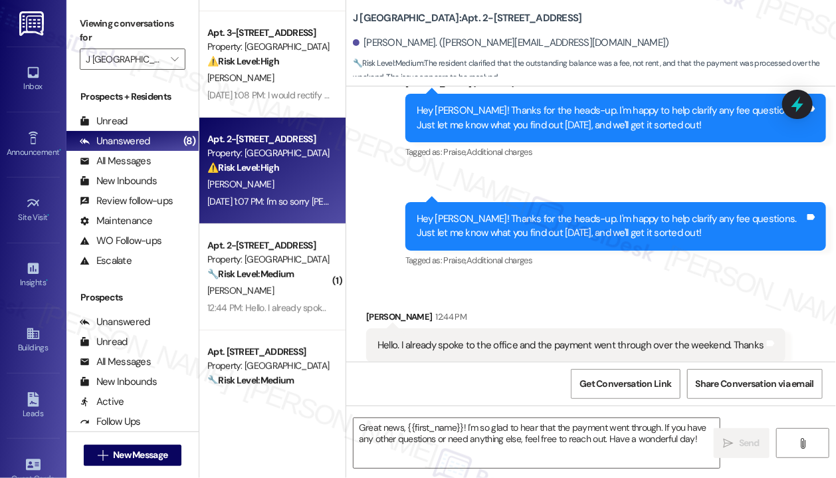
type textarea "Fetching suggested responses. Please feel free to read through the conversation…"
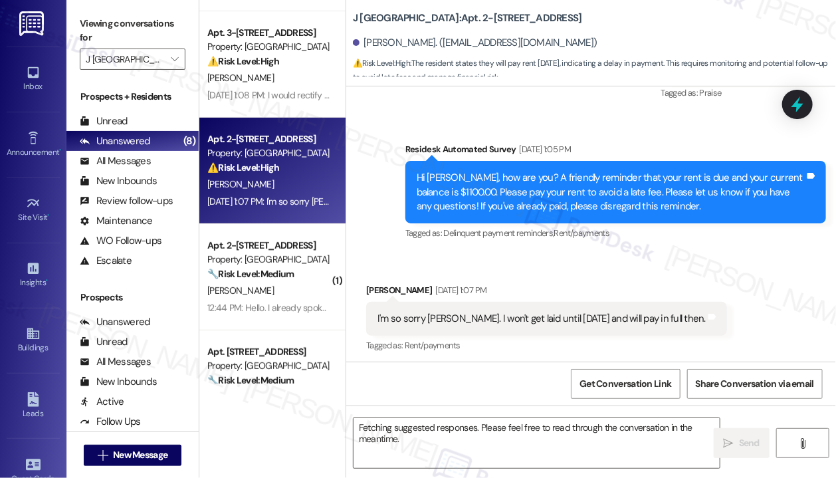
scroll to position [11748, 0]
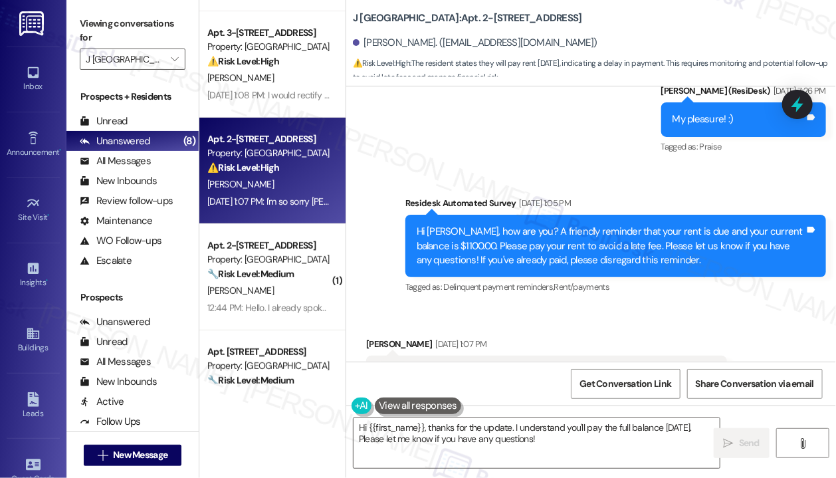
click at [584, 337] on div "Kristine Cooper Sep 05, 2025 at 1:07 PM" at bounding box center [546, 346] width 361 height 19
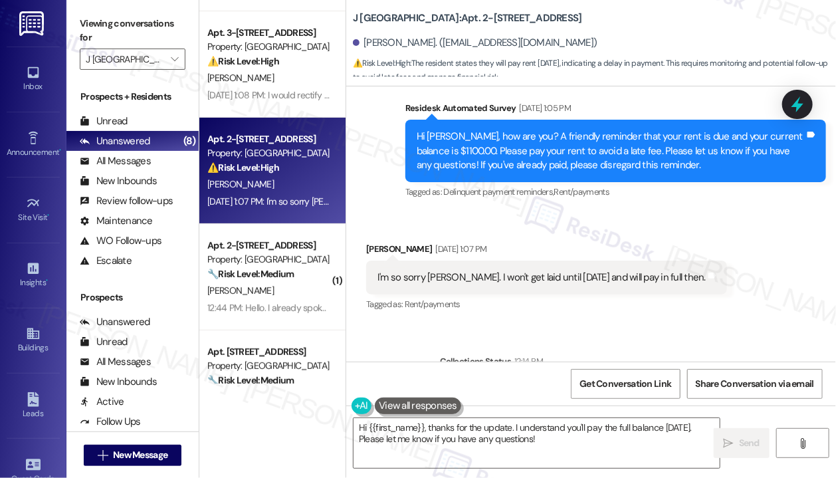
scroll to position [11885, 0]
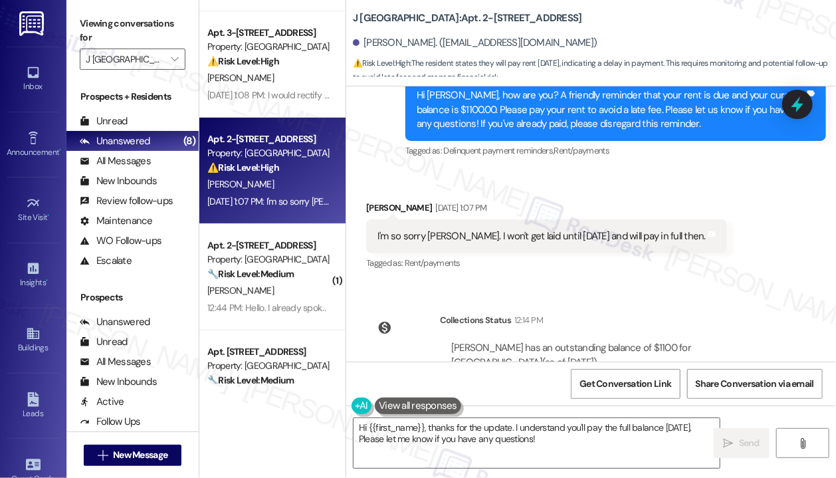
click at [601, 229] on div "I'm so sorry jay. I won't get laid until next Friday and will pay in full then." at bounding box center [541, 236] width 328 height 14
copy div "I'm so sorry jay. I won't get laid until next Friday and will pay in full then.…"
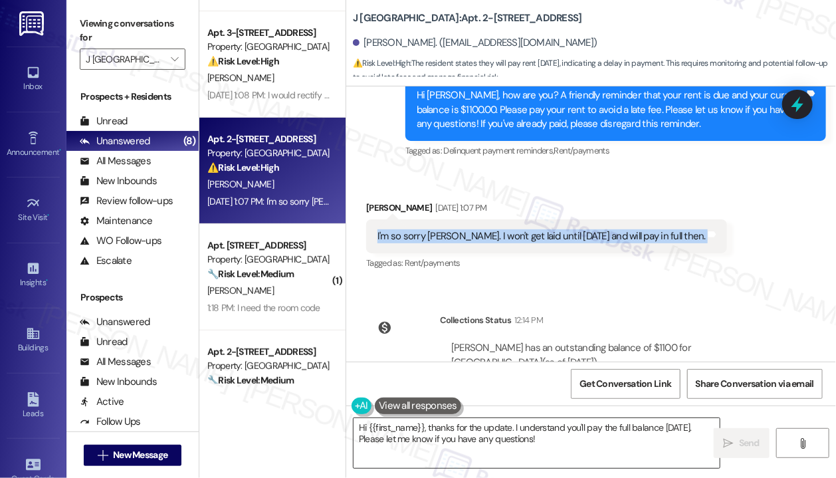
click at [515, 447] on textarea "Hi {{first_name}}, thanks for the update. I understand you'll pay the full bala…" at bounding box center [537, 443] width 366 height 50
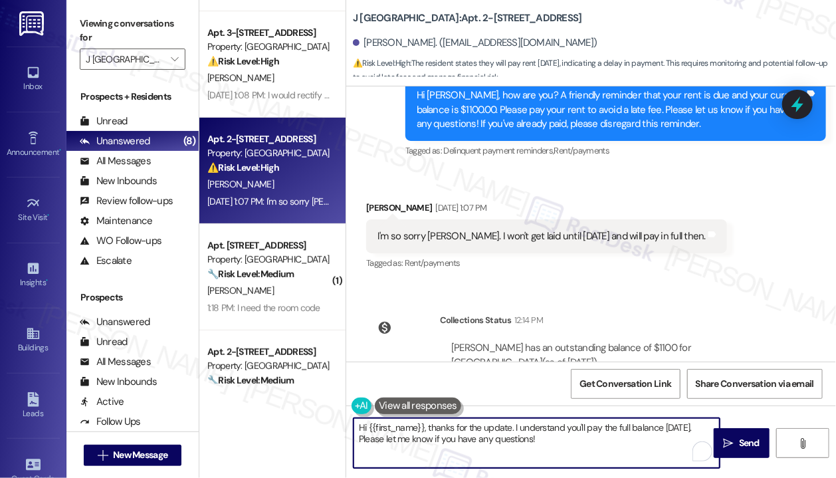
paste textarea "Thank you for the update—I understand, and I’ll let the leasing team know. Just…"
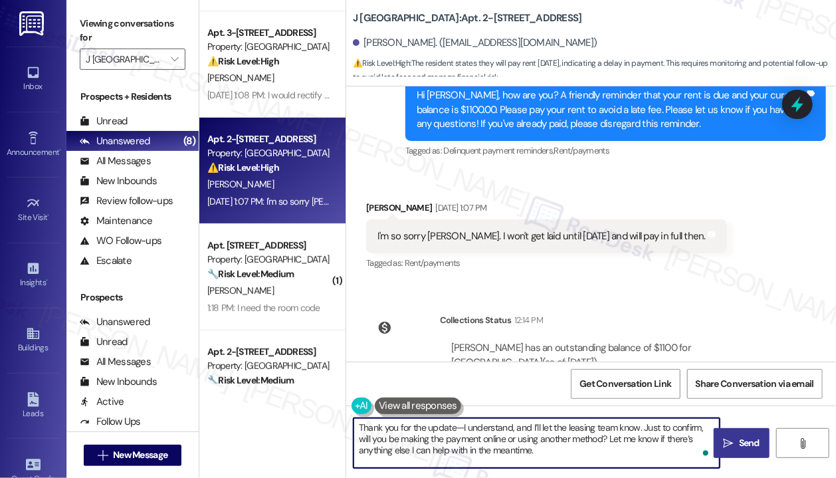
type textarea "Thank you for the update—I understand, and I’ll let the leasing team know. Just…"
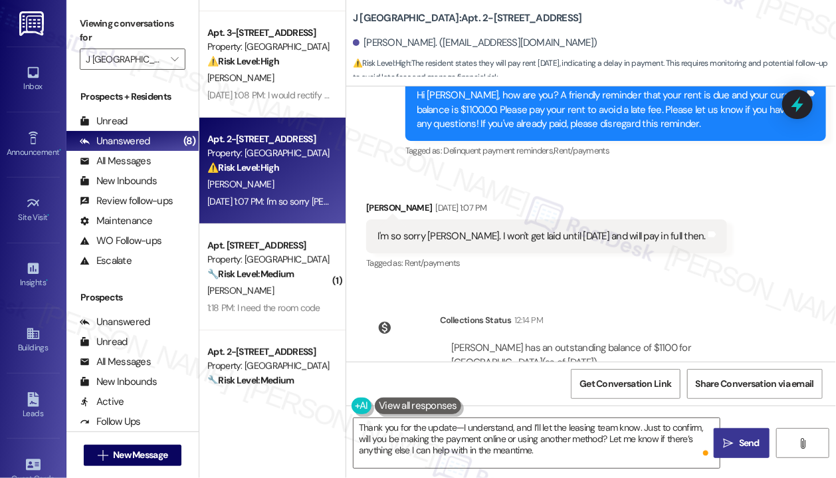
click at [739, 438] on span "Send" at bounding box center [749, 443] width 21 height 14
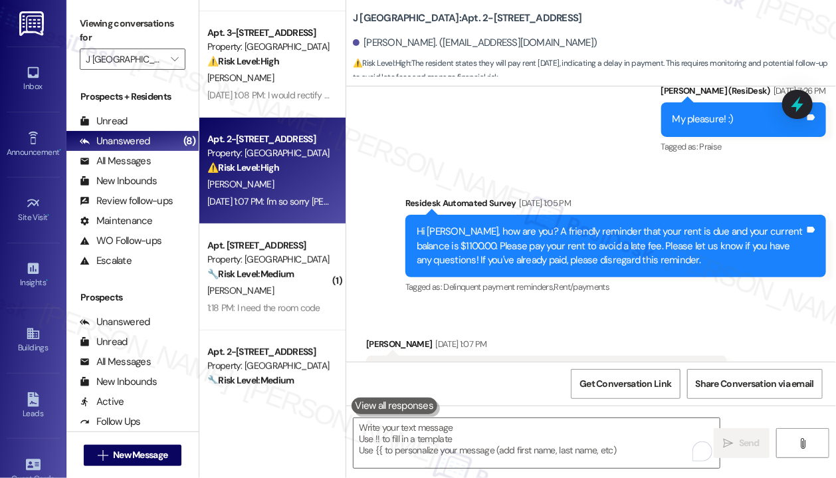
scroll to position [12006, 0]
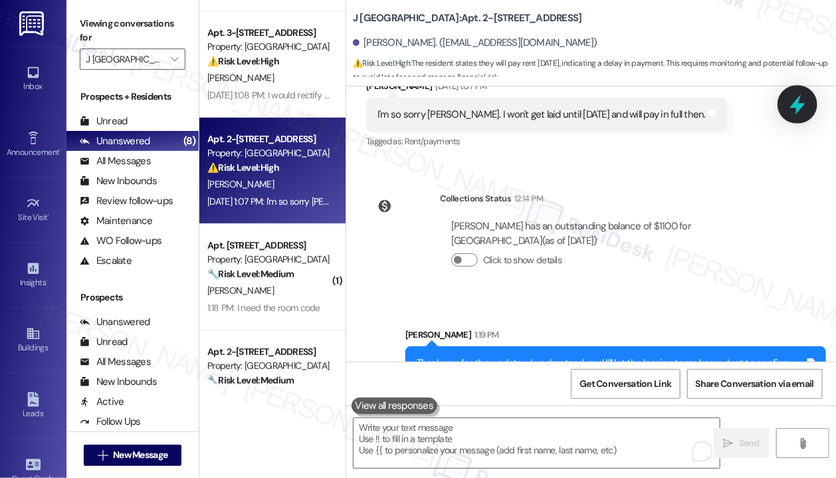
click at [797, 102] on icon at bounding box center [797, 104] width 16 height 21
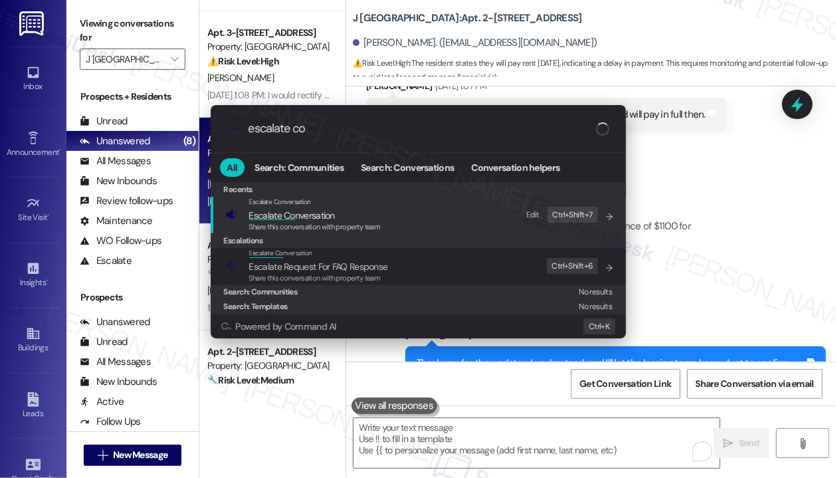
type input "escalate con"
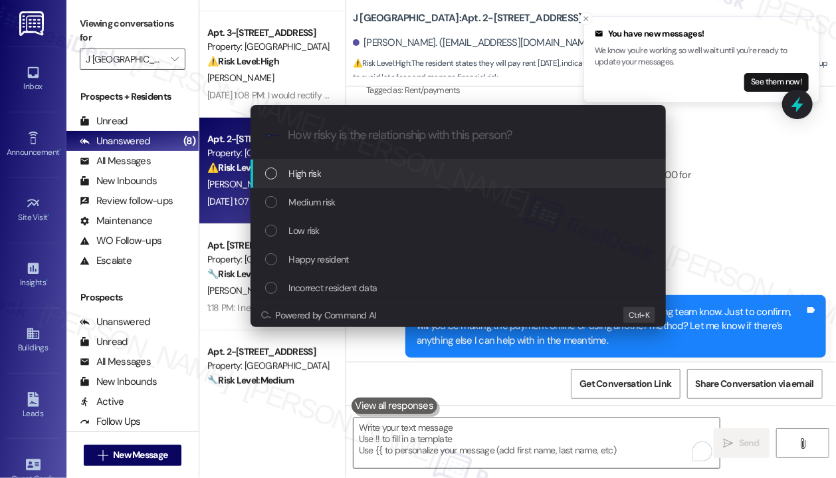
scroll to position [12098, 0]
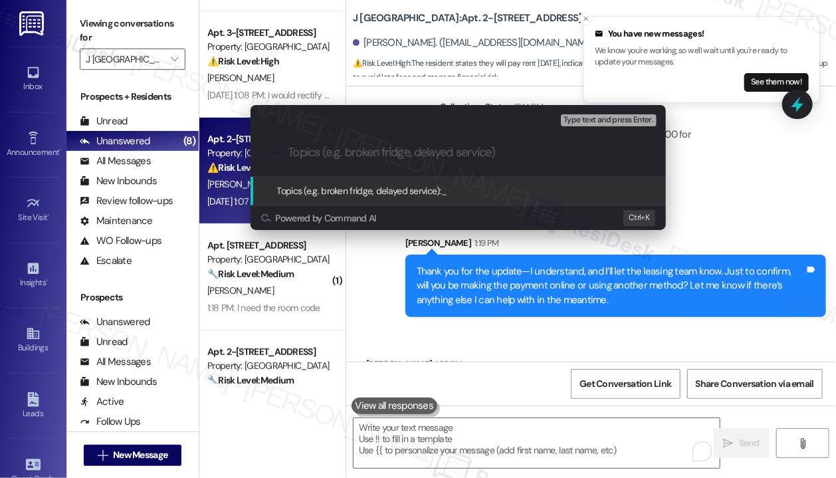
paste input "Thank you for the update—I understand, and I’ll let the leasing team know. Just…"
type input "Thank you for the update—I understand, and I’ll let the leasing team know. Just…"
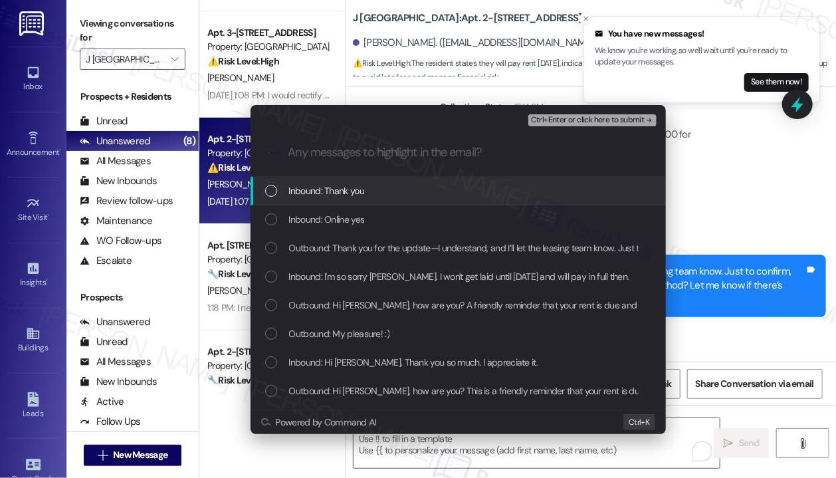
scroll to position [0, 0]
click at [785, 148] on div "Escalate Conversation Medium risk Thank you for the update—I understand, and I’…" at bounding box center [418, 239] width 836 height 478
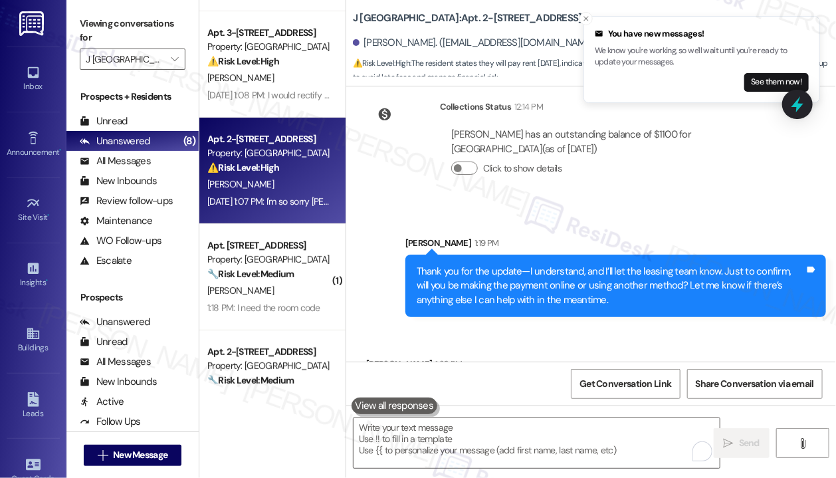
click at [651, 135] on div "Kristine Cooper has an outstanding balance of $1100 for J Woburn Heights (as of…" at bounding box center [613, 157] width 347 height 78
click at [588, 17] on icon "Close toast" at bounding box center [586, 19] width 8 height 8
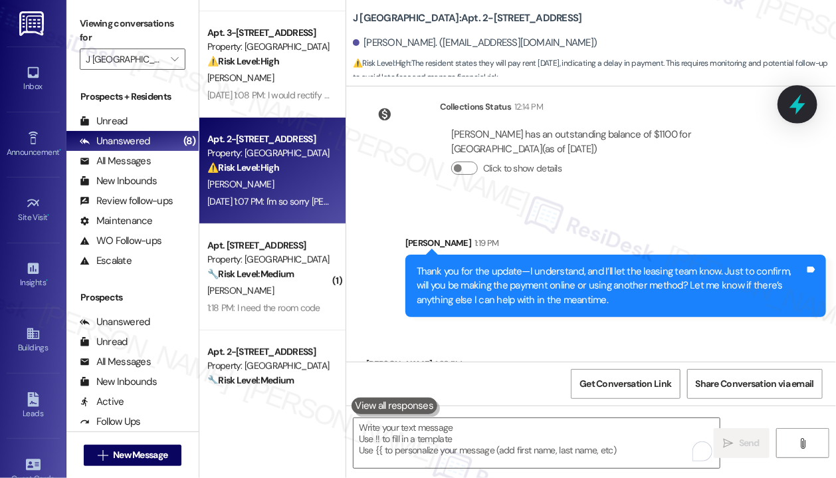
click at [787, 96] on icon at bounding box center [797, 104] width 23 height 23
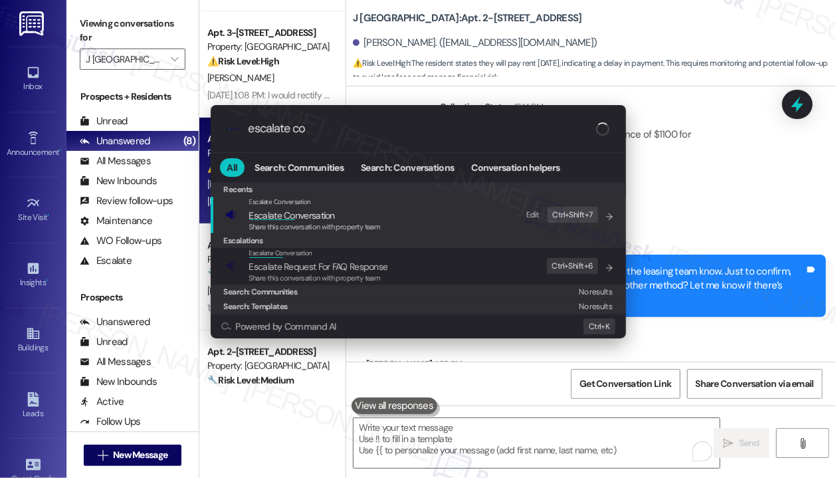
type input "escalate con"
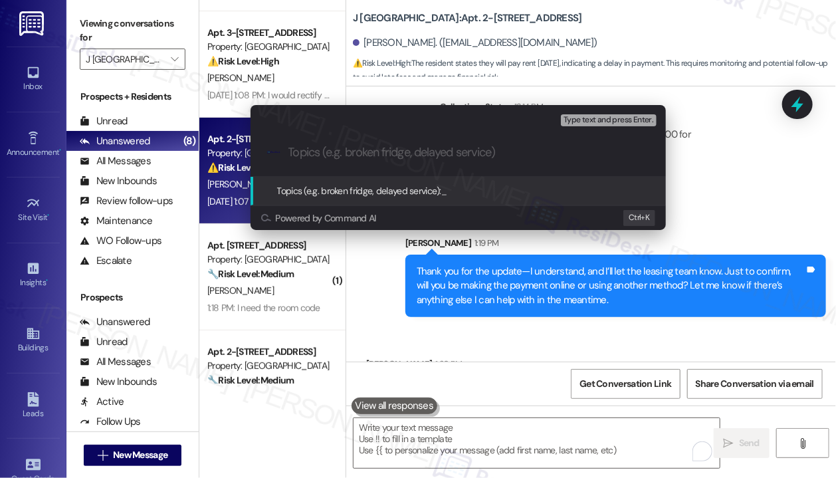
paste input "Payment update and next steps"
type input "Payment update and next steps"
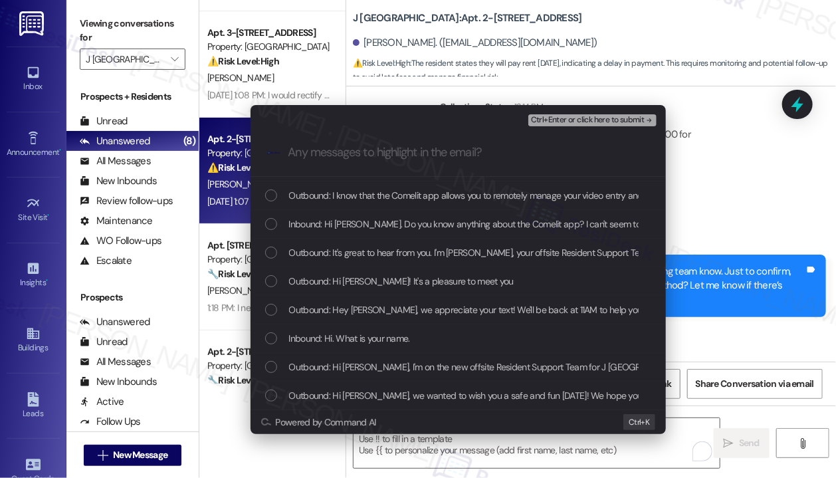
scroll to position [57, 0]
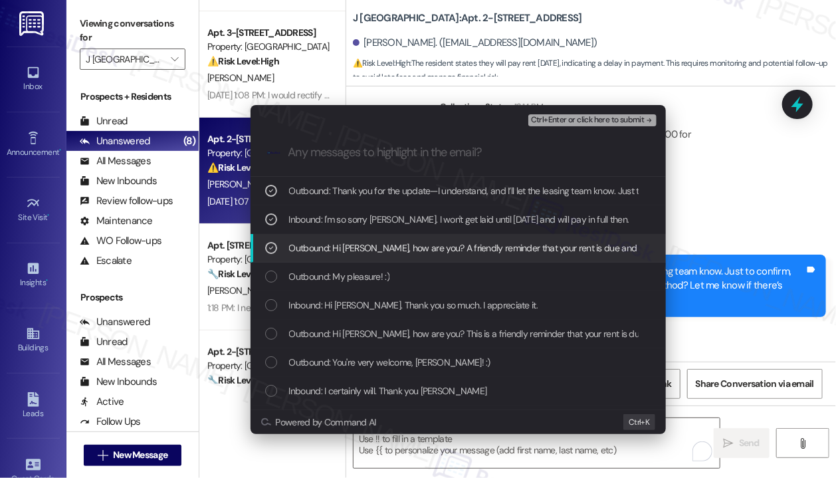
click at [568, 118] on span "Ctrl+Enter or click here to submit" at bounding box center [588, 120] width 114 height 9
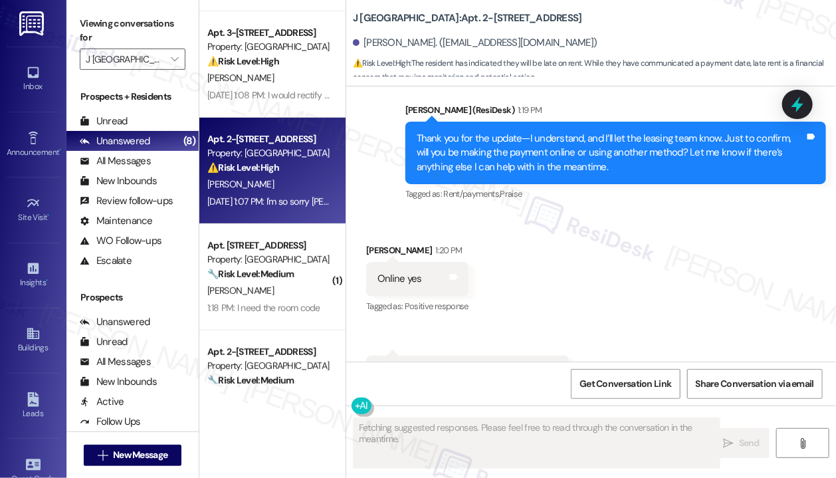
scroll to position [12232, 0]
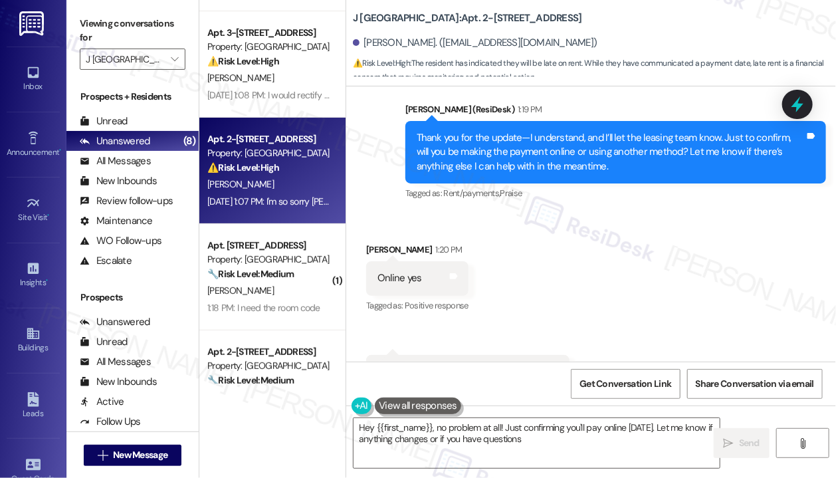
type textarea "Hey {{first_name}}, no problem at all! Just confirming you'll pay online next F…"
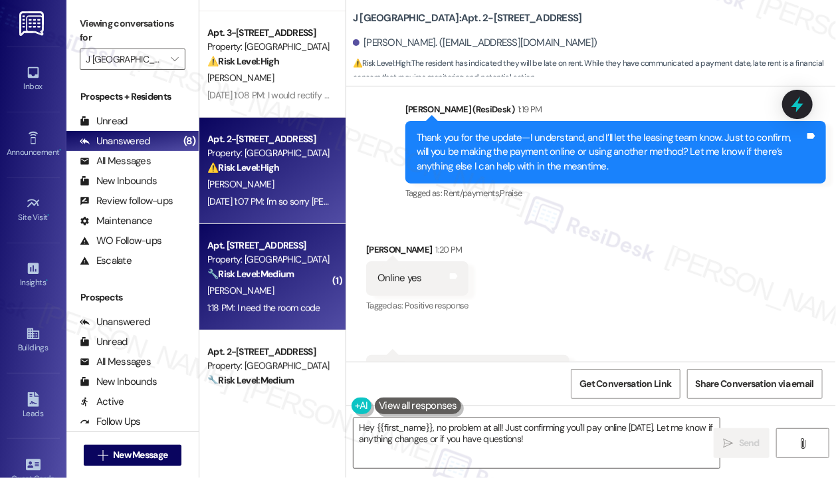
scroll to position [0, 0]
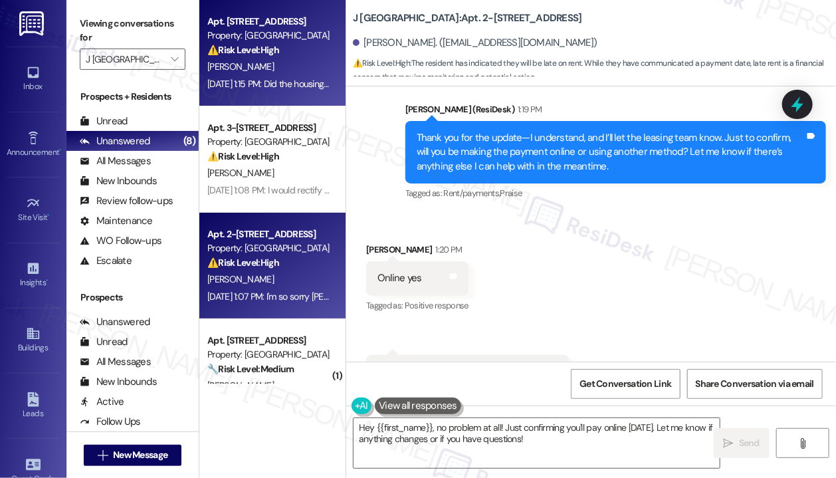
click at [287, 84] on div "Sep 05, 2025 at 1:15 PM: Did the housing authority not pay their portion this m…" at bounding box center [407, 84] width 401 height 12
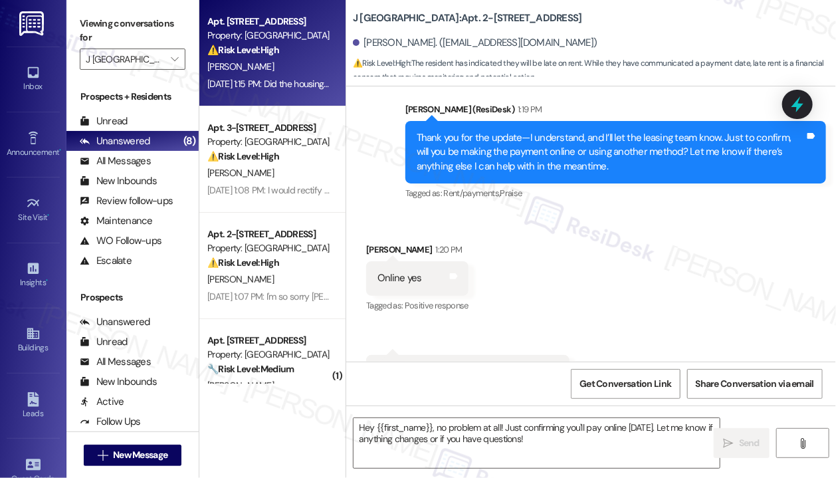
type textarea "Fetching suggested responses. Please feel free to read through the conversation…"
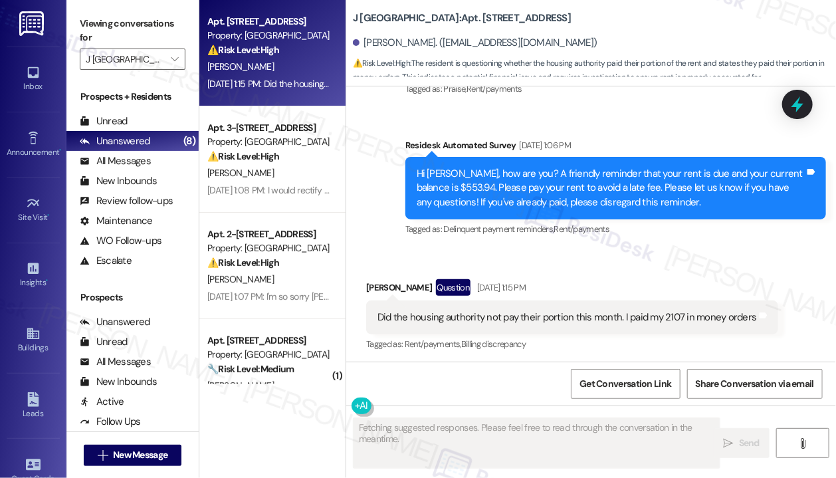
scroll to position [6808, 0]
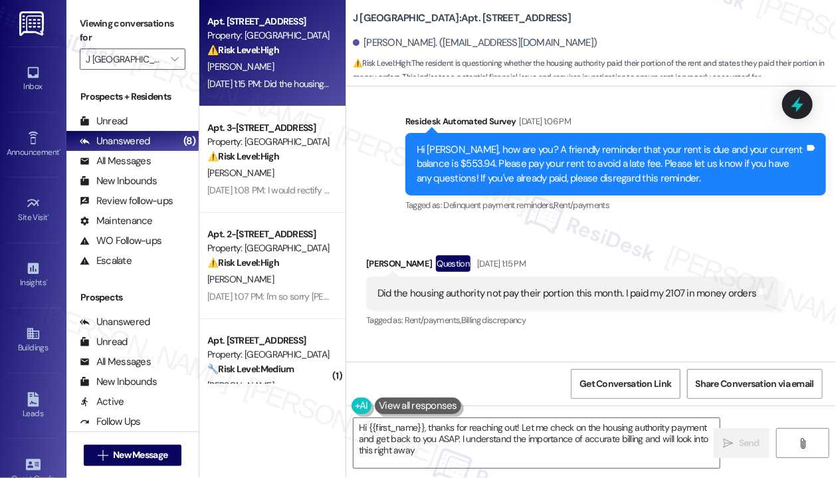
type textarea "Hi {{first_name}}, thanks for reaching out! Let me check on the housing authori…"
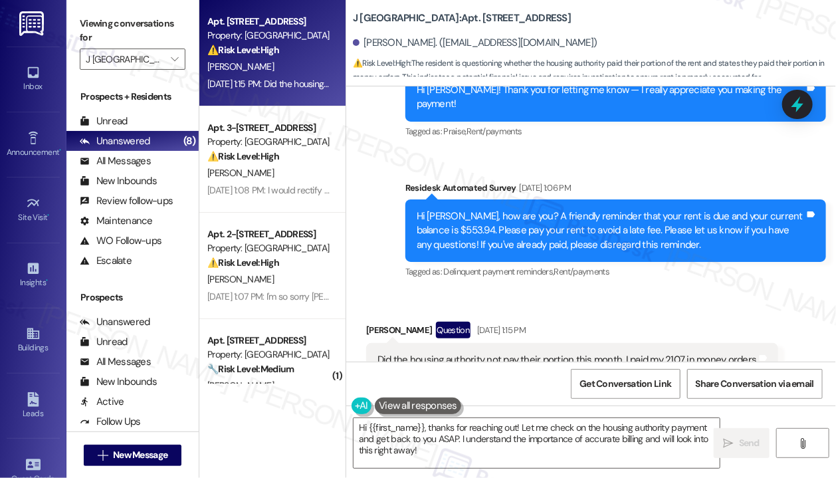
click at [636, 353] on div "Did the housing authority not pay their portion this month. I paid my 2107 in m…" at bounding box center [566, 360] width 379 height 14
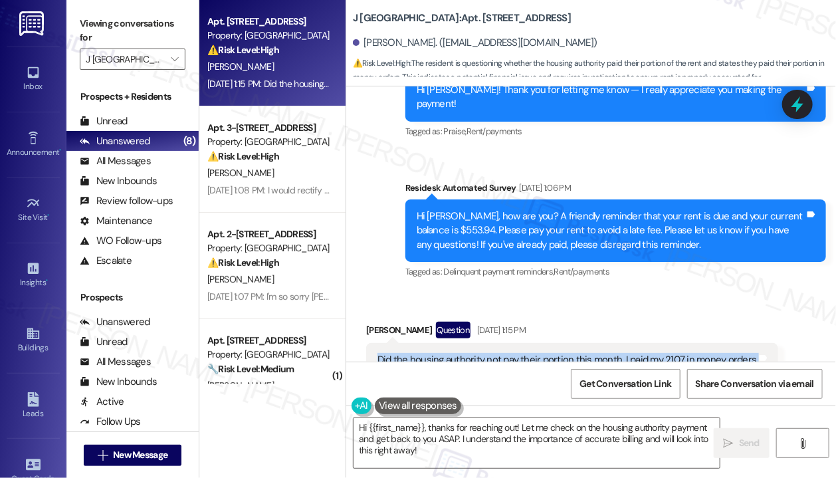
click at [636, 353] on div "Did the housing authority not pay their portion this month. I paid my 2107 in m…" at bounding box center [566, 360] width 379 height 14
copy div "Did the housing authority not pay their portion this month. I paid my 2107 in m…"
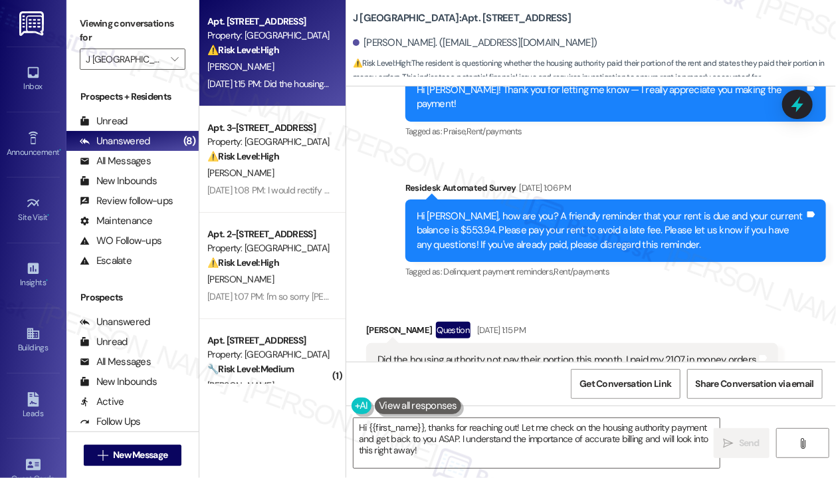
click at [665, 292] on div "Received via SMS Sean Harmon Question Sep 05, 2025 at 1:15 PM Did the housing a…" at bounding box center [591, 349] width 490 height 115
click at [625, 292] on div "Received via SMS Sean Harmon Question Sep 05, 2025 at 1:15 PM Did the housing a…" at bounding box center [591, 349] width 490 height 115
click at [801, 101] on icon at bounding box center [797, 104] width 23 height 23
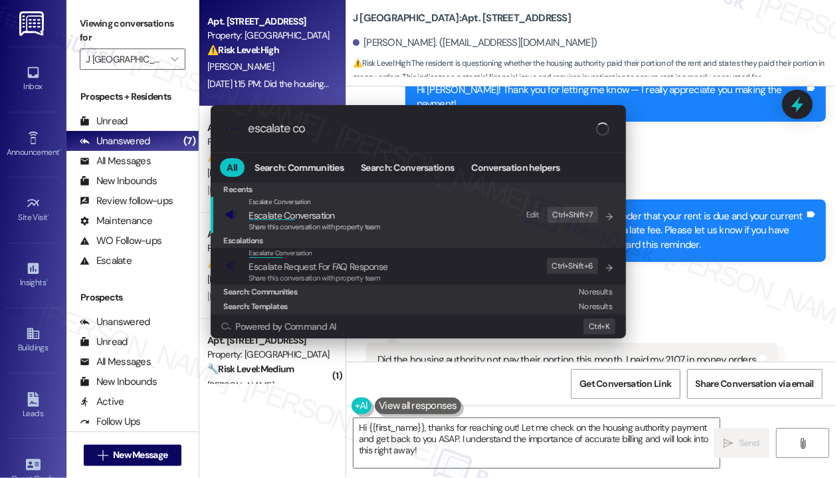
type input "escalate con"
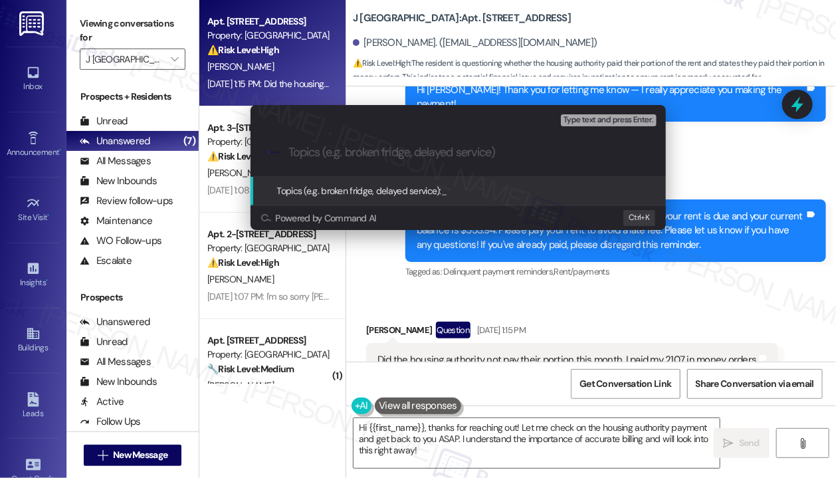
paste input "Paid $2107 — Confirming HA portion"
type input "Paid $2107 — Confirming HA portion"
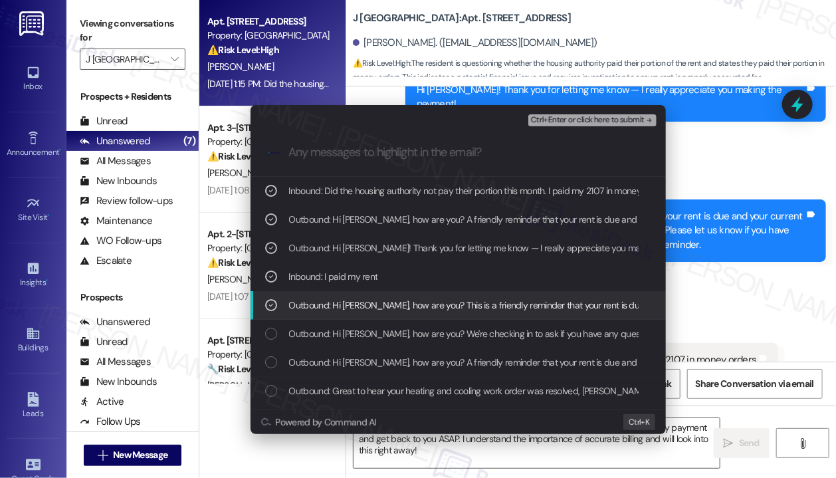
click at [601, 118] on span "Ctrl+Enter or click here to submit" at bounding box center [588, 120] width 114 height 9
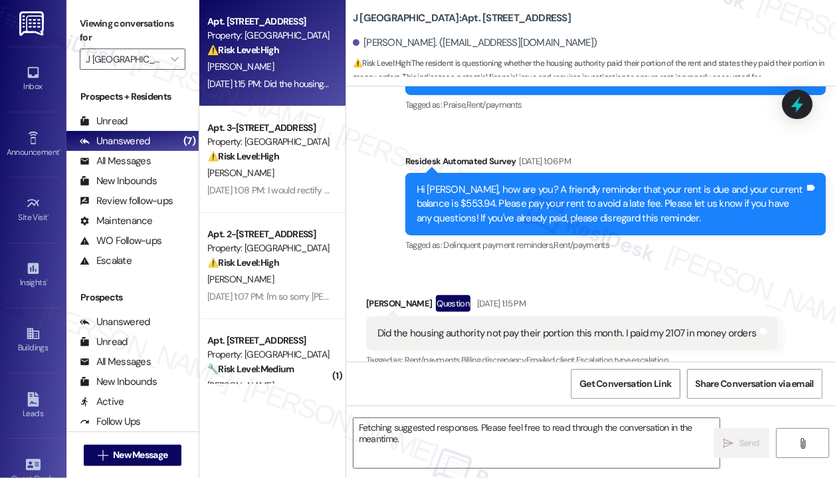
scroll to position [6670, 0]
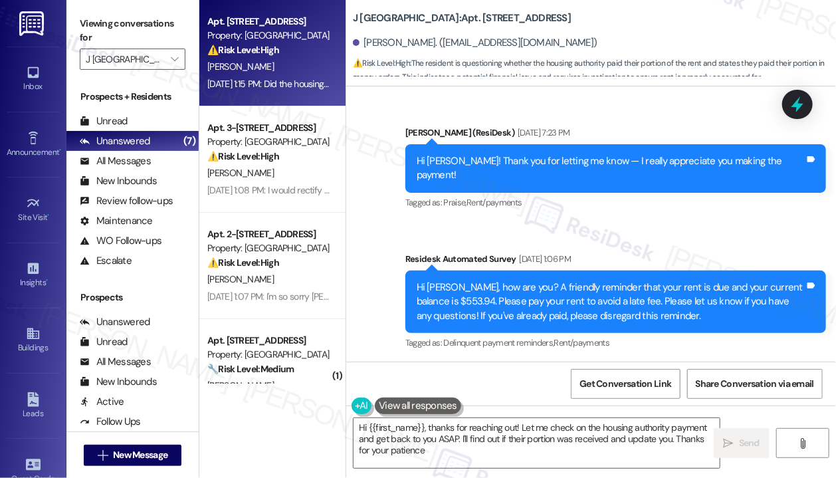
type textarea "Hi {{first_name}}, thanks for reaching out! Let me check on the housing authori…"
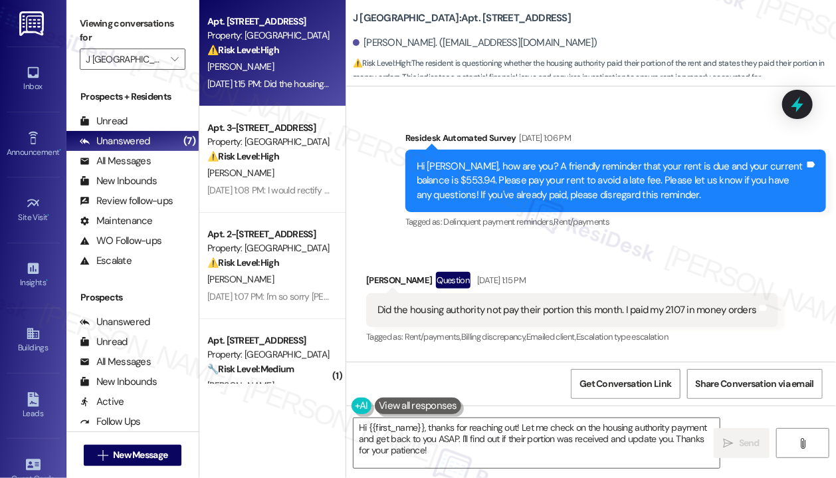
scroll to position [6808, 0]
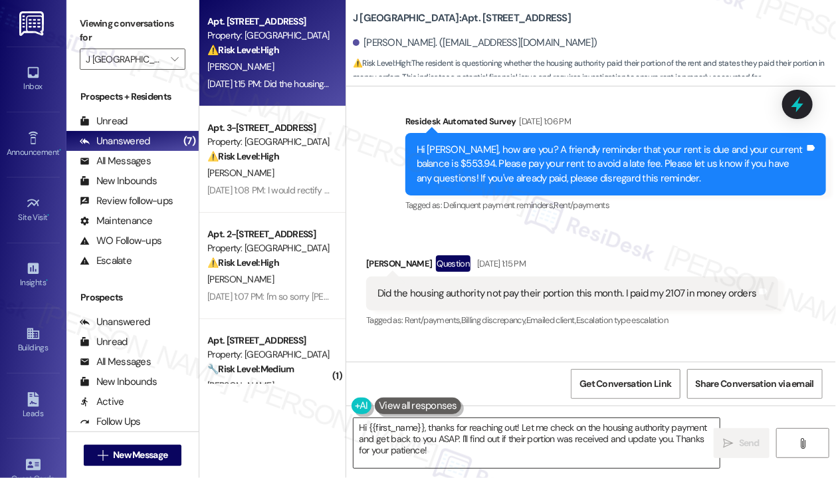
click at [482, 449] on textarea "Hi {{first_name}}, thanks for reaching out! Let me check on the housing authori…" at bounding box center [537, 443] width 366 height 50
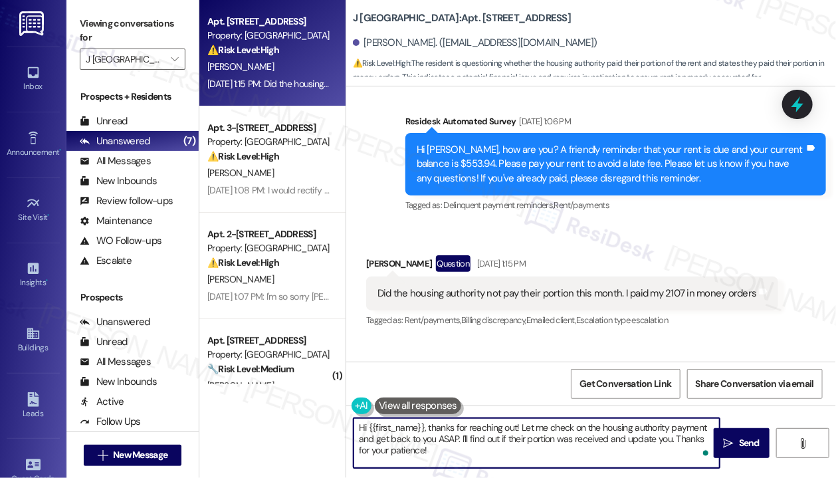
click at [509, 450] on textarea "Hi {{first_name}}, thanks for reaching out! Let me check on the housing authori…" at bounding box center [537, 443] width 366 height 50
click at [506, 448] on textarea "Hi {{first_name}}, thanks for reaching out! Let me check on the housing authori…" at bounding box center [537, 443] width 366 height 50
click at [502, 443] on textarea "Hi {{first_name}}, thanks for reaching out! Let me check on the housing authori…" at bounding box center [537, 443] width 366 height 50
click at [734, 438] on span " Send" at bounding box center [742, 443] width 42 height 14
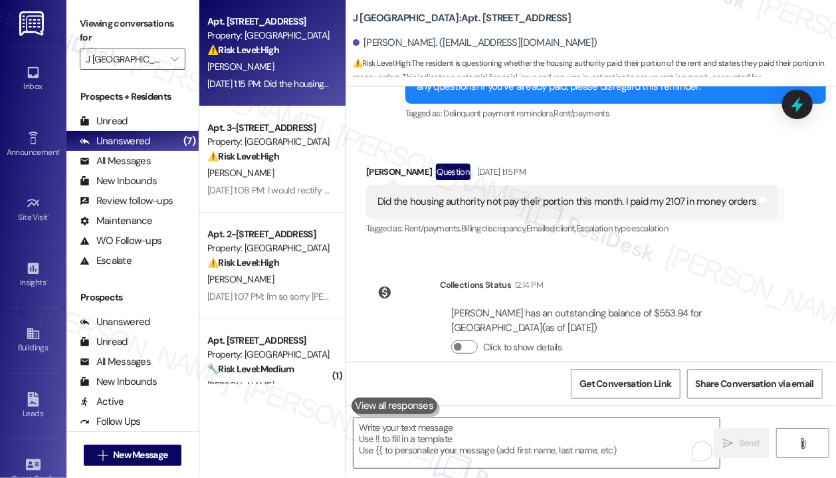
scroll to position [6928, 0]
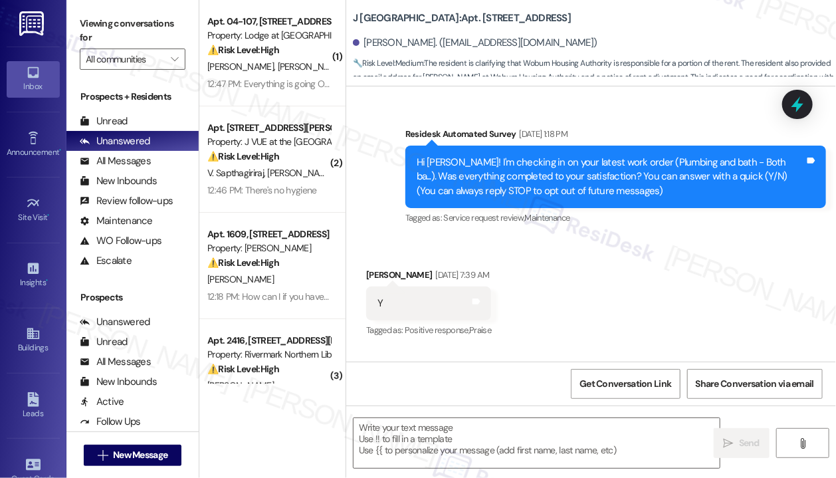
scroll to position [12451, 0]
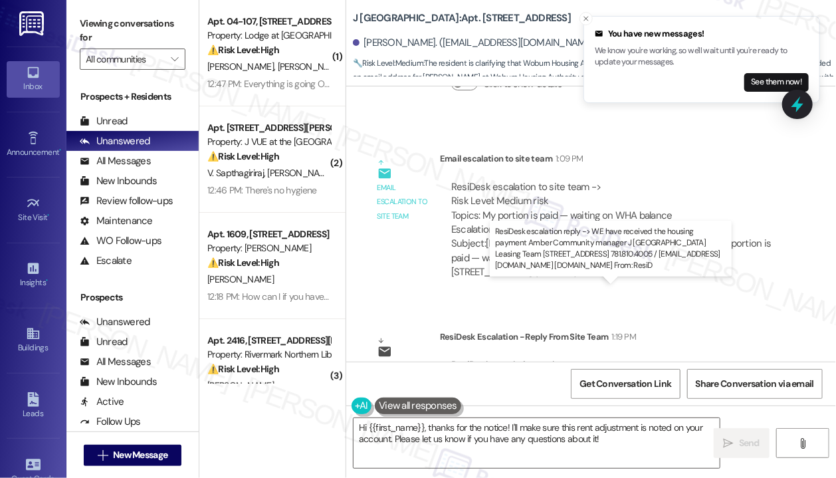
drag, startPoint x: 616, startPoint y: 307, endPoint x: 452, endPoint y: 306, distance: 164.1
click at [452, 358] on div "ResiDesk escalation reply -> WE have received the housing payment Amber Communi…" at bounding box center [600, 386] width 299 height 56
copy div "WE have received the housing payment"
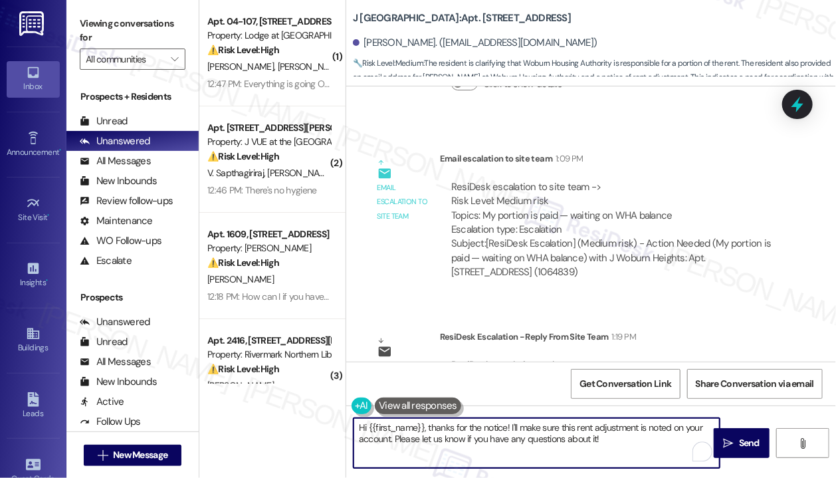
drag, startPoint x: 640, startPoint y: 437, endPoint x: 451, endPoint y: 443, distance: 189.5
click at [426, 425] on textarea "Hi {{first_name}}, thanks for the notice! I'll make sure this rent adjustment i…" at bounding box center [537, 443] width 366 height 50
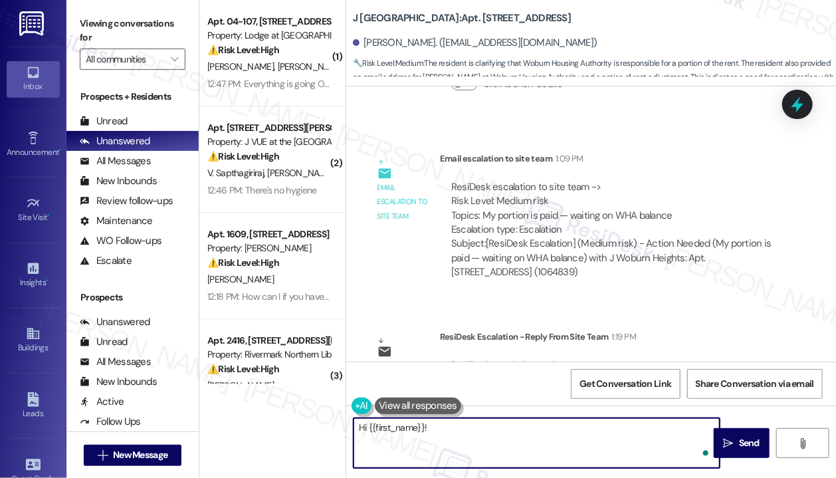
paste textarea "The site team shared that they have received the housing payment."
type textarea "Hi {{first_name}}! The site team shared that they have received the housing pay…"
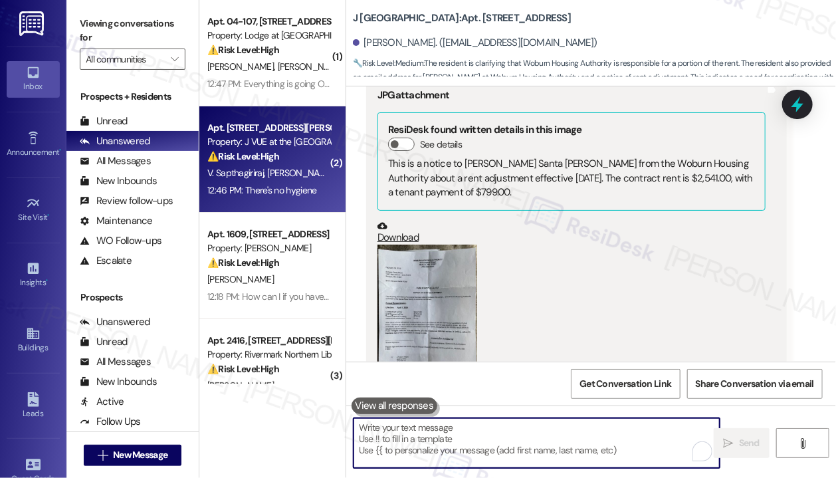
scroll to position [66, 0]
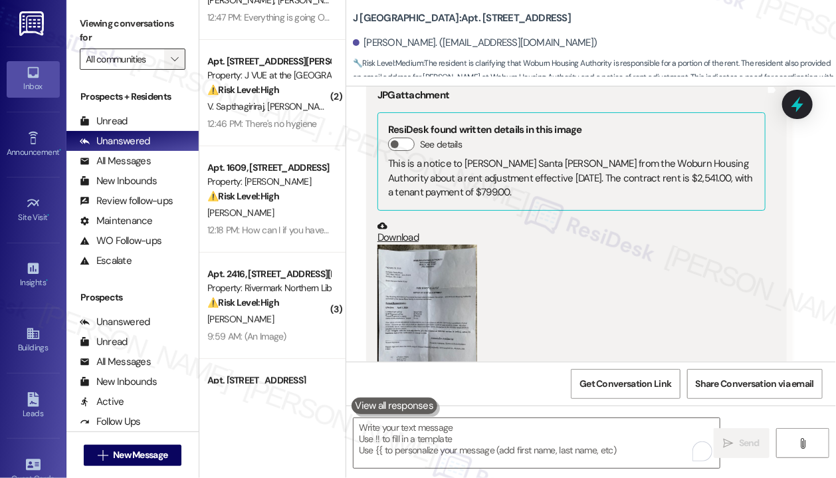
click at [173, 60] on icon "" at bounding box center [174, 59] width 7 height 11
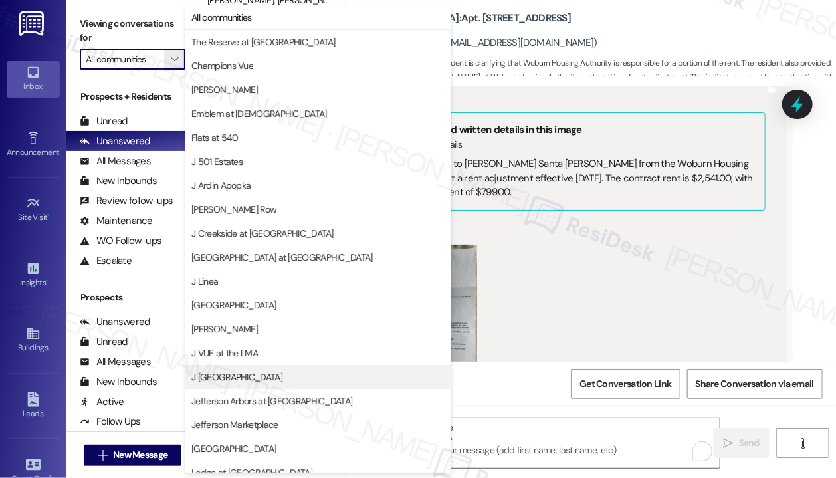
click at [238, 377] on span "J [GEOGRAPHIC_DATA]" at bounding box center [236, 376] width 91 height 13
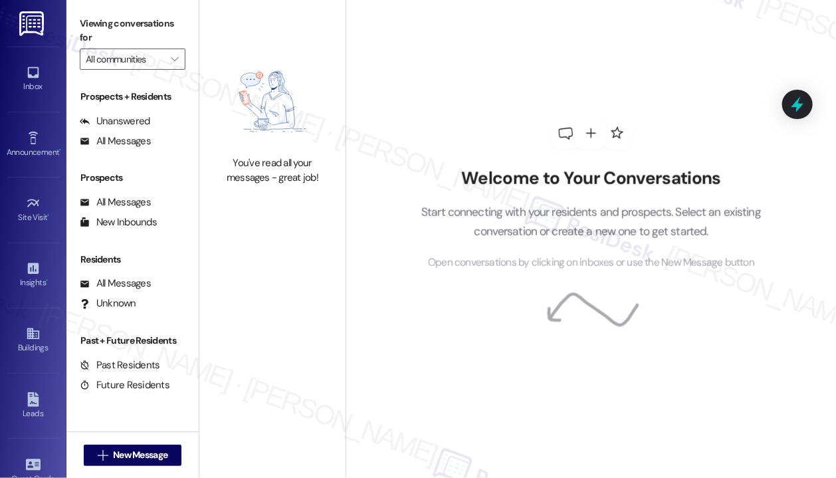
type input "J [GEOGRAPHIC_DATA]"
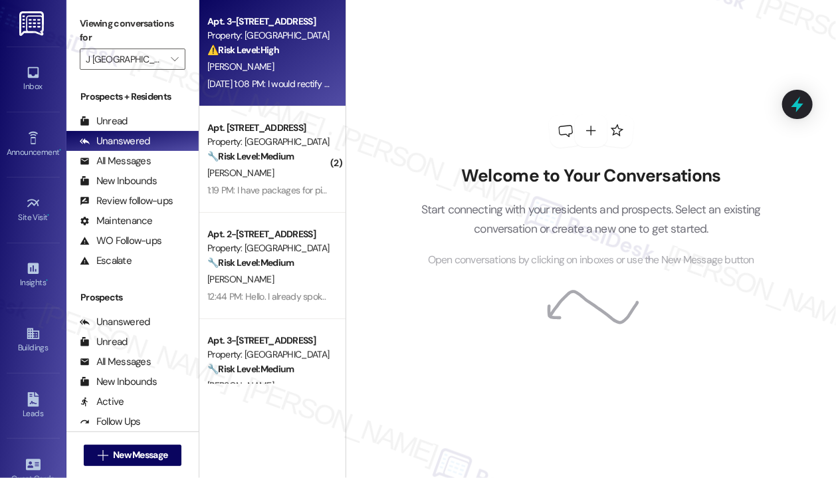
click at [258, 85] on div "Sep 05, 2025 at 1:08 PM: I would rectify this balance but I am extremely disapp…" at bounding box center [389, 84] width 365 height 12
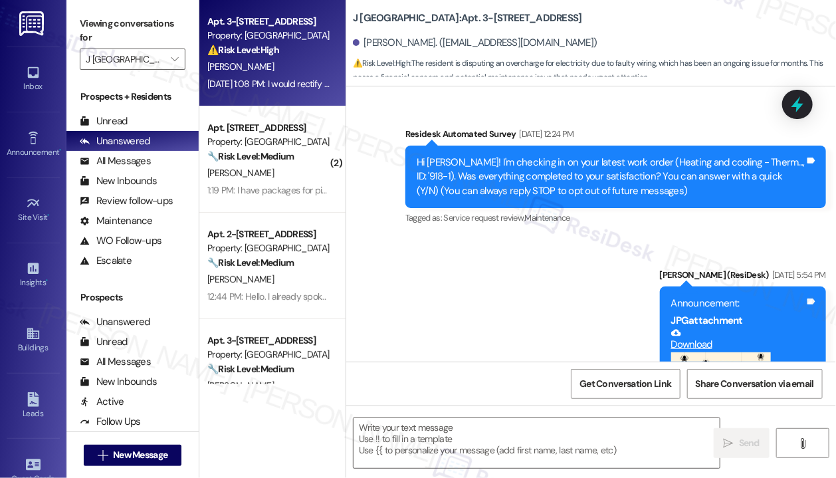
scroll to position [1858, 0]
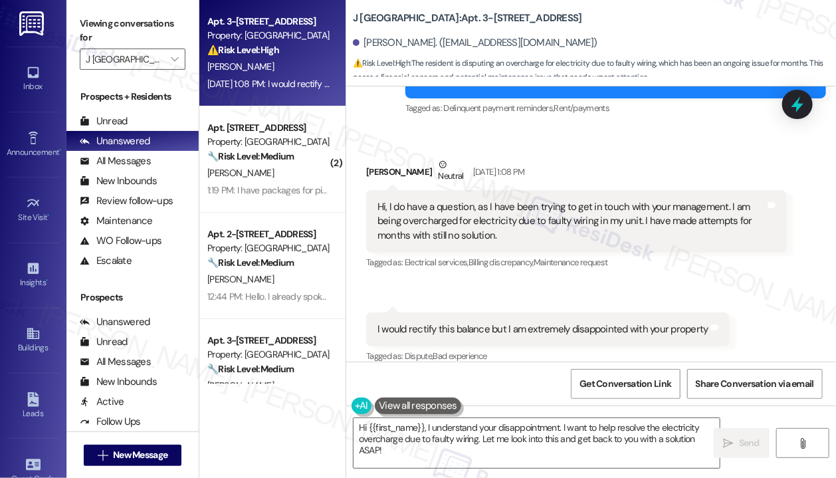
click at [603, 264] on div "Received via SMS Tara Pascal Neutral Sep 05, 2025 at 1:08 PM Hi, I do have a qu…" at bounding box center [576, 215] width 441 height 135
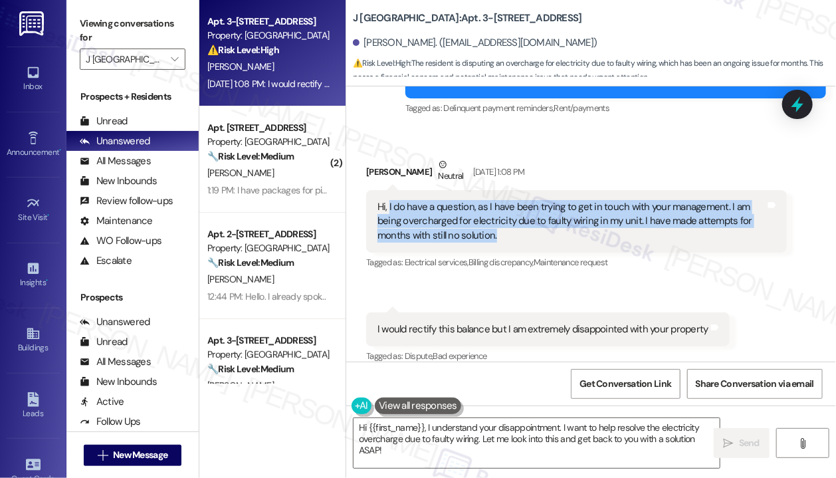
drag, startPoint x: 516, startPoint y: 223, endPoint x: 388, endPoint y: 186, distance: 132.9
click at [388, 200] on div "Hi, I do have a question, as I have been trying to get in touch with your manag…" at bounding box center [571, 221] width 388 height 43
copy div "I do have a question, as I have been trying to get in touch with your managemen…"
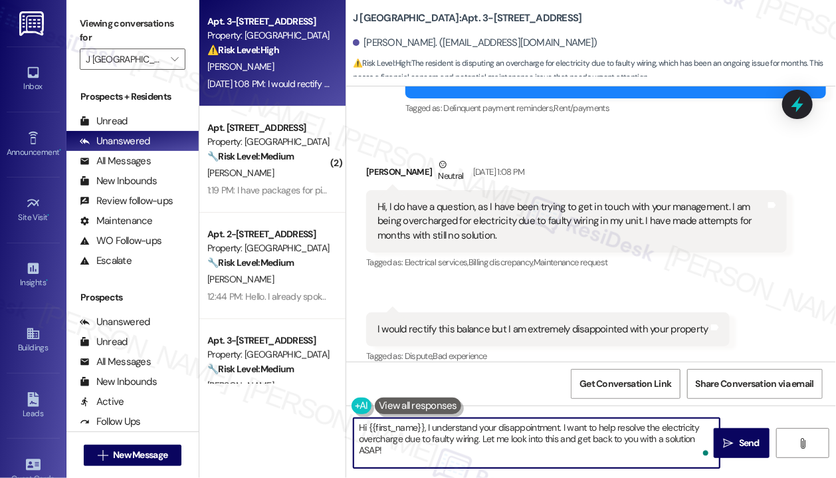
drag, startPoint x: 486, startPoint y: 443, endPoint x: 445, endPoint y: 427, distance: 43.8
click at [445, 427] on textarea "Hi {{first_name}}, I understand your disappointment. I want to help resolve the…" at bounding box center [537, 443] width 366 height 50
drag, startPoint x: 451, startPoint y: 452, endPoint x: 428, endPoint y: 428, distance: 32.9
click at [428, 428] on textarea "Hi {{first_name}}, I understand your disappointment. I want to help resolve the…" at bounding box center [537, 443] width 366 height 50
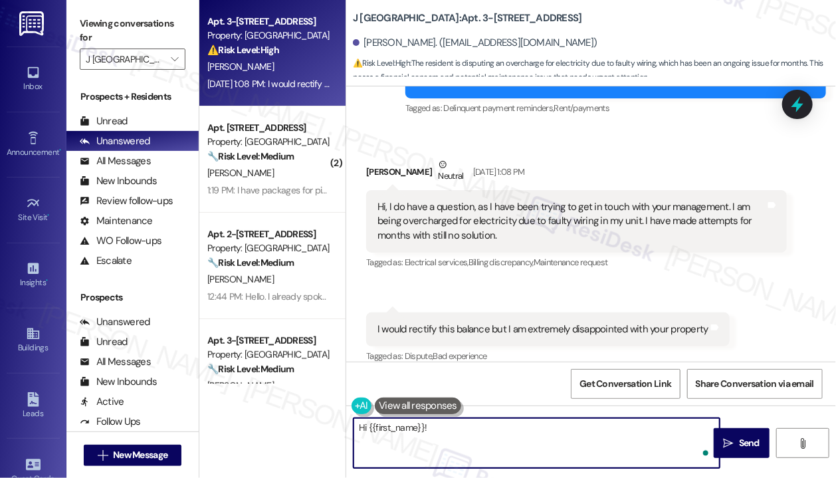
paste textarea "Thank you for reaching out—I'm really sorry to hear you've been dealing with th…"
type textarea "Hi {{first_name}}! Thank you for reaching out—I'm really sorry to hear you've b…"
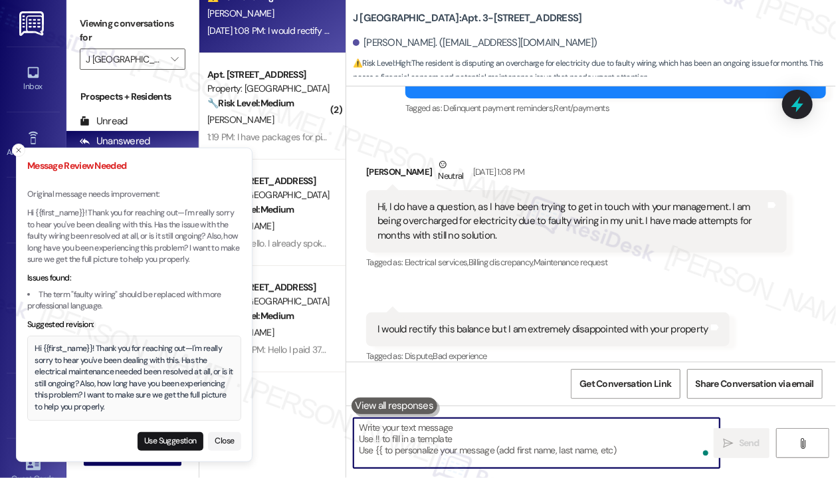
scroll to position [133, 0]
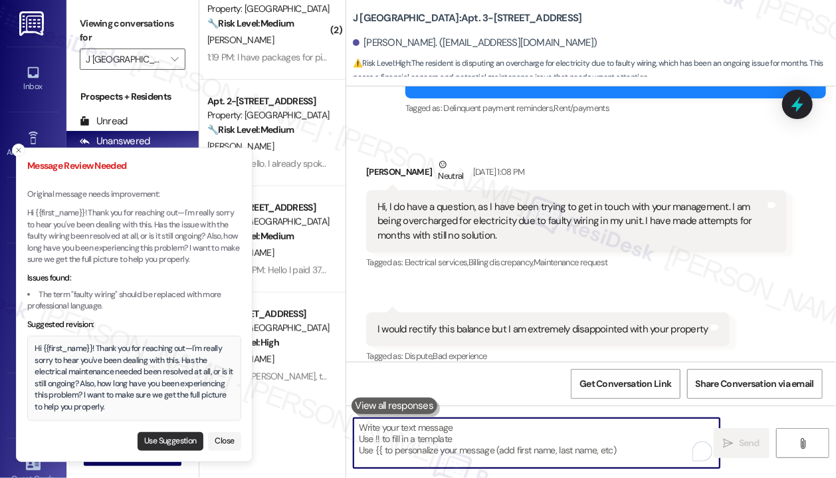
click at [171, 443] on button "Use Suggestion" at bounding box center [171, 441] width 66 height 19
type textarea "Hi {{first_name}}! Thank you for reaching out—I'm really sorry to hear you've b…"
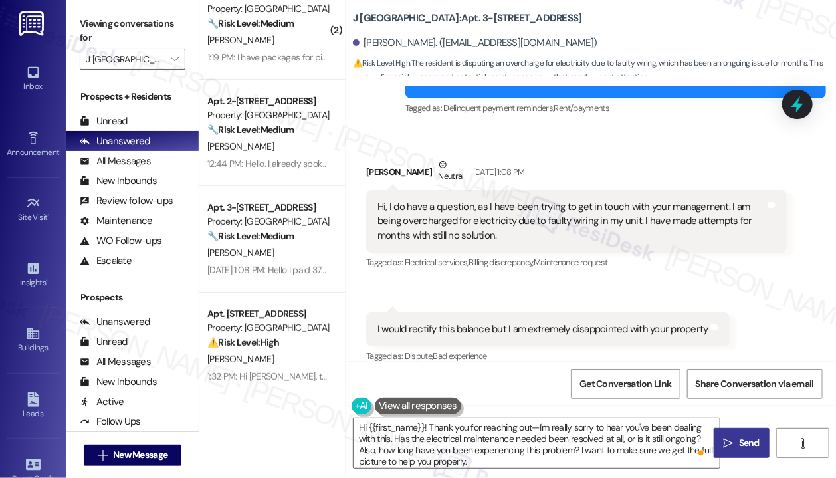
click at [734, 438] on span " Send" at bounding box center [742, 443] width 42 height 14
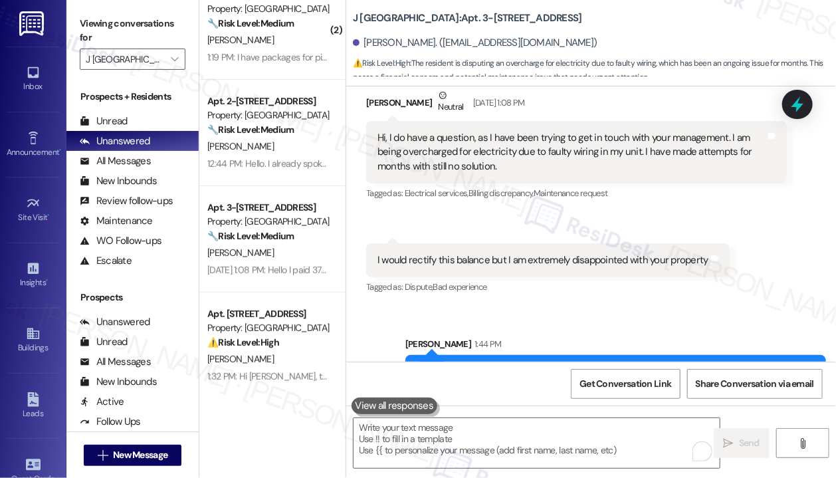
scroll to position [1994, 0]
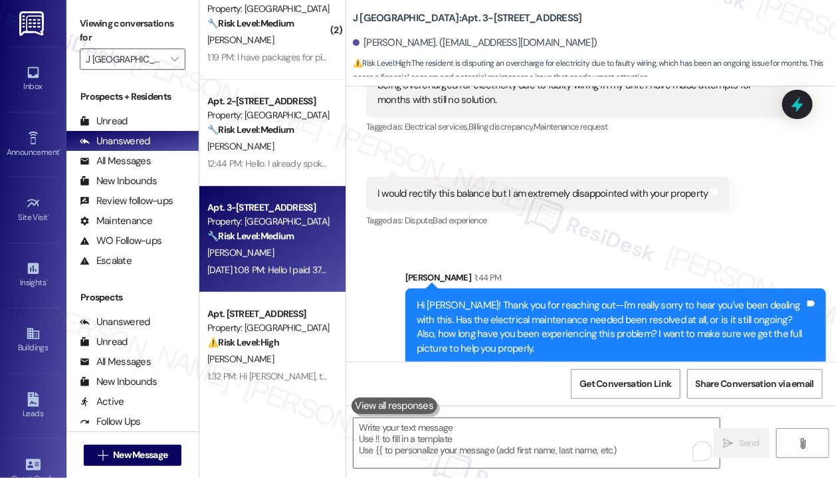
click at [285, 258] on div "A. Salas" at bounding box center [269, 253] width 126 height 17
type textarea "Fetching suggested responses. Please feel free to read through the conversation…"
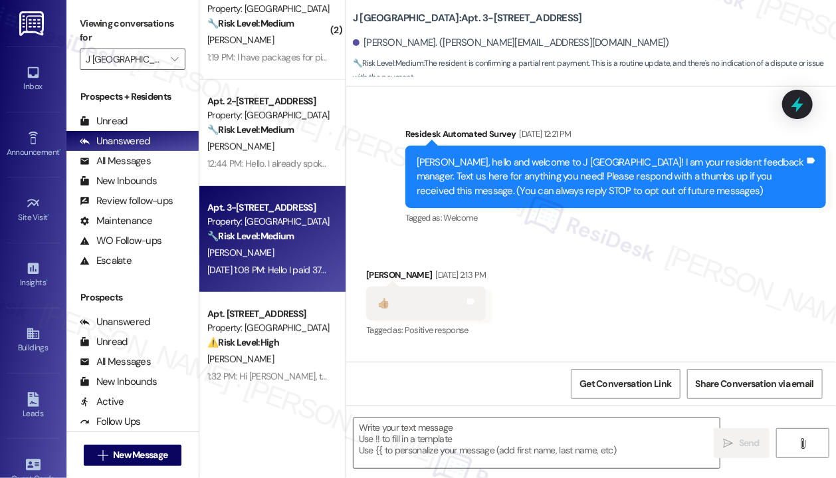
scroll to position [5699, 0]
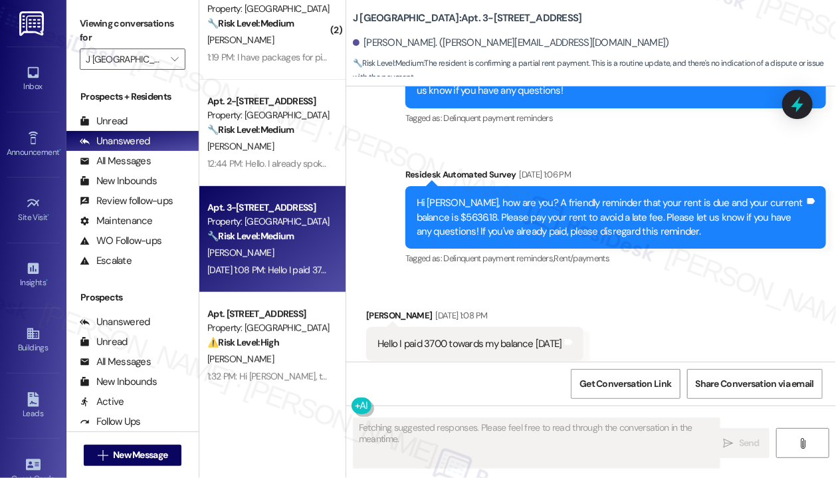
click at [650, 289] on div "Received via SMS Andy Salas Sep 05, 2025 at 1:08 PM Hello I paid 3700 towards m…" at bounding box center [591, 334] width 490 height 112
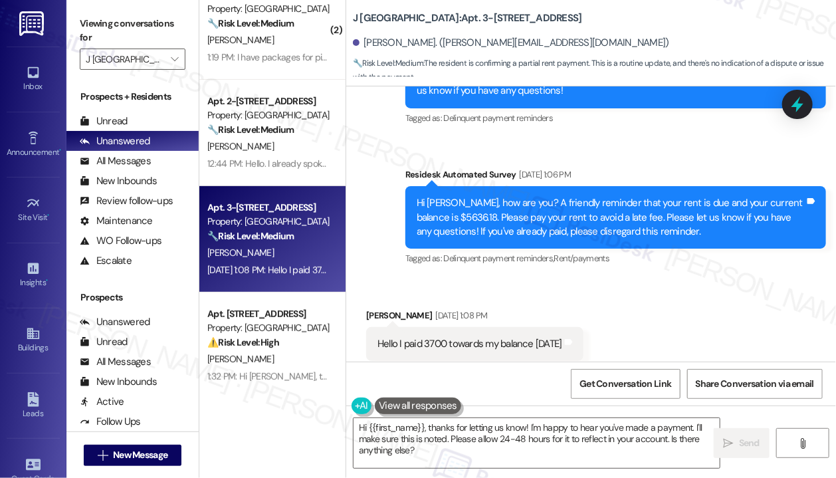
click at [504, 337] on div "Hello I paid 3700 towards my balance today" at bounding box center [469, 344] width 185 height 14
click at [505, 337] on div "Hello I paid 3700 towards my balance today" at bounding box center [469, 344] width 185 height 14
copy div "Hello I paid 3700 towards my balance today Tags and notes"
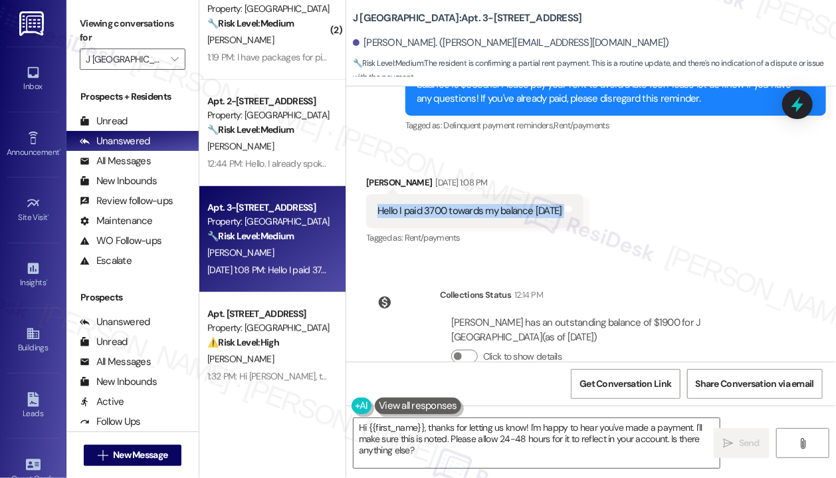
scroll to position [5836, 0]
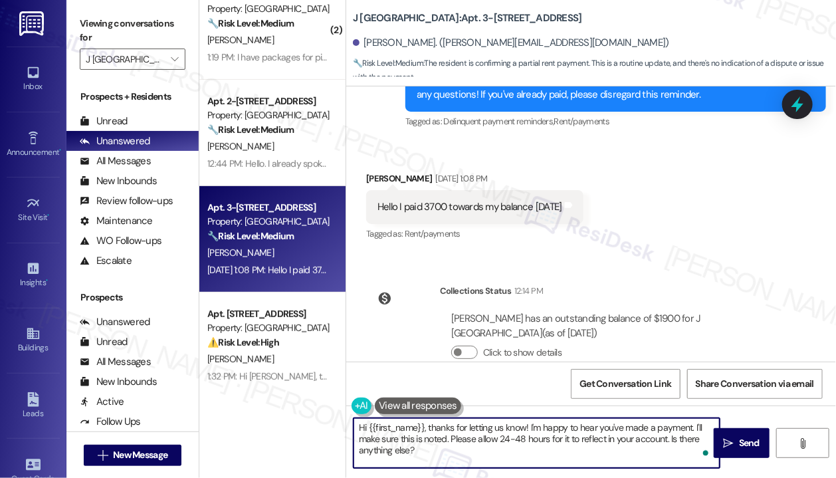
drag, startPoint x: 470, startPoint y: 457, endPoint x: 429, endPoint y: 427, distance: 50.4
click at [429, 427] on textarea "Hi {{first_name}}, thanks for letting us know! I'm happy to hear you've made a …" at bounding box center [537, 443] width 366 height 50
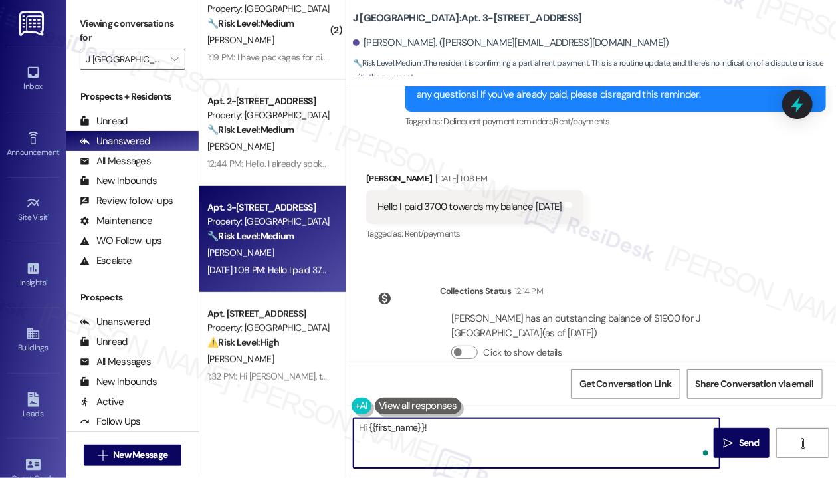
paste textarea "Thanks for the update—I see that you paid $3,700 toward your balance. Do you kn…"
type textarea "Hi {{first_name}}! Thanks for the update—I see that you paid $3,700 toward your…"
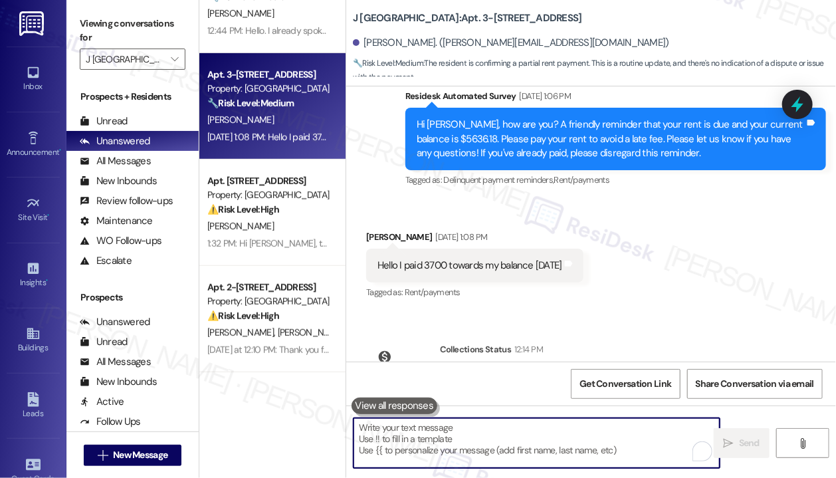
scroll to position [5758, 0]
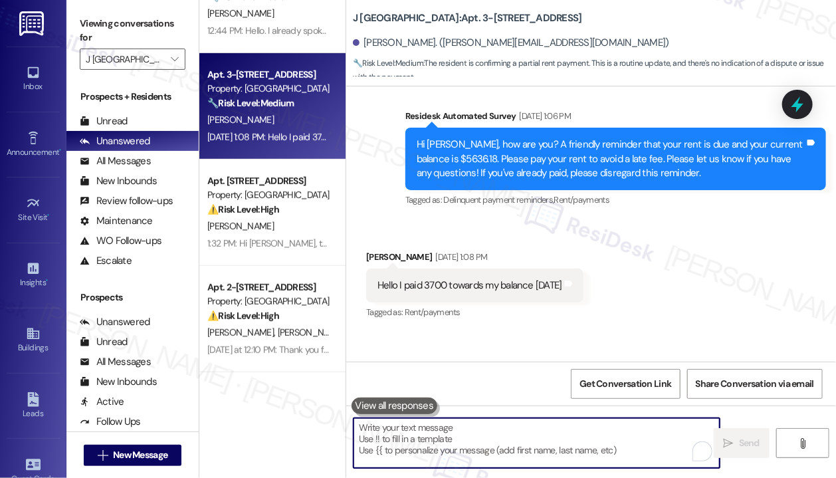
click at [673, 222] on div "Received via SMS Andy Salas Sep 05, 2025 at 1:08 PM Hello I paid 3700 towards m…" at bounding box center [591, 276] width 490 height 112
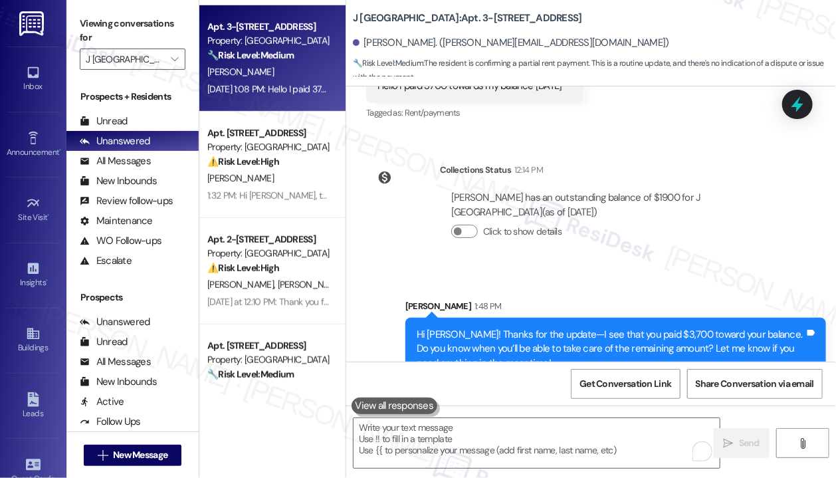
scroll to position [361, 0]
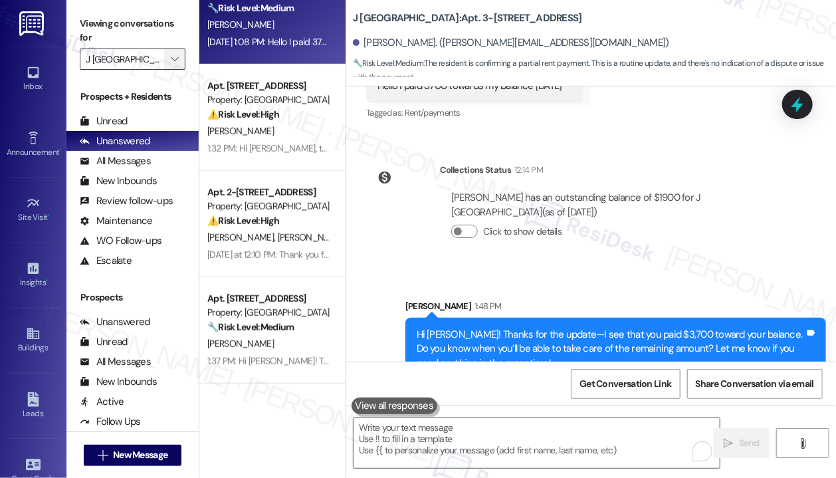
click at [171, 60] on icon "" at bounding box center [174, 59] width 7 height 11
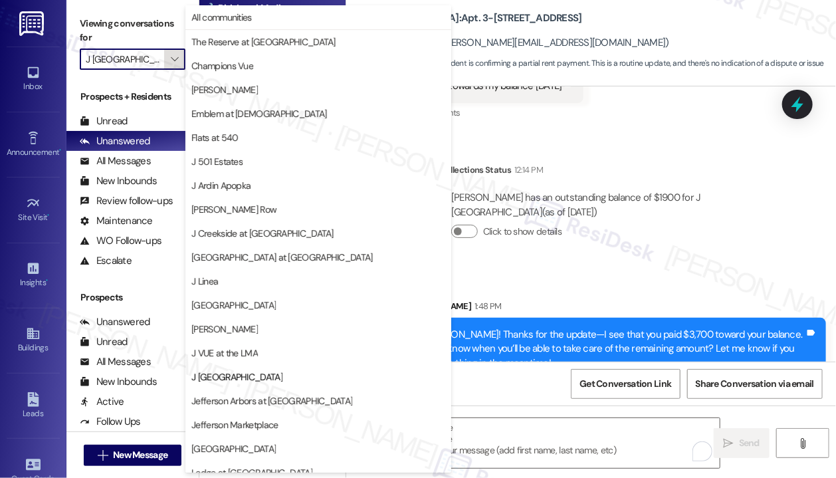
scroll to position [203, 0]
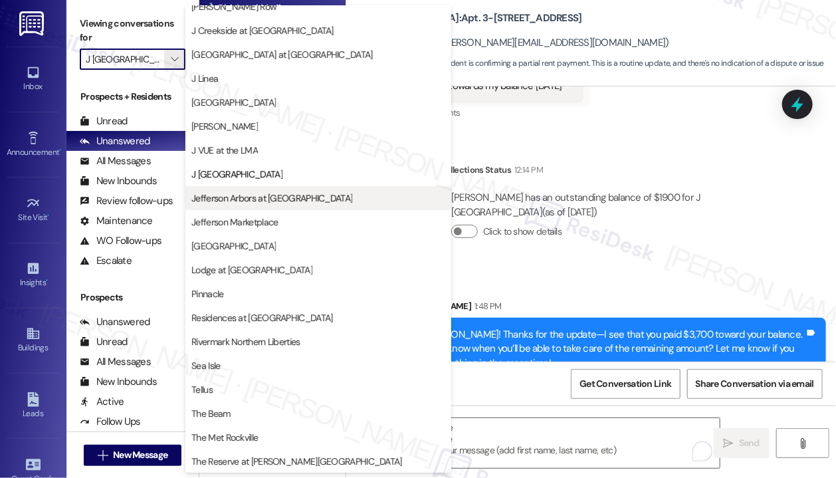
click at [263, 196] on span "Jefferson Arbors at [GEOGRAPHIC_DATA]" at bounding box center [271, 197] width 161 height 13
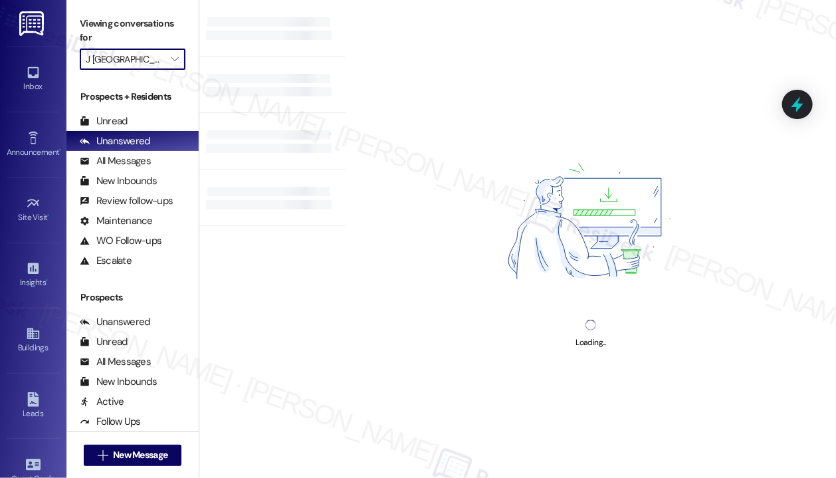
type input "Jefferson Arbors at [GEOGRAPHIC_DATA]"
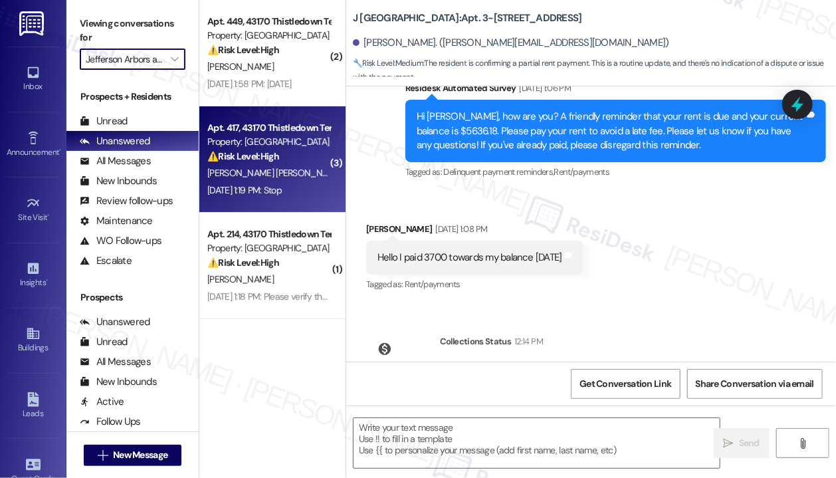
type textarea "Fetching suggested responses. Please feel free to read through the conversation…"
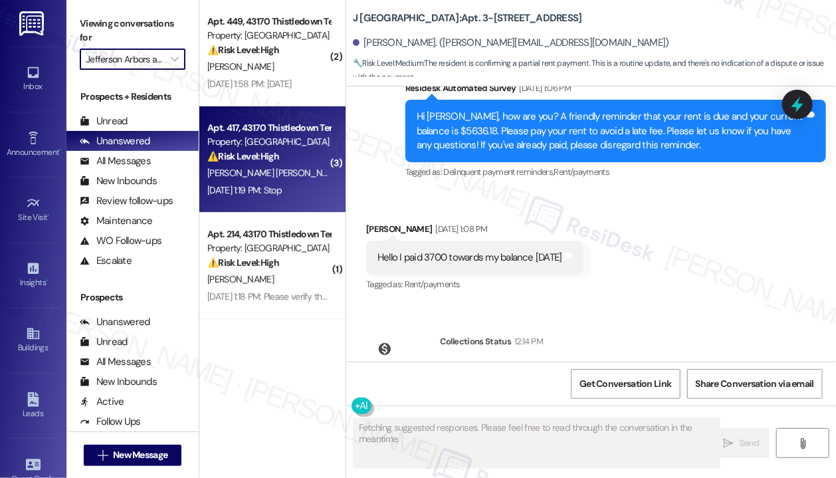
scroll to position [5699, 0]
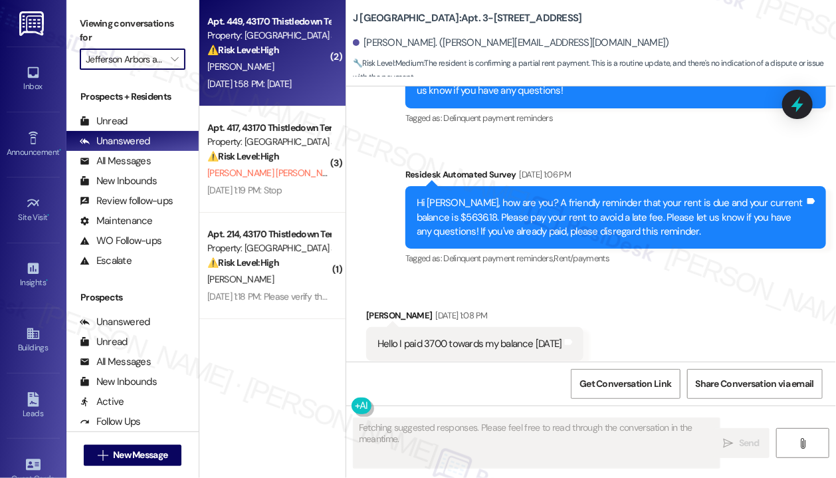
click at [274, 79] on div "Sep 05, 2025 at 1:58 PM: Wednesday Sep 05, 2025 at 1:58 PM: Wednesday" at bounding box center [249, 84] width 84 height 12
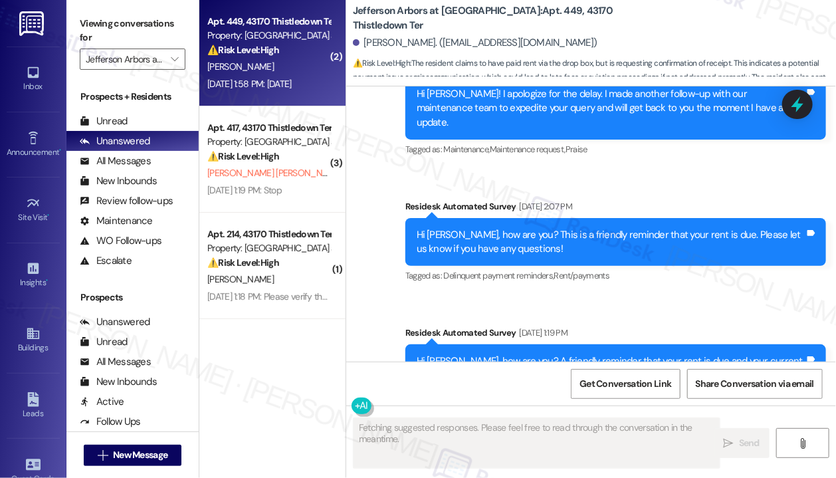
scroll to position [8793, 0]
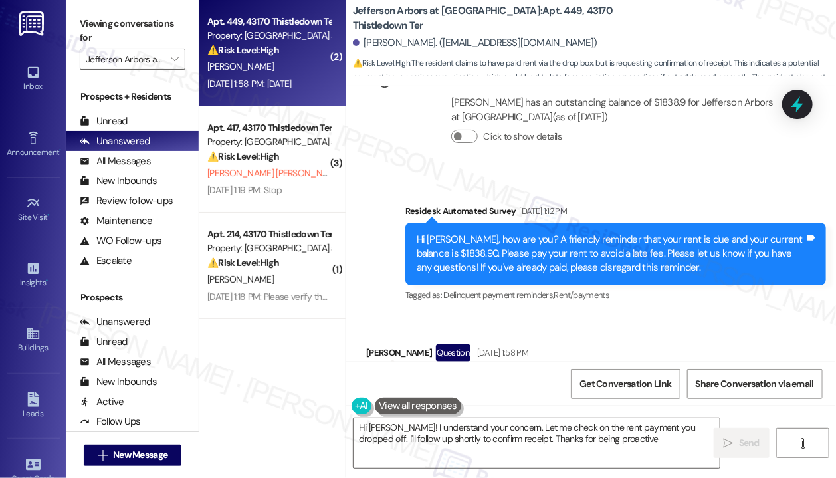
type textarea "Hi Mark! I understand your concern. Let me check on the rent payment you droppe…"
click at [601, 314] on div "Received via SMS Mark Planty Question Sep 05, 2025 at 1:58 PM I put the rent in…" at bounding box center [591, 408] width 490 height 189
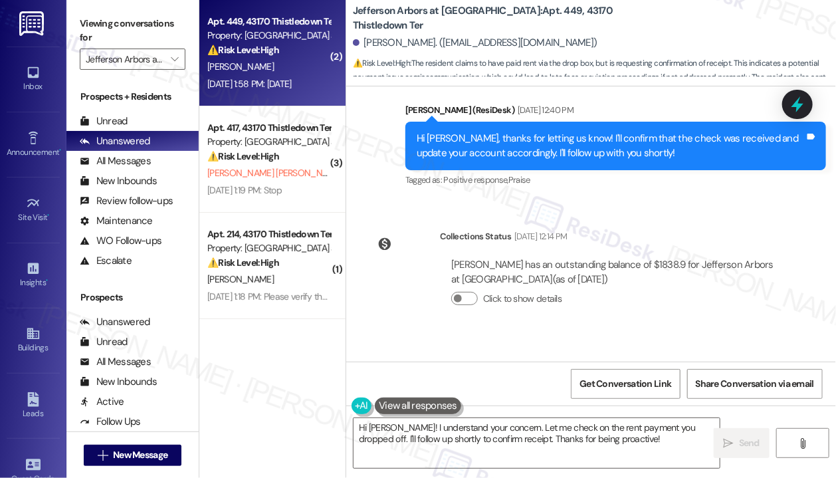
scroll to position [8594, 0]
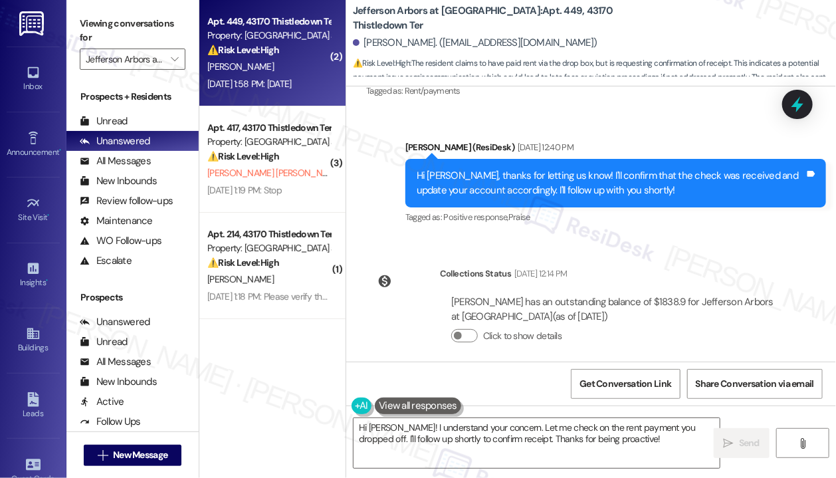
click at [681, 257] on div "Collections Status Sep 05, 2025 at 12:14 PM Mark Planty has an outstanding bala…" at bounding box center [576, 315] width 441 height 116
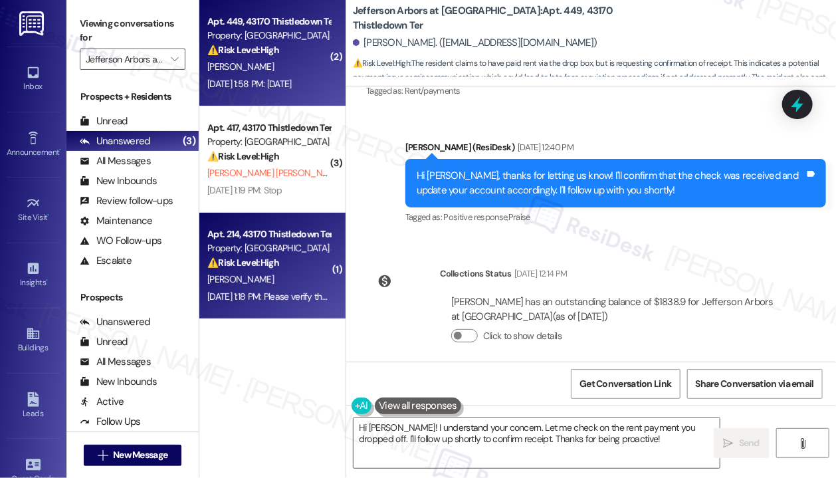
click at [266, 275] on div "L. Dovi" at bounding box center [269, 279] width 126 height 17
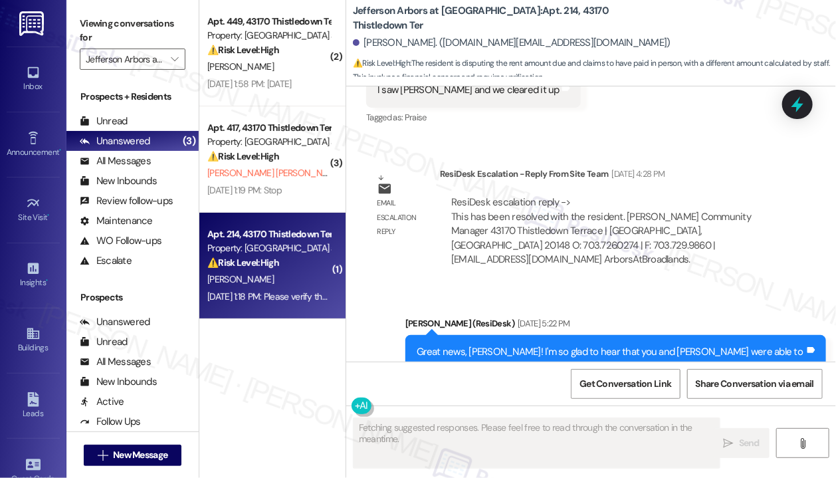
scroll to position [7718, 0]
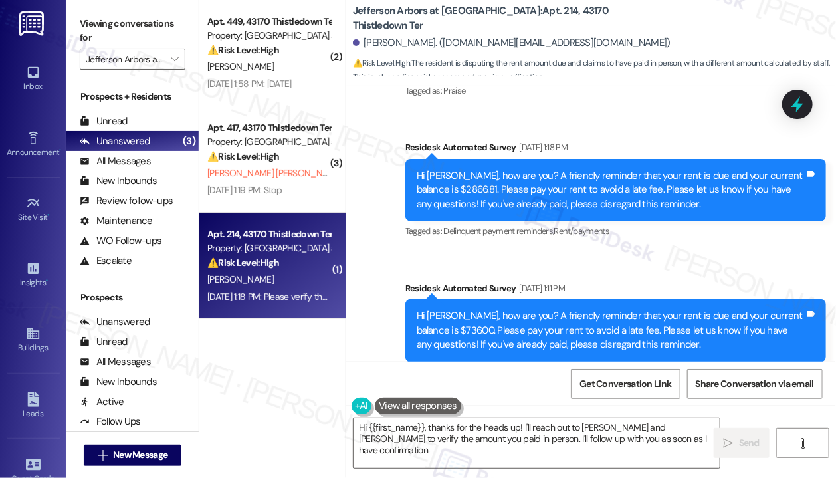
type textarea "Hi {{first_name}}, thanks for the heads up! I'll reach out to Jennifer and Tina…"
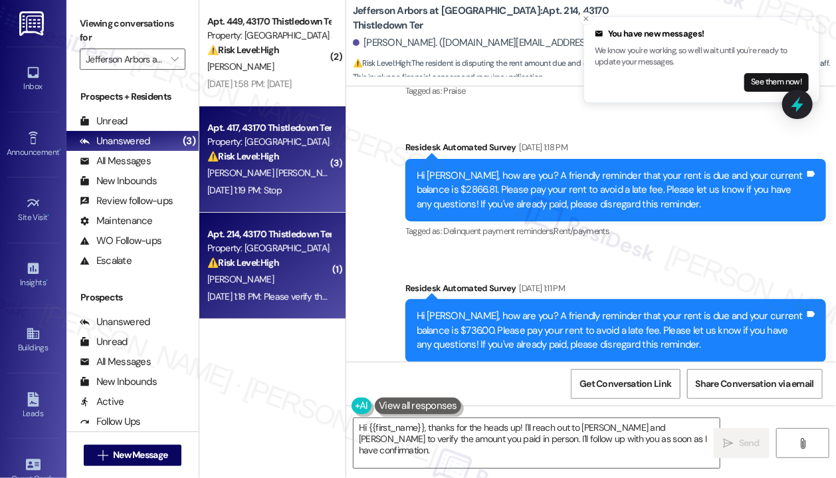
click at [282, 195] on div "Sep 05, 2025 at 1:19 PM: Stop Sep 05, 2025 at 1:19 PM: Stop" at bounding box center [244, 190] width 74 height 12
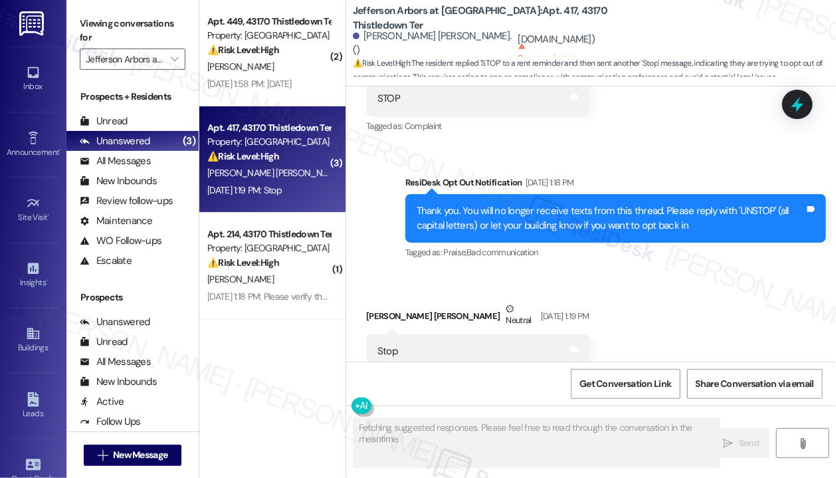
scroll to position [2628, 0]
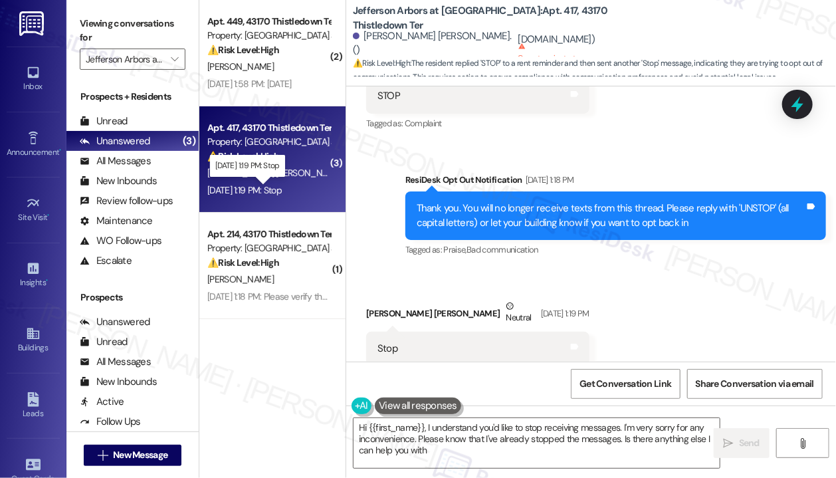
type textarea "Hi {{first_name}}, I understand you'd like to stop receiving messages. I'm very…"
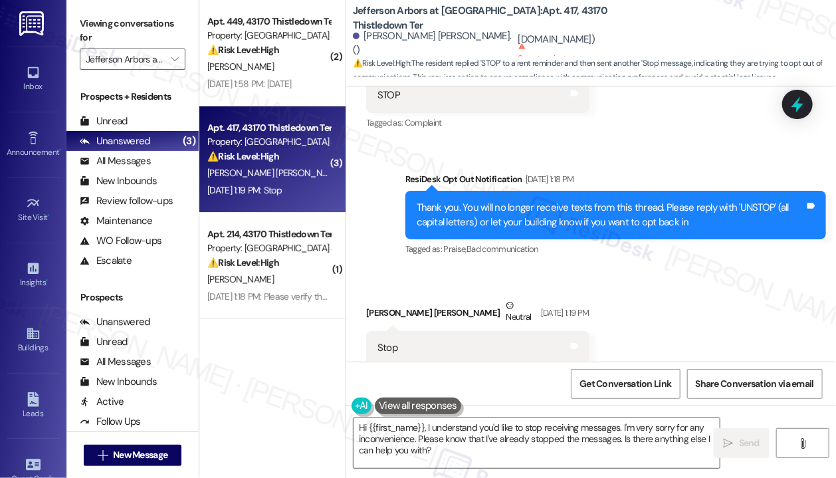
click at [704, 286] on div "Received via SMS Jose Medina Sanchez Neutral Sep 05, 2025 at 1:19 PM Stop Tags …" at bounding box center [591, 321] width 490 height 106
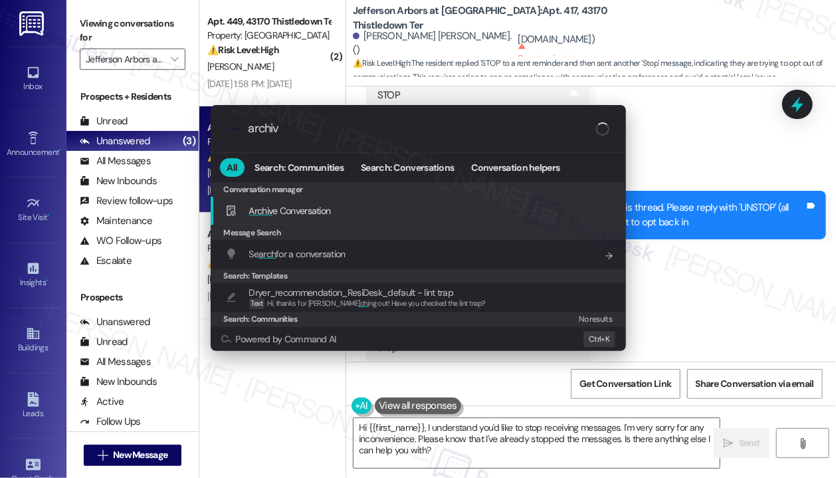
type input "archive"
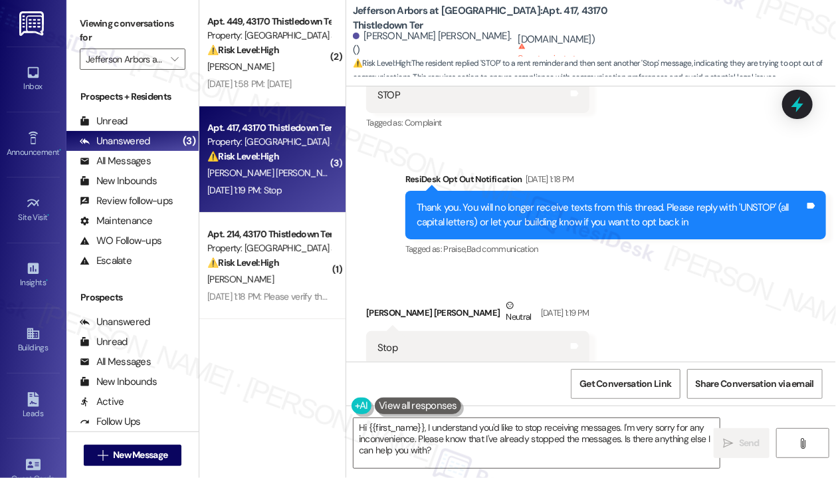
click at [757, 295] on div "Received via SMS Jose Medina Sanchez Neutral Sep 05, 2025 at 1:19 PM Stop Tags …" at bounding box center [591, 321] width 490 height 106
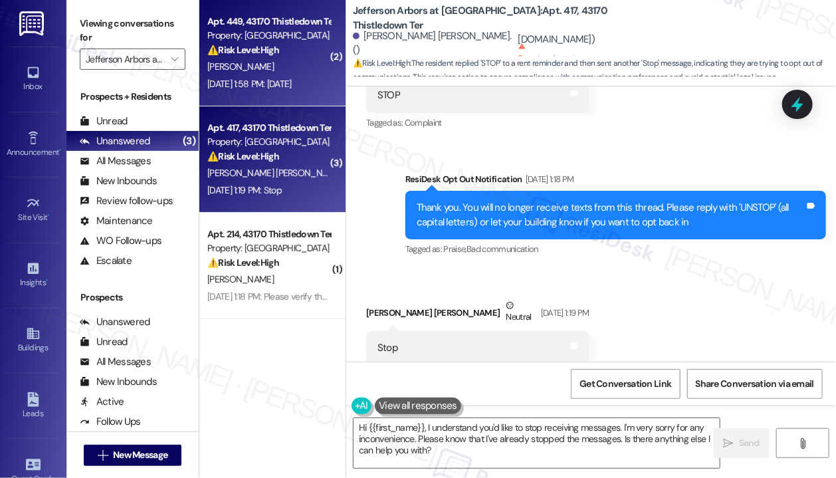
click at [306, 70] on div "M. Planty" at bounding box center [269, 66] width 126 height 17
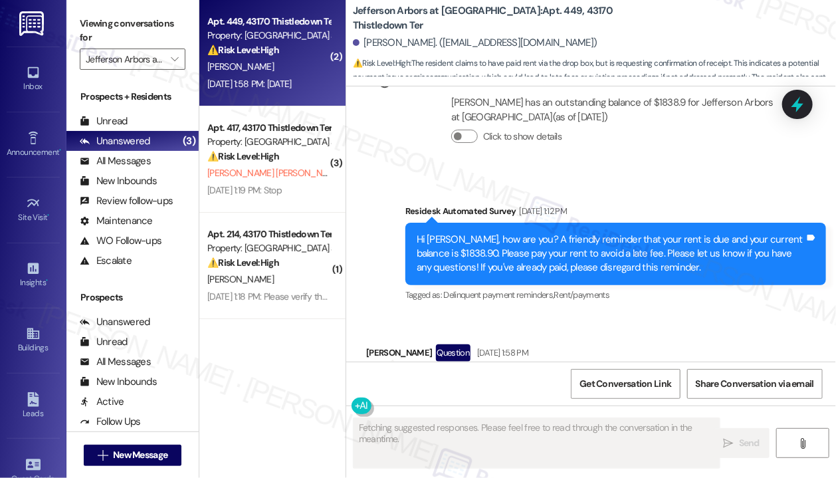
scroll to position [8793, 0]
click at [716, 314] on div "Received via SMS Mark Planty Question Sep 05, 2025 at 1:58 PM I put the rent in…" at bounding box center [591, 408] width 490 height 189
click at [723, 314] on div "Received via SMS Mark Planty Question Sep 05, 2025 at 1:58 PM I put the rent in…" at bounding box center [591, 408] width 490 height 189
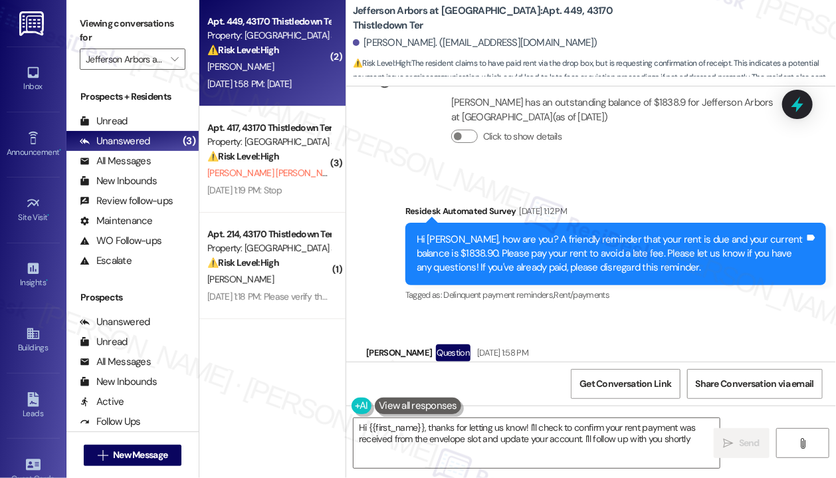
type textarea "Hi {{first_name}}, thanks for letting us know! I'll check to confirm your rent …"
click at [704, 314] on div "Received via SMS Mark Planty Question Sep 05, 2025 at 1:58 PM I put the rent in…" at bounding box center [591, 408] width 490 height 189
click at [797, 104] on icon at bounding box center [797, 104] width 16 height 21
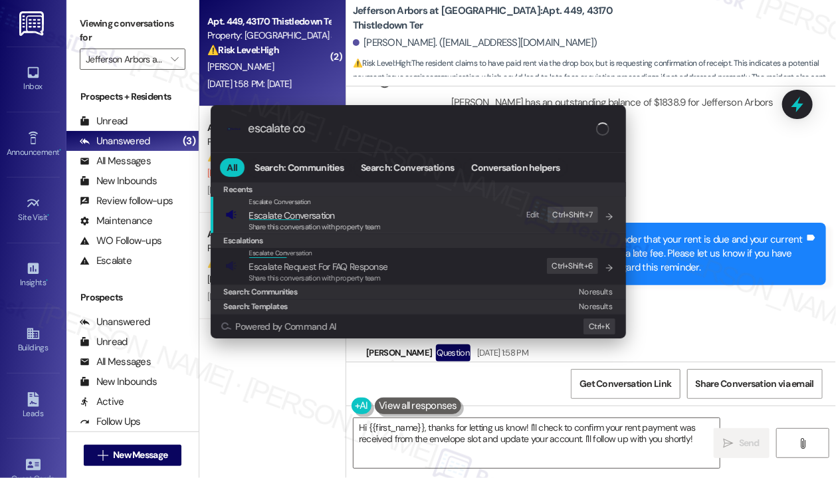
type input "escalate con"
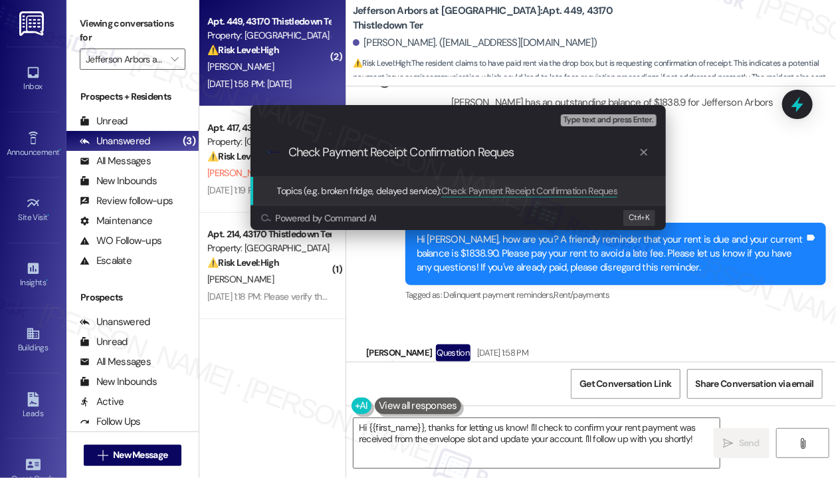
type input "Check Payment Receipt Confirmation Request"
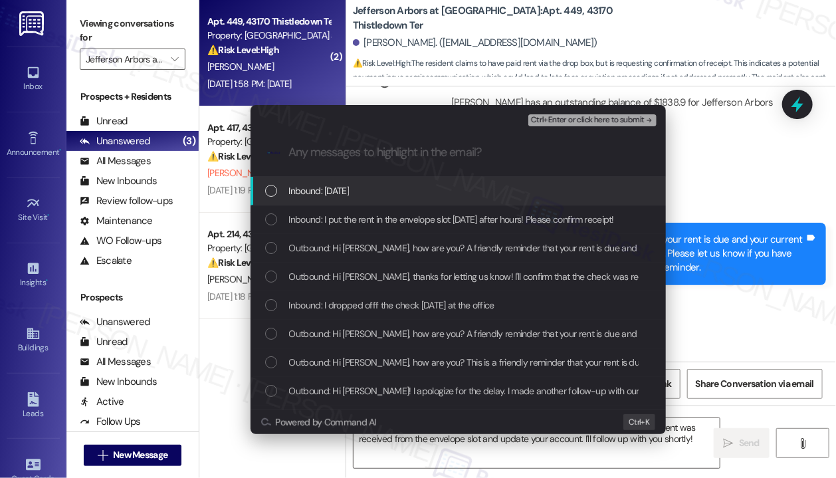
click at [291, 192] on span "Inbound: Wednesday" at bounding box center [319, 190] width 60 height 15
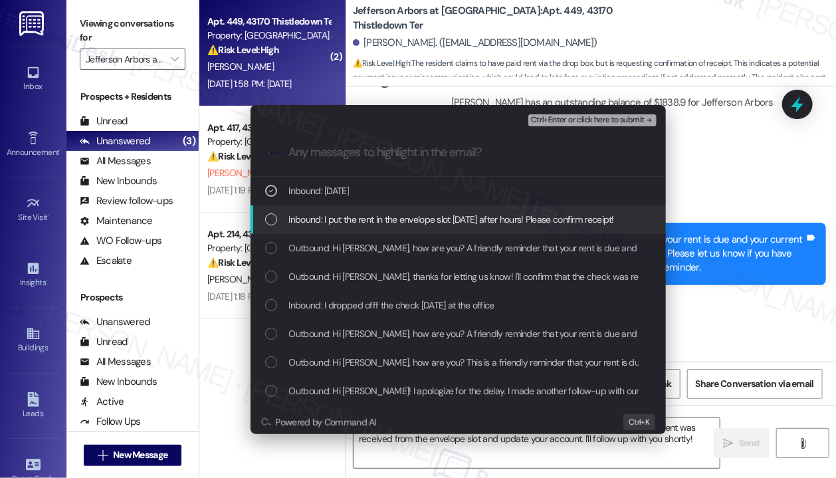
click at [292, 215] on span "Inbound: I put the rent in the envelope slot on Tuesday after hours! Please con…" at bounding box center [451, 219] width 325 height 15
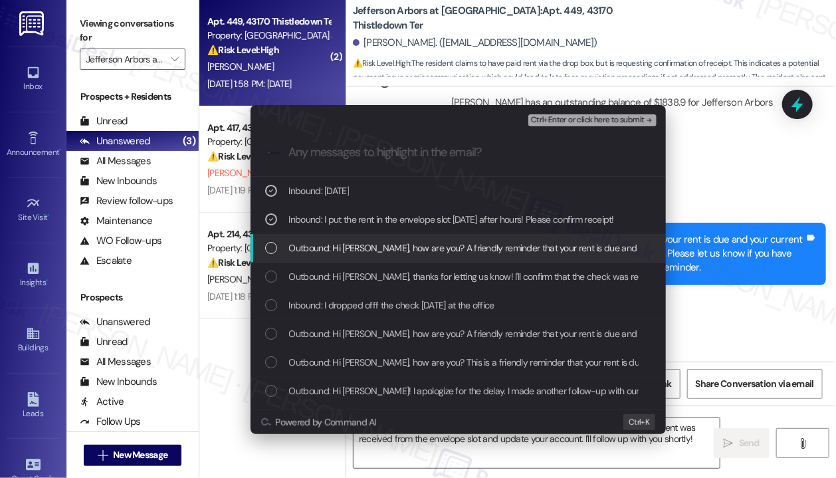
click at [296, 245] on span "Outbound: Hi Mark, how are you? A friendly reminder that your rent is due and y…" at bounding box center [795, 248] width 1013 height 15
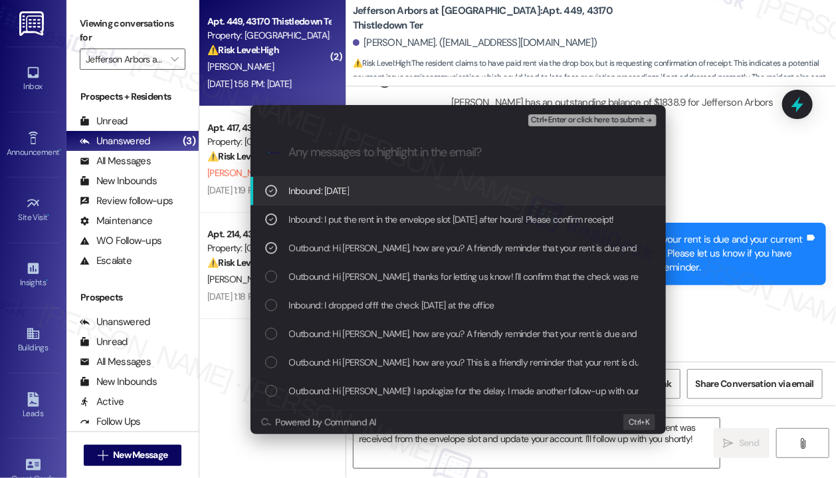
click at [595, 119] on span "Ctrl+Enter or click here to submit" at bounding box center [588, 120] width 114 height 9
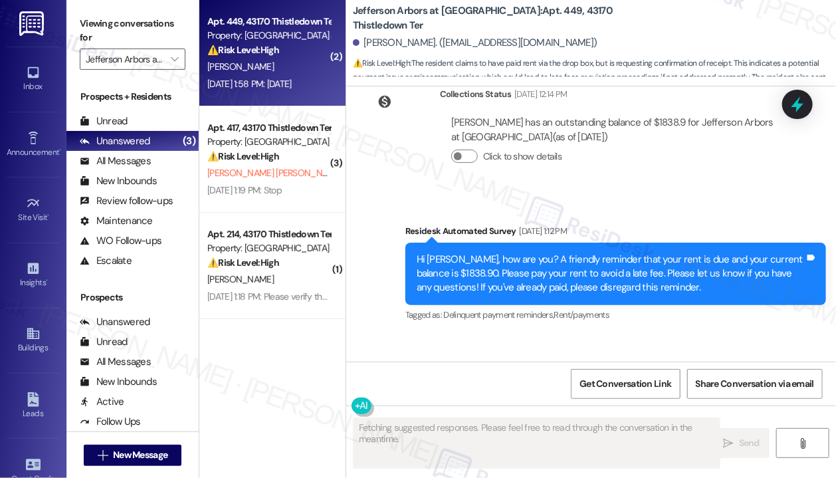
scroll to position [8812, 0]
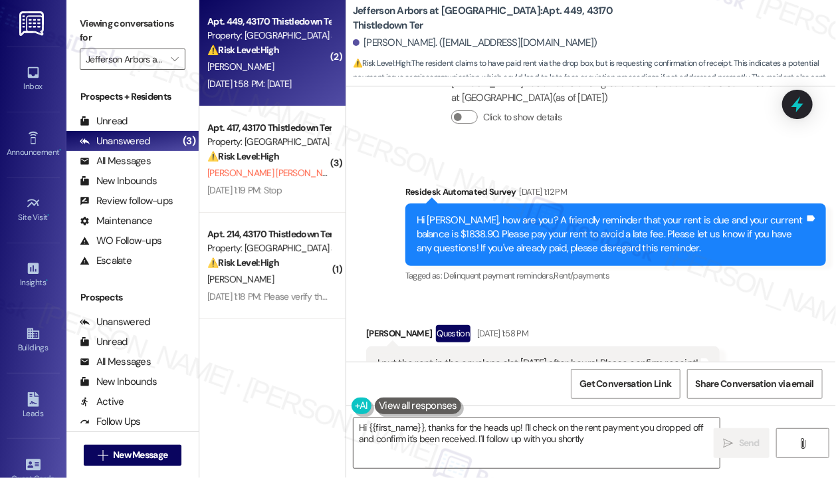
type textarea "Hi {{first_name}}, thanks for the heads up! I'll check on the rent payment you …"
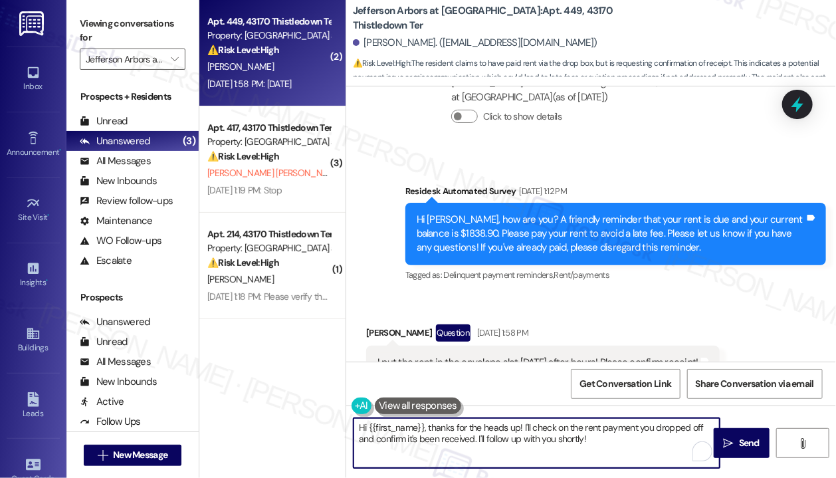
click at [633, 447] on textarea "Hi {{first_name}}, thanks for the heads up! I'll check on the rent payment you …" at bounding box center [537, 443] width 366 height 50
click at [634, 446] on textarea "Hi {{first_name}}, thanks for the heads up! I'll check on the rent payment you …" at bounding box center [537, 443] width 366 height 50
click at [635, 445] on textarea "Hi {{first_name}}, thanks for the heads up! I'll check on the rent payment you …" at bounding box center [537, 443] width 366 height 50
click at [636, 441] on textarea "Hi {{first_name}}, thanks for the heads up! I'll check on the rent payment you …" at bounding box center [537, 443] width 366 height 50
click at [633, 438] on textarea "Hi {{first_name}}, thanks for the heads up! I'll check on the rent payment you …" at bounding box center [537, 443] width 366 height 50
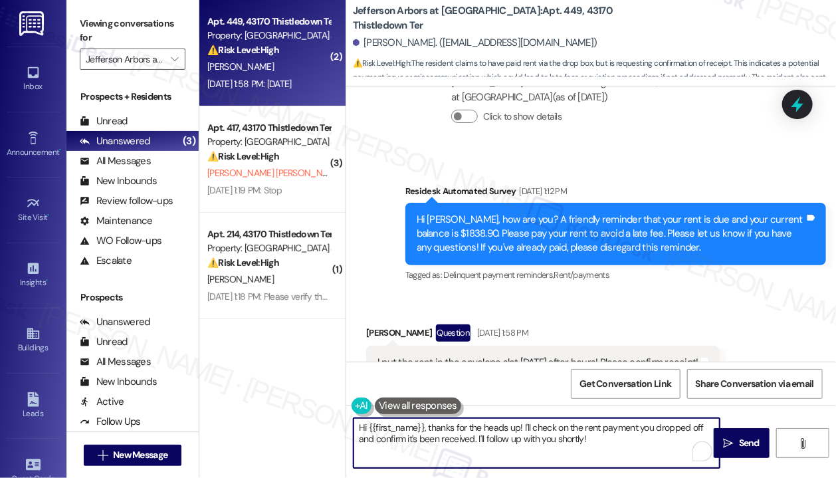
click at [633, 438] on textarea "Hi {{first_name}}, thanks for the heads up! I'll check on the rent payment you …" at bounding box center [537, 443] width 366 height 50
click at [742, 435] on button " Send" at bounding box center [742, 443] width 56 height 30
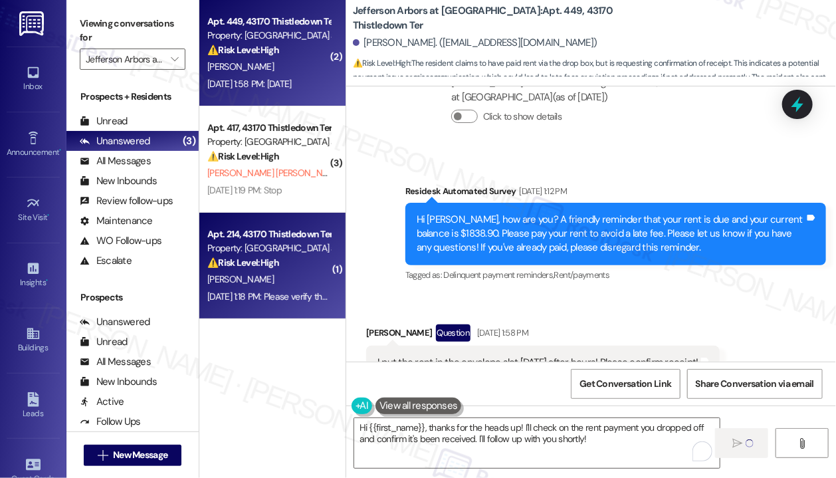
click at [316, 255] on div "Property: Jefferson Arbors at Broadlands" at bounding box center [268, 248] width 123 height 14
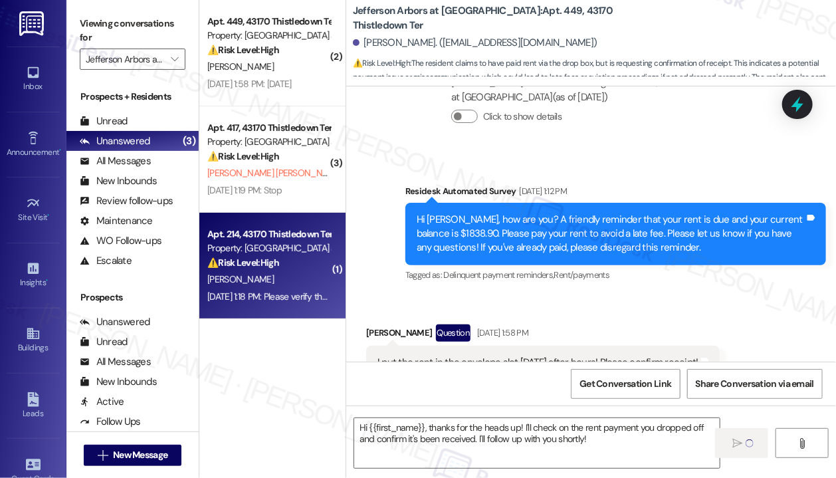
type textarea "Fetching suggested responses. Please feel free to read through the conversation…"
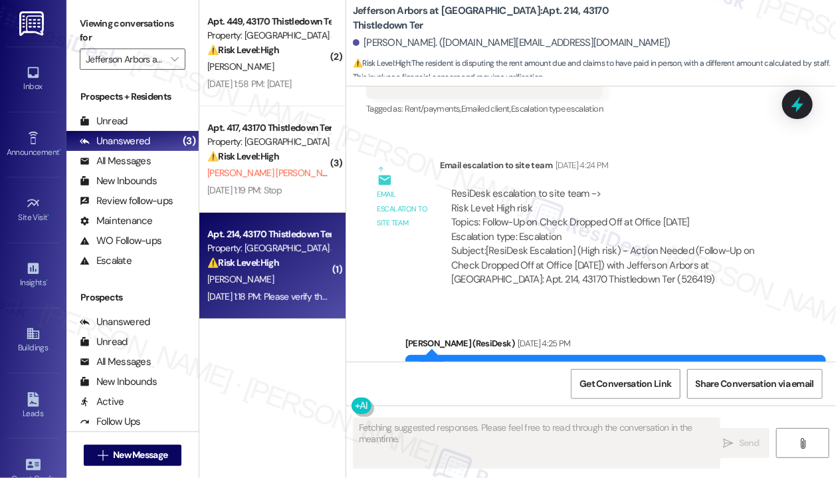
scroll to position [7718, 0]
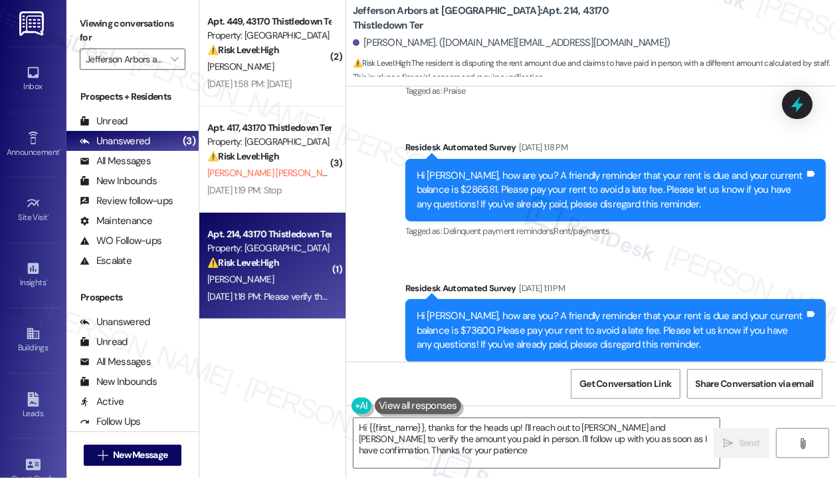
type textarea "Hi {{first_name}}, thanks for the heads up! I'll reach out to Jennifer and Tina…"
click at [598, 411] on div "Received via SMS Louis Dovi Sep 05, 2025 at 1:18 PM Please verify the amount wi…" at bounding box center [576, 471] width 441 height 121
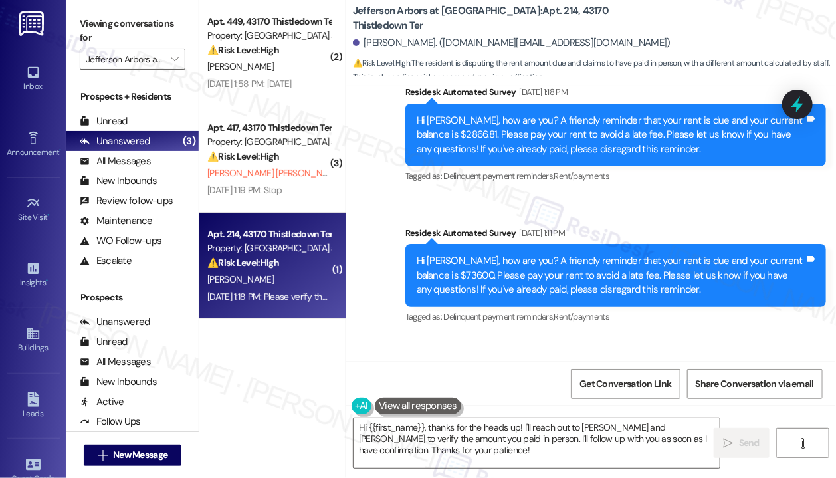
scroll to position [7855, 0]
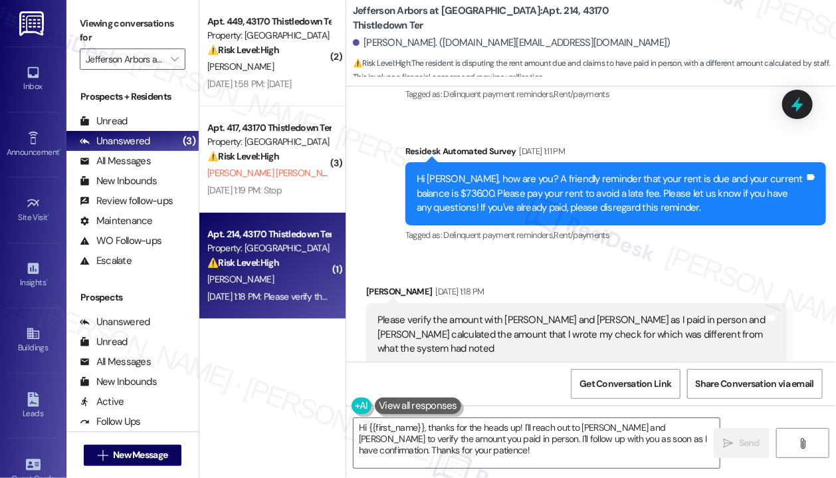
click at [657, 313] on div "Please verify the amount with Jennifer and Tina as I paid in person and Tina ca…" at bounding box center [571, 334] width 388 height 43
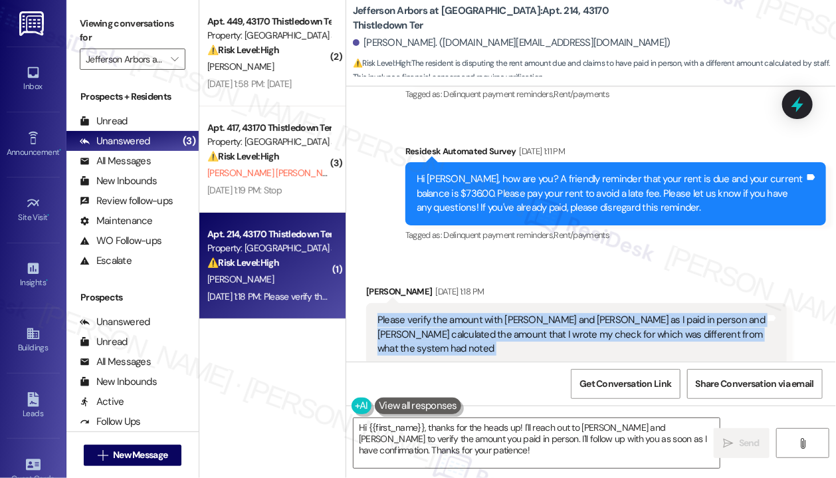
click at [657, 313] on div "Please verify the amount with Jennifer and Tina as I paid in person and Tina ca…" at bounding box center [571, 334] width 388 height 43
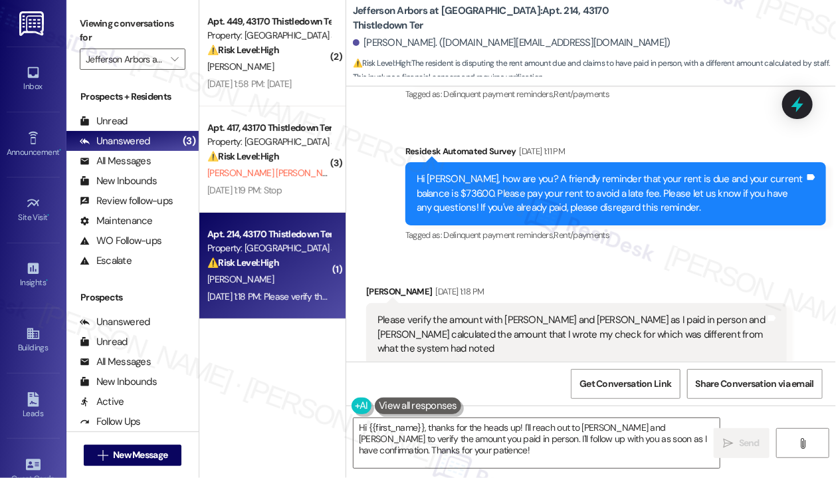
click at [692, 274] on div "Received via SMS Louis Dovi Sep 05, 2025 at 1:18 PM Please verify the amount wi…" at bounding box center [576, 334] width 441 height 121
click at [654, 313] on div "Please verify the amount with Jennifer and Tina as I paid in person and Tina ca…" at bounding box center [571, 334] width 388 height 43
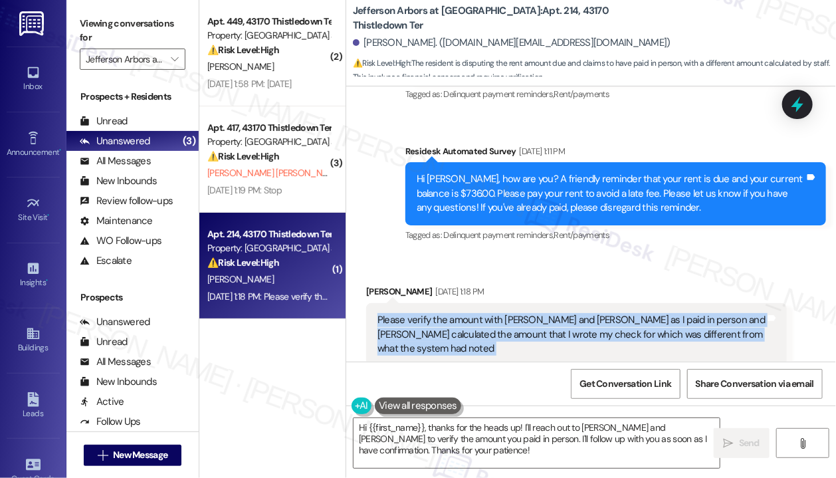
click at [654, 313] on div "Please verify the amount with Jennifer and Tina as I paid in person and Tina ca…" at bounding box center [571, 334] width 388 height 43
copy div "Please verify the amount with Jennifer and Tina as I paid in person and Tina ca…"
click at [796, 106] on icon at bounding box center [797, 104] width 16 height 21
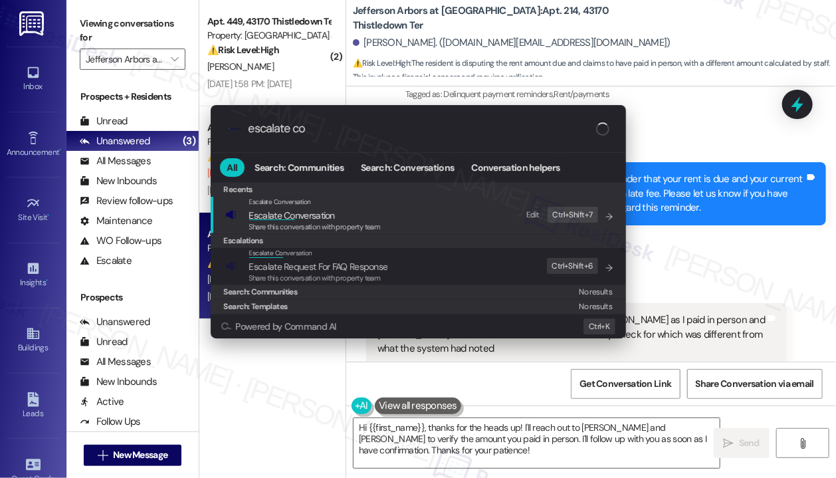
type input "escalate con"
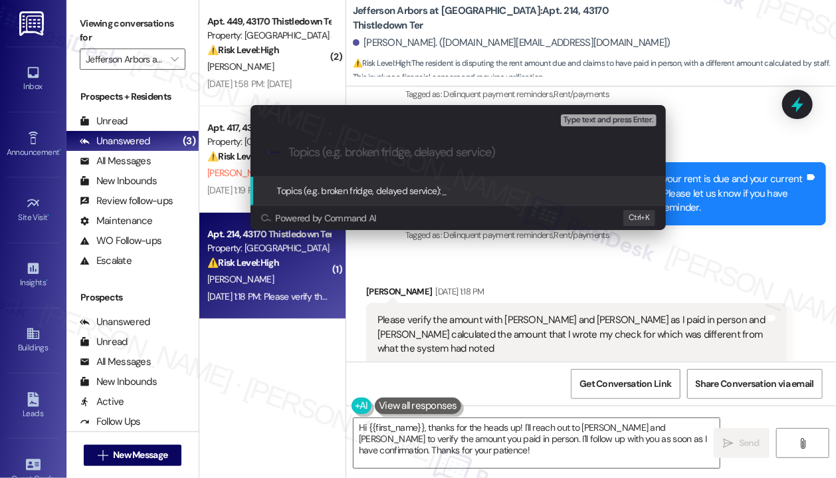
click at [399, 151] on input "Topics (e.g. broken fridge, delayed service)" at bounding box center [468, 153] width 361 height 14
paste input "Payment discrepancy — Please confirm amount with Jennifer and Tina"
type input "Payment discrepancy — Please confirm amount with Jennifer and Tina"
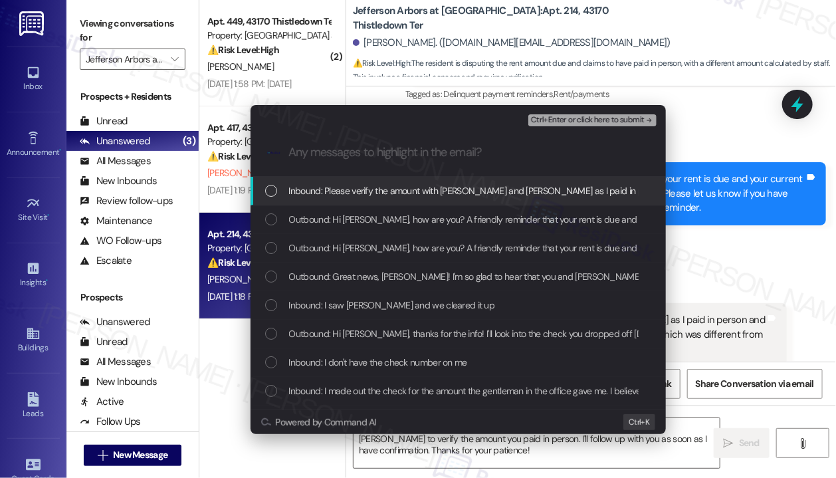
click at [397, 194] on span "Inbound: Please verify the amount with Jennifer and Tina as I paid in person an…" at bounding box center [718, 190] width 859 height 15
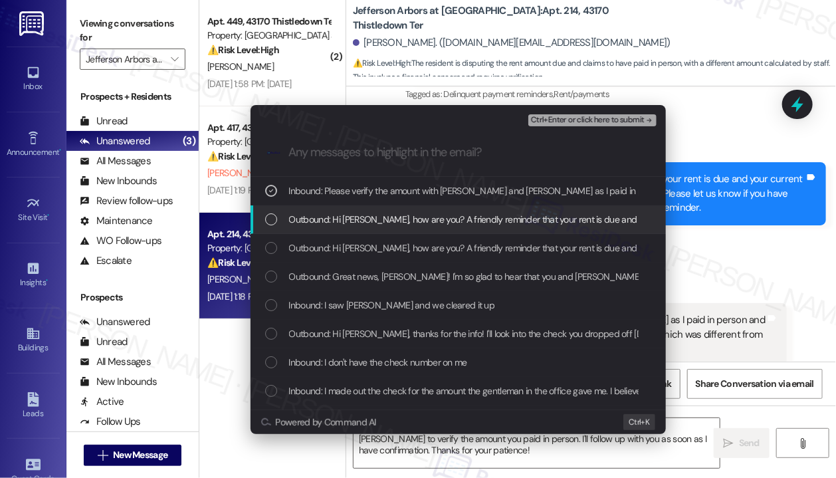
click at [404, 224] on span "Outbound: Hi Louis, how are you? A friendly reminder that your rent is due and …" at bounding box center [793, 219] width 1009 height 15
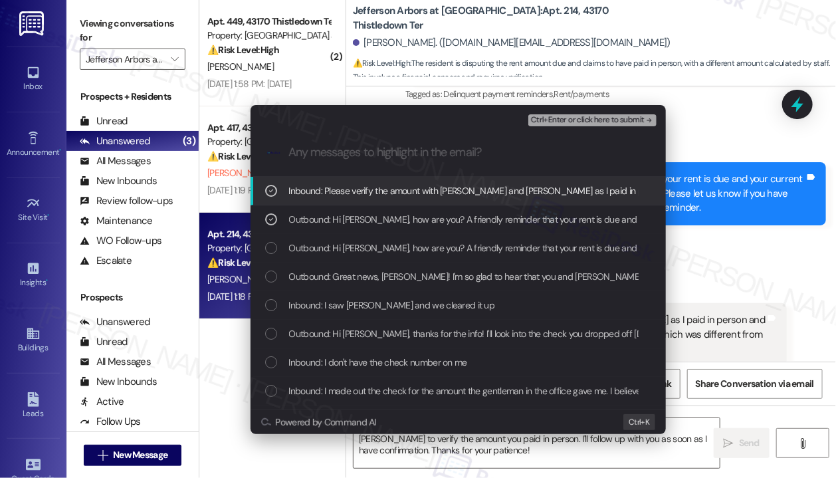
click at [601, 116] on span "Ctrl+Enter or click here to submit" at bounding box center [588, 120] width 114 height 9
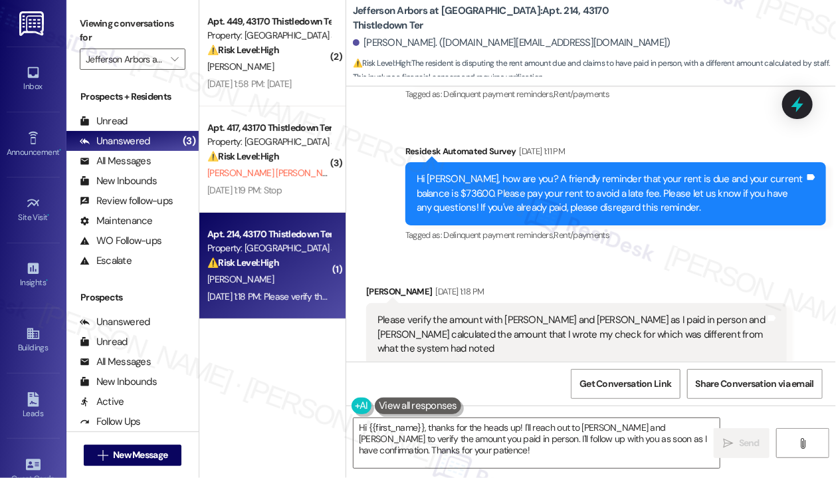
scroll to position [7718, 0]
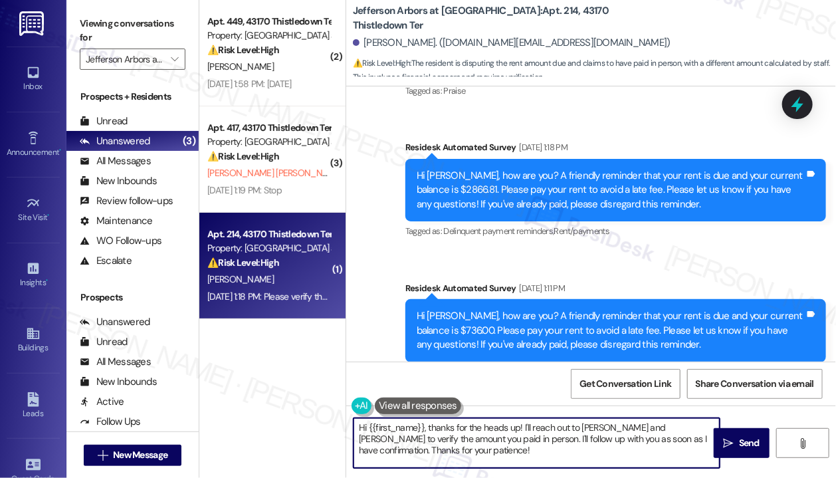
click at [516, 439] on textarea "Hi {{first_name}}, thanks for the heads up! I'll reach out to Jennifer and Tina…" at bounding box center [537, 443] width 366 height 50
click at [517, 439] on textarea "Hi {{first_name}}, thanks for the heads up! I'll reach out to Jennifer and Tina…" at bounding box center [537, 443] width 366 height 50
click at [739, 441] on span "Send" at bounding box center [749, 443] width 21 height 14
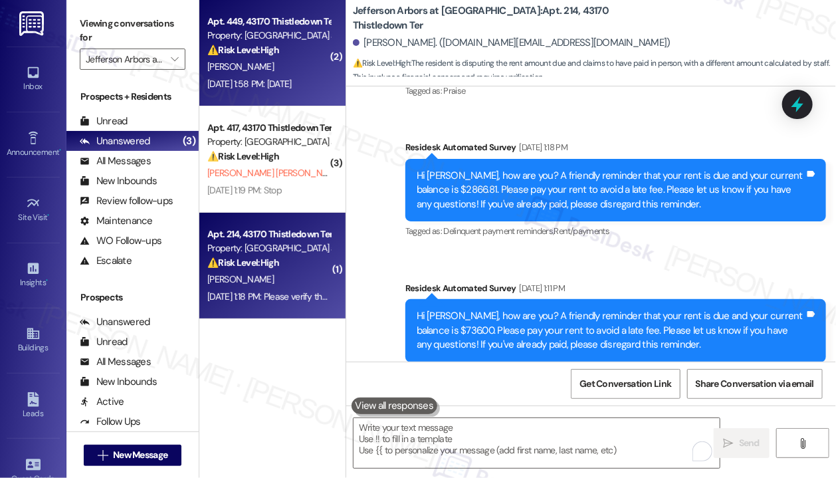
click at [271, 71] on div "M. Planty" at bounding box center [269, 66] width 126 height 17
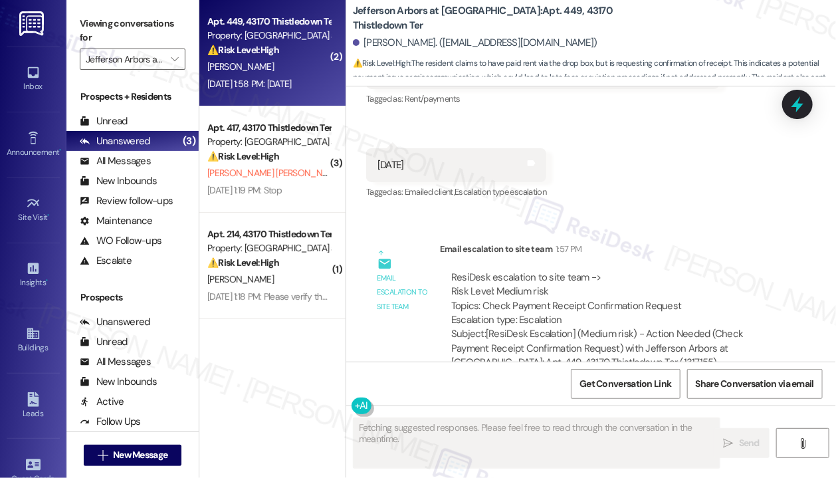
scroll to position [9117, 0]
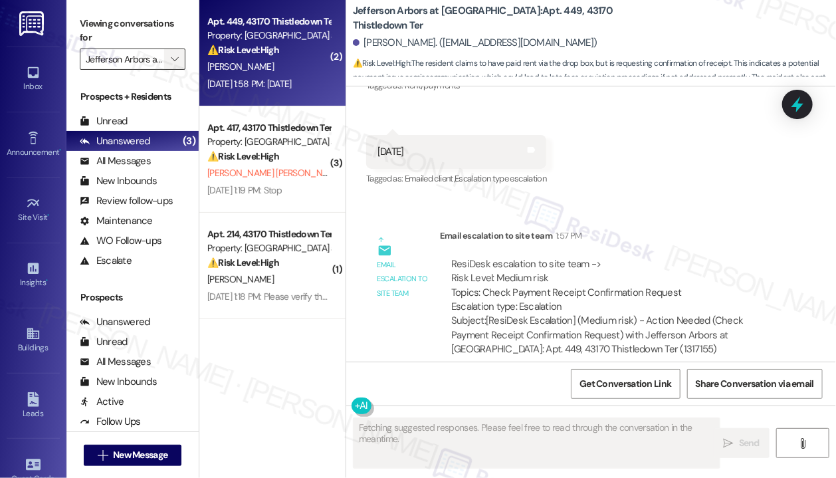
click at [173, 52] on span "" at bounding box center [174, 59] width 13 height 21
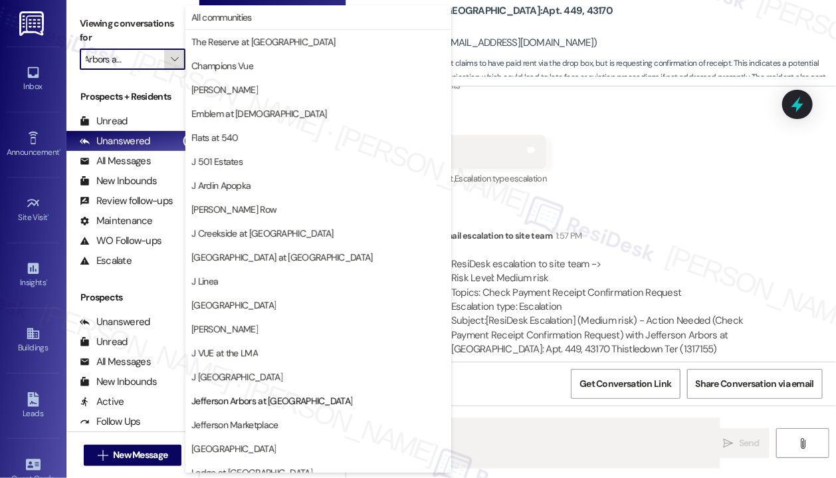
scroll to position [203, 0]
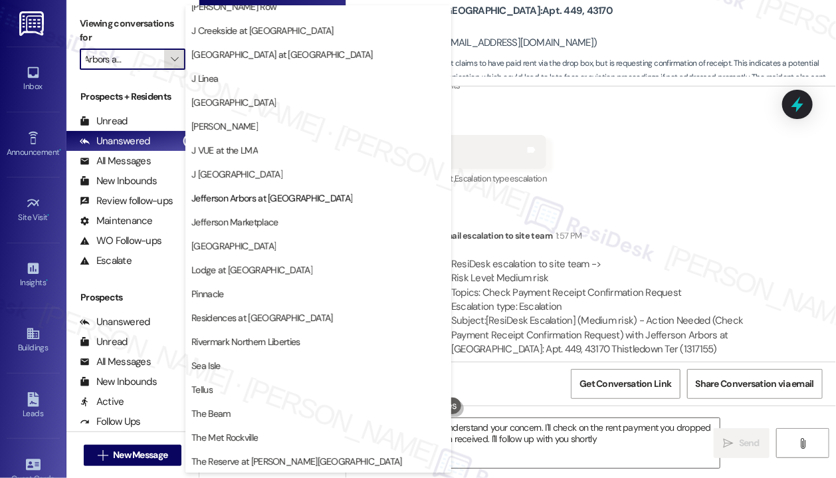
type textarea "Hi Mark! I understand your concern. I'll check on the rent payment you dropped …"
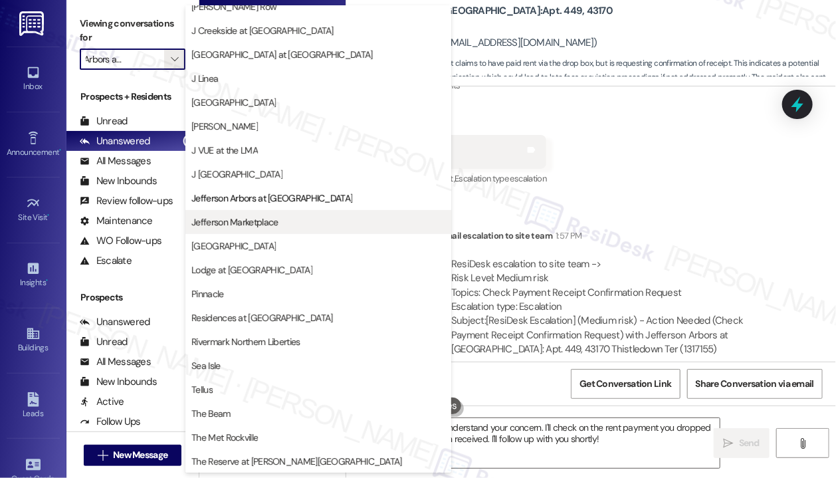
click at [239, 219] on span "Jefferson Marketplace" at bounding box center [234, 221] width 86 height 13
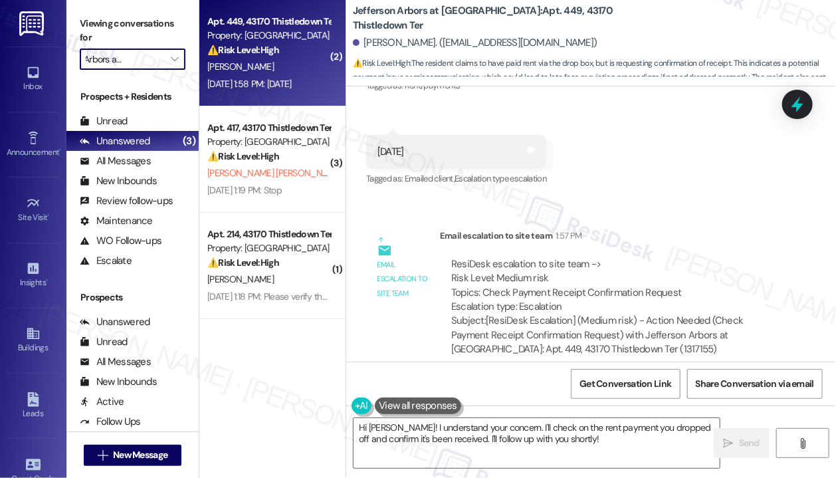
type input "Jefferson Marketplace"
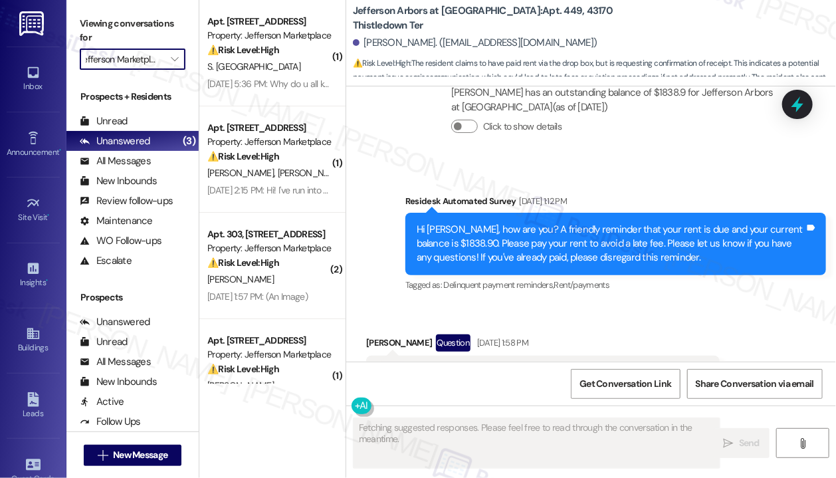
scroll to position [8812, 0]
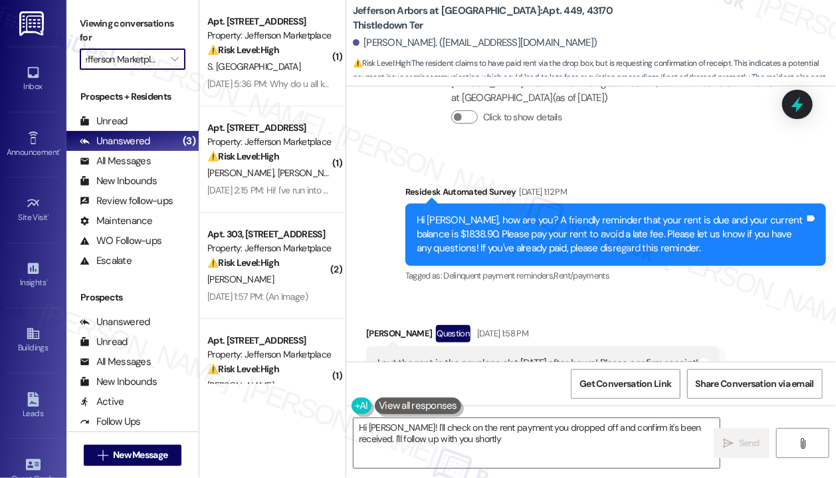
type textarea "Hi Mark! I'll check on the rent payment you dropped off and confirm it's been r…"
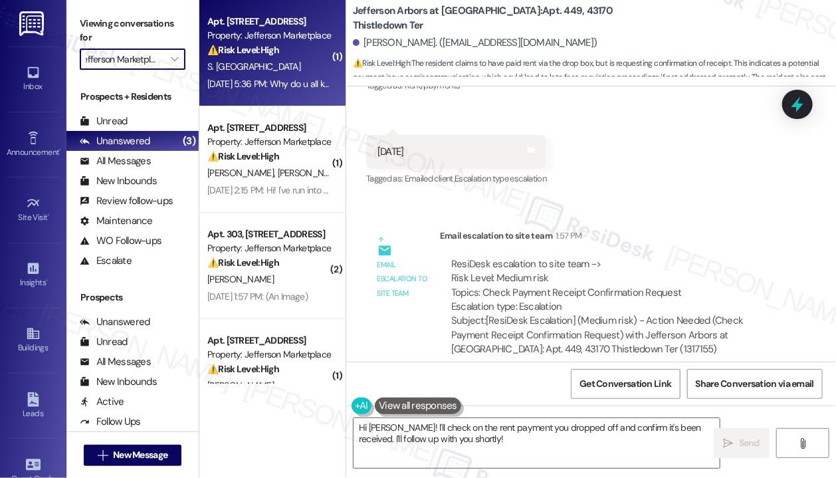
scroll to position [0, 0]
click at [261, 88] on div "Sep 05, 2025 at 5:36 PM: Why do u all keep sending these rent is not Late till …" at bounding box center [521, 84] width 629 height 12
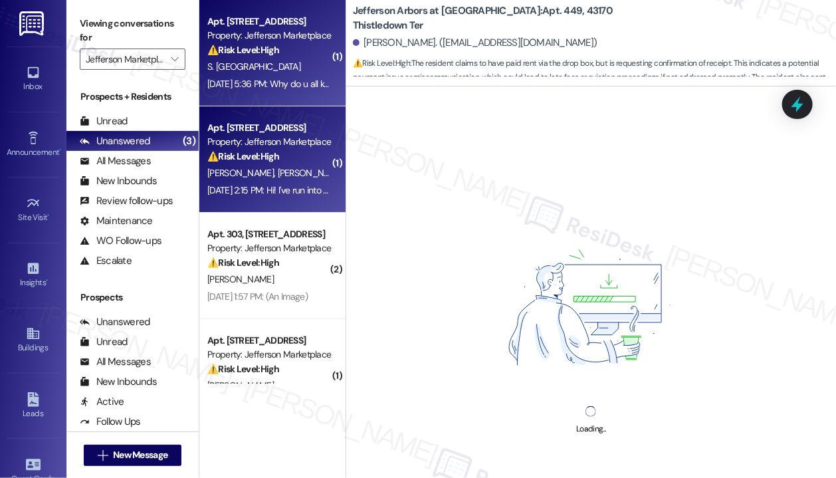
click at [287, 179] on div "G. Horvath I. Corbet" at bounding box center [269, 173] width 126 height 17
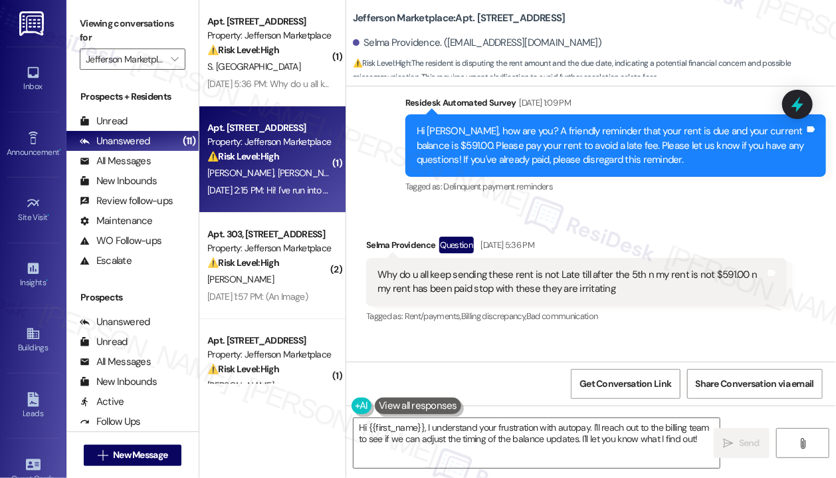
scroll to position [11138, 0]
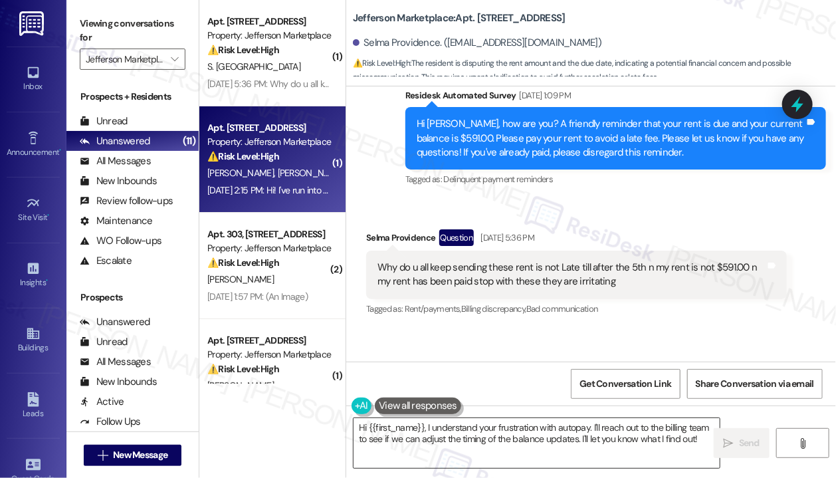
click at [448, 438] on textarea "Hi {{first_name}}, I understand your frustration with autopay. I'll reach out t…" at bounding box center [537, 443] width 366 height 50
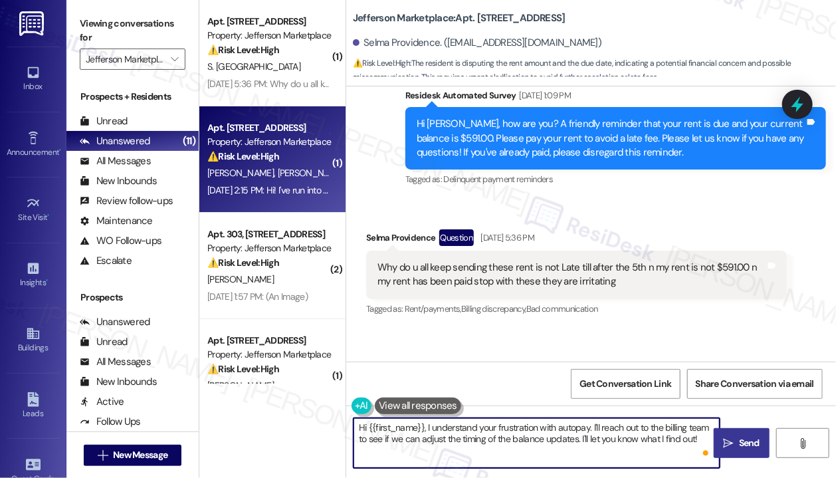
drag, startPoint x: 425, startPoint y: 426, endPoint x: 720, endPoint y: 449, distance: 295.9
click at [720, 449] on div "Hi {{first_name}}, I understand your frustration with autopay. I'll reach out t…" at bounding box center [591, 455] width 490 height 100
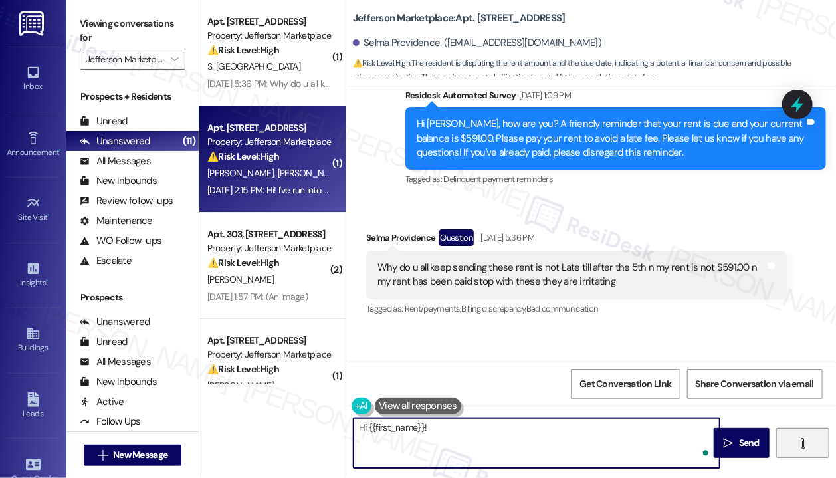
paste textarea "Just a heads-up—the rent reminder you received is system-generated and gets sen…"
type textarea "Hi {{first_name}}! Just a heads-up—the rent reminder you received is system-gen…"
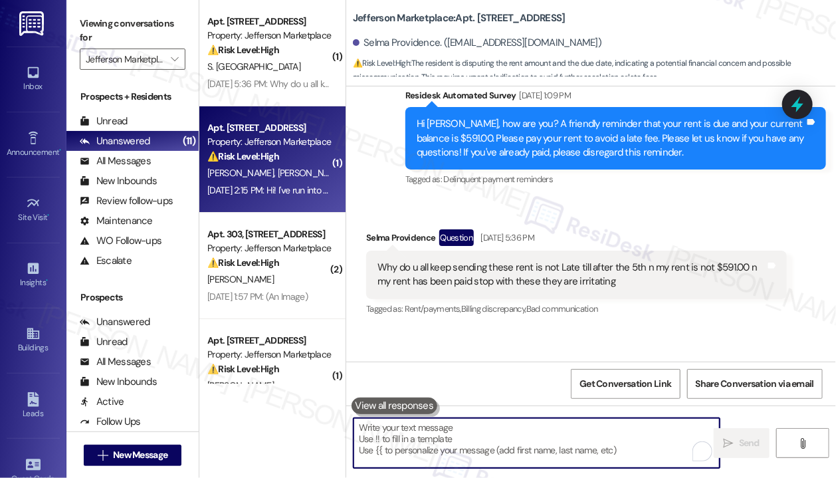
scroll to position [11142, 0]
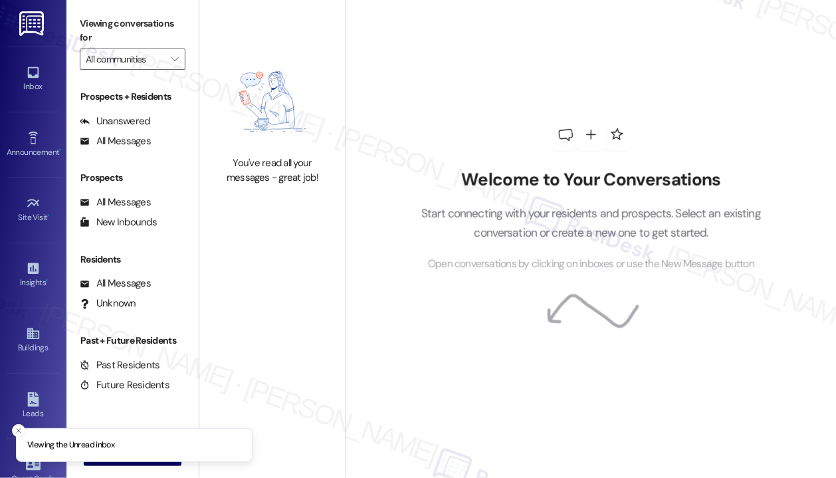
type input "Jefferson Marketplace"
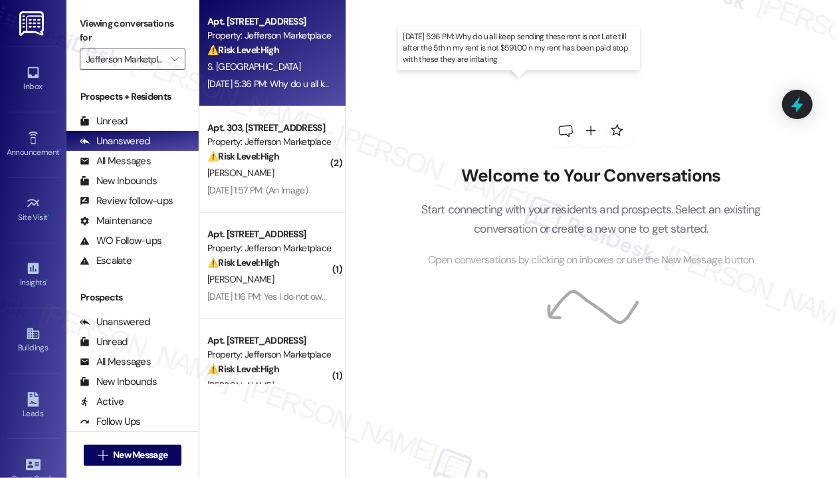
click at [272, 82] on div "[DATE] 5:36 PM: Why do u all keep sending these rent is not Late till after the…" at bounding box center [521, 84] width 629 height 12
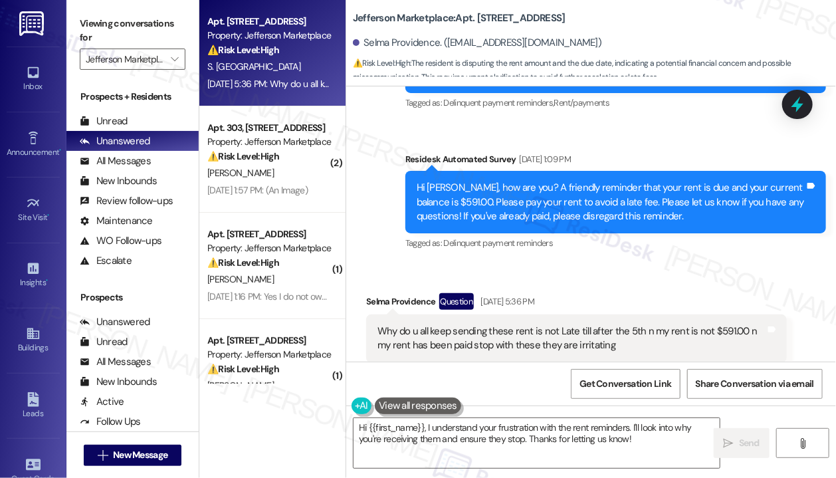
scroll to position [11142, 0]
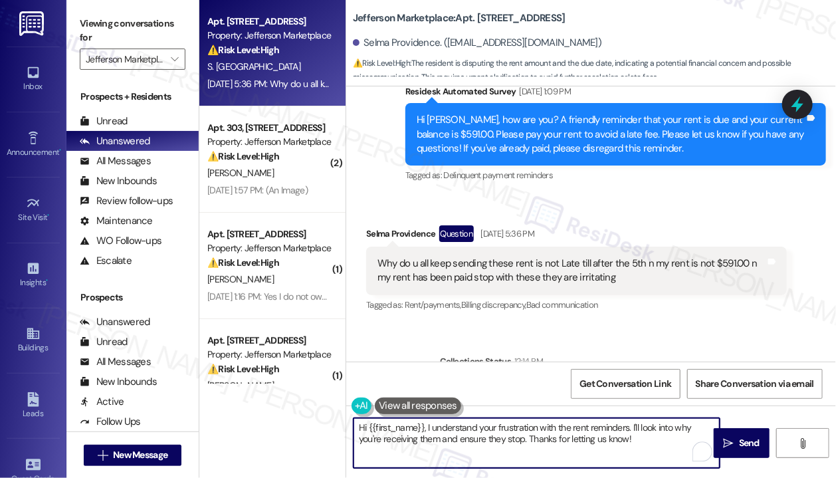
drag, startPoint x: 641, startPoint y: 443, endPoint x: 427, endPoint y: 431, distance: 214.3
click at [427, 431] on textarea "Hi {{first_name}}, I understand your frustration with the rent reminders. I'll …" at bounding box center [537, 443] width 366 height 50
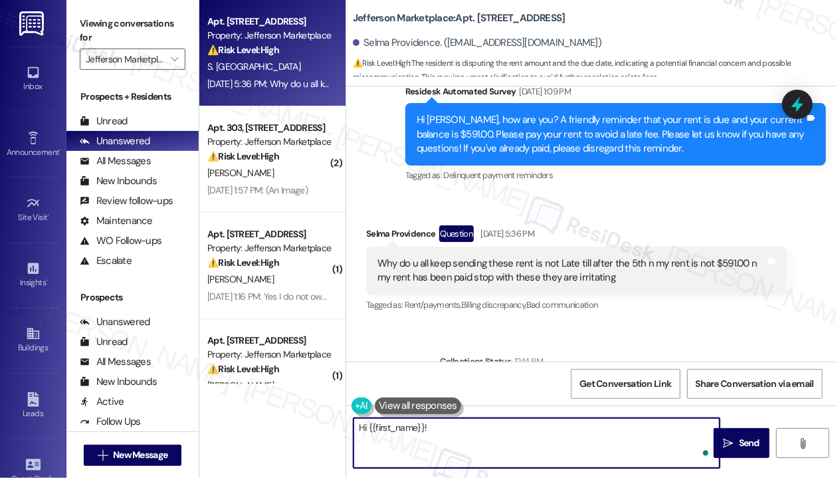
paste textarea "Just a heads-up—the rent reminder you received is system-generated and gets sen…"
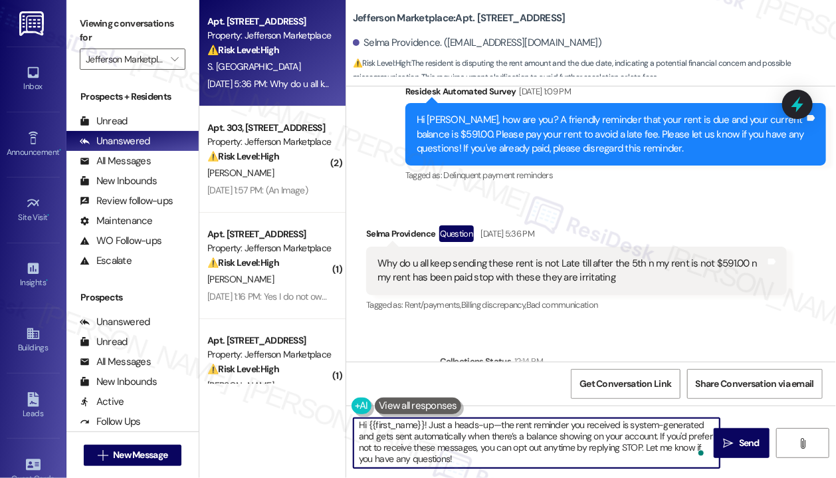
scroll to position [3, 0]
type textarea "Hi {{first_name}}! Just a heads-up—the rent reminder you received is system-gen…"
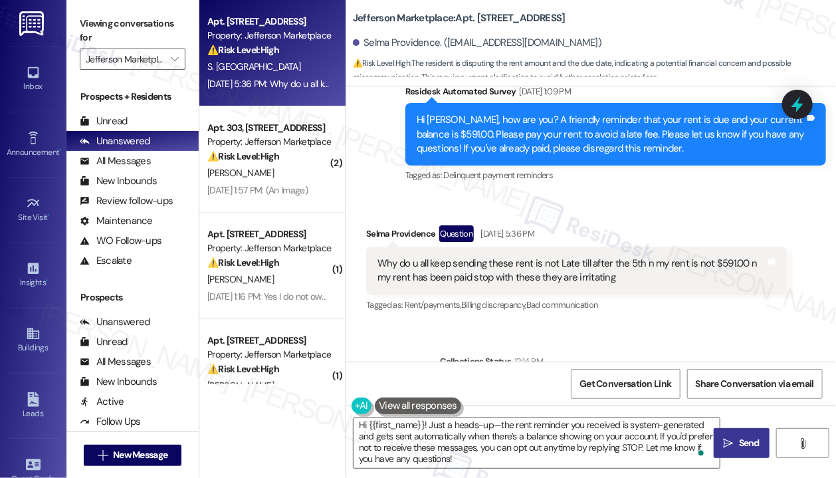
click at [726, 441] on icon "" at bounding box center [729, 443] width 10 height 11
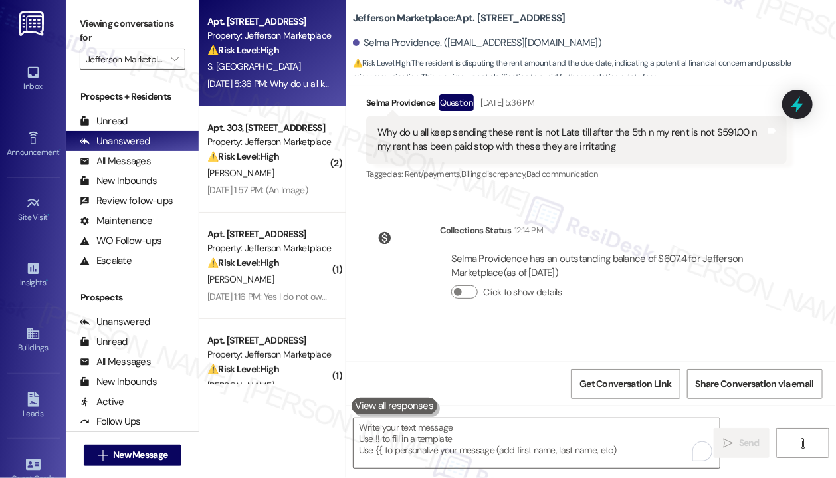
scroll to position [11277, 0]
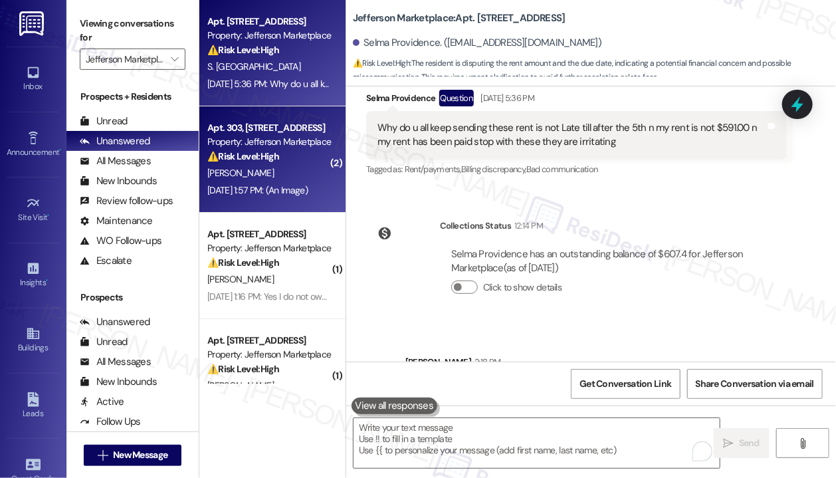
click at [292, 169] on div "L. Collins" at bounding box center [269, 173] width 126 height 17
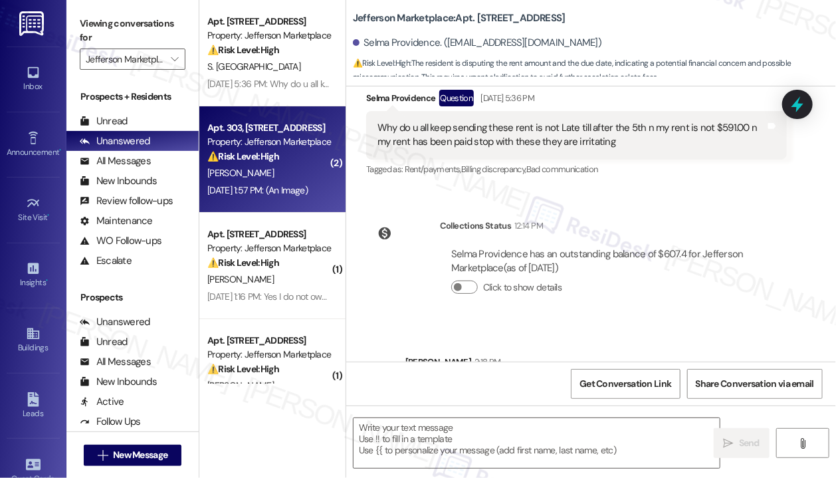
type textarea "Fetching suggested responses. Please feel free to read through the conversation…"
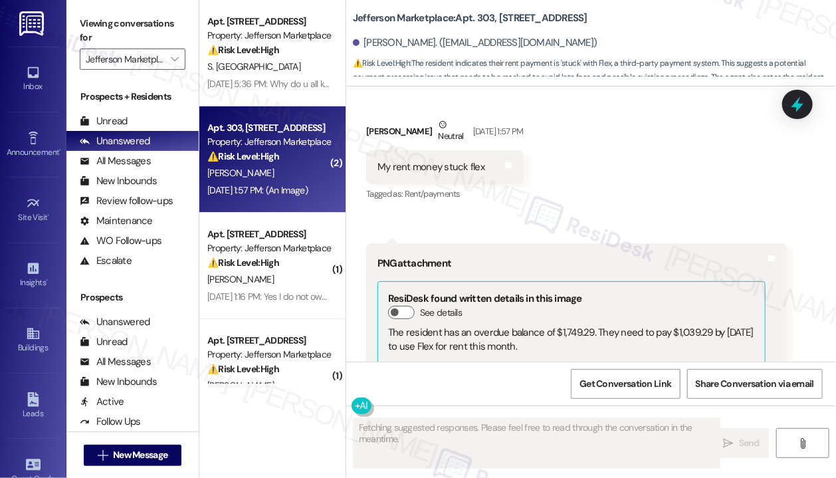
scroll to position [8289, 0]
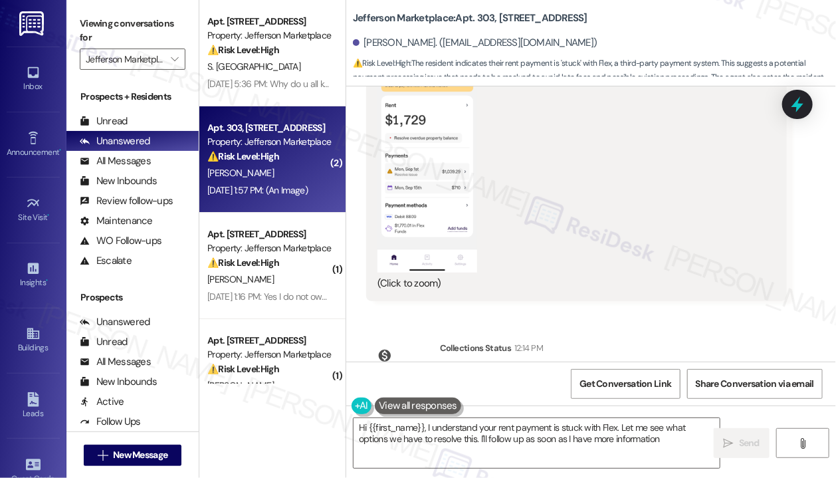
type textarea "Hi {{first_name}}, I understand your rent payment is stuck with Flex. Let me se…"
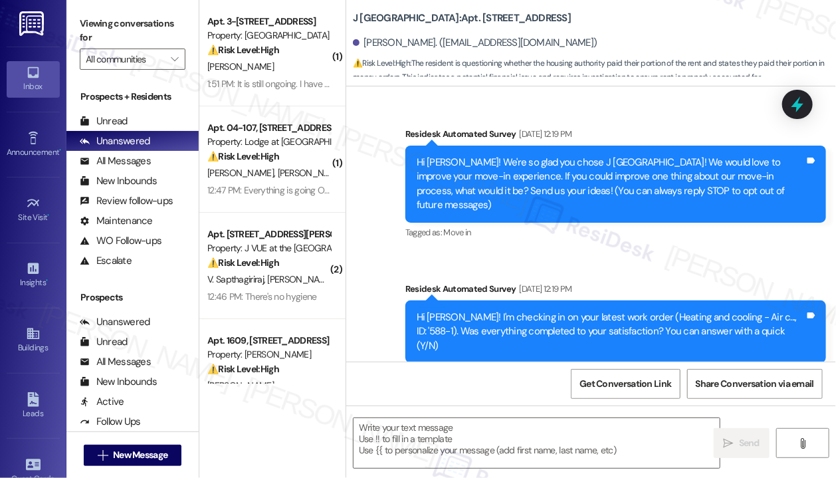
scroll to position [7275, 0]
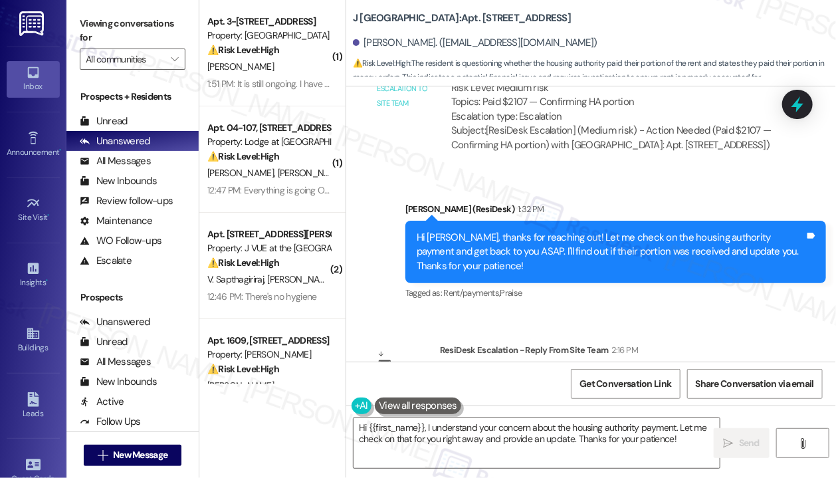
click at [657, 343] on div "ResiDesk Escalation - Reply From Site Team 2:16 PM" at bounding box center [613, 352] width 347 height 19
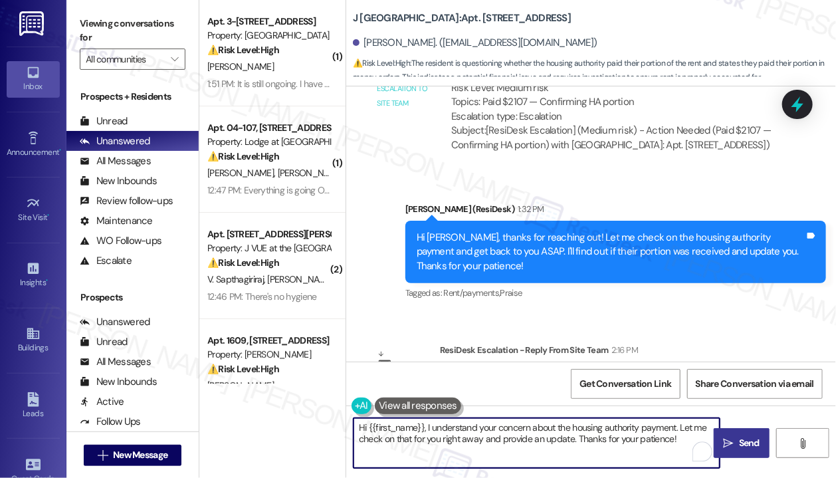
drag, startPoint x: 423, startPoint y: 430, endPoint x: 733, endPoint y: 456, distance: 311.4
click at [733, 456] on div "Hi {{first_name}}, I understand your concern about the housing authority paymen…" at bounding box center [591, 455] width 490 height 100
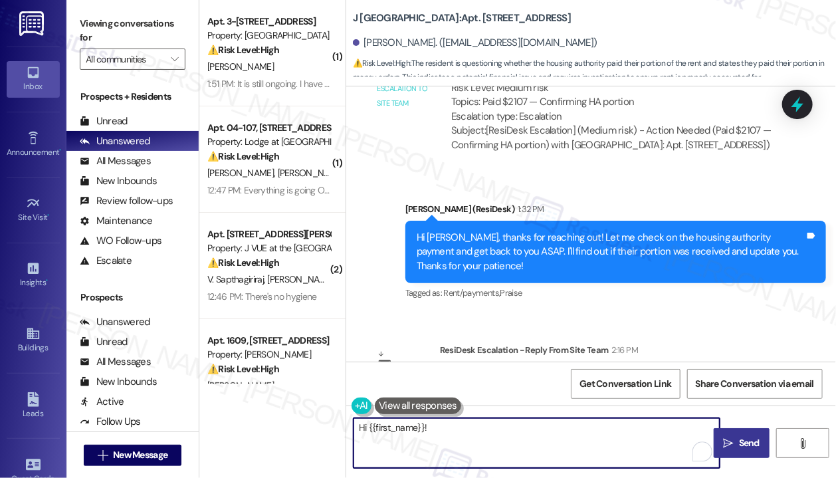
paste textarea "The site team shared that they have received the housing payment."
type textarea "Hi {{first_name}}! The site team shared that they have received the housing pay…"
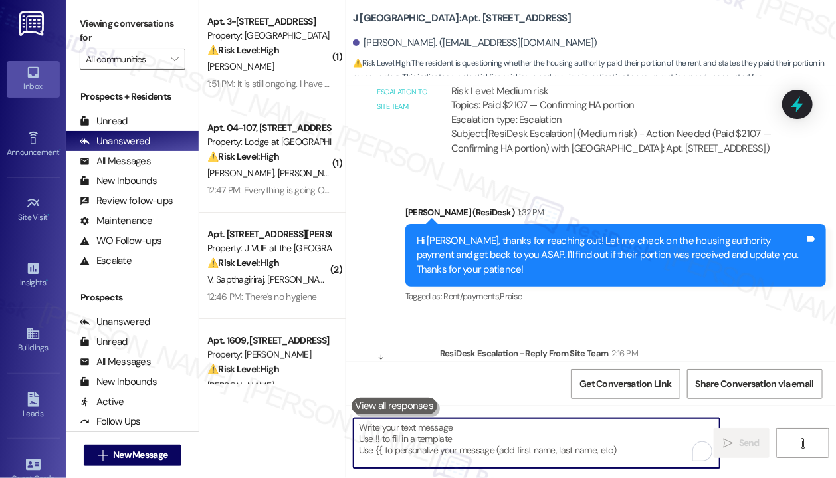
scroll to position [7368, 0]
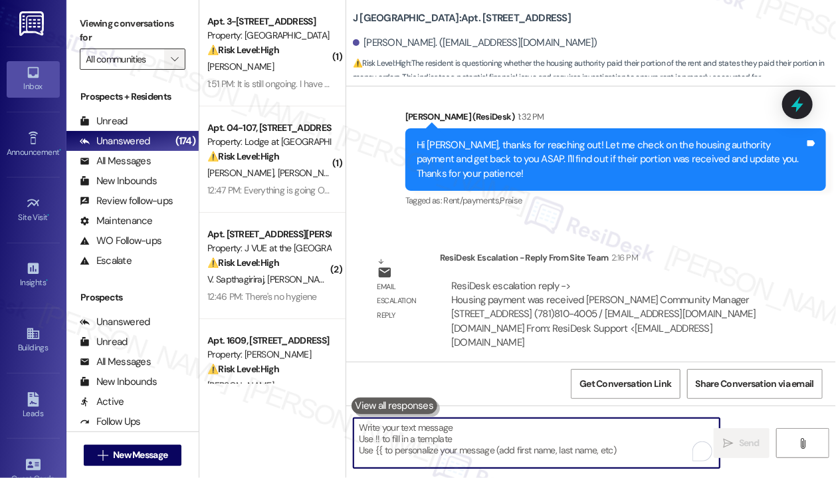
click at [175, 63] on icon "" at bounding box center [174, 59] width 7 height 11
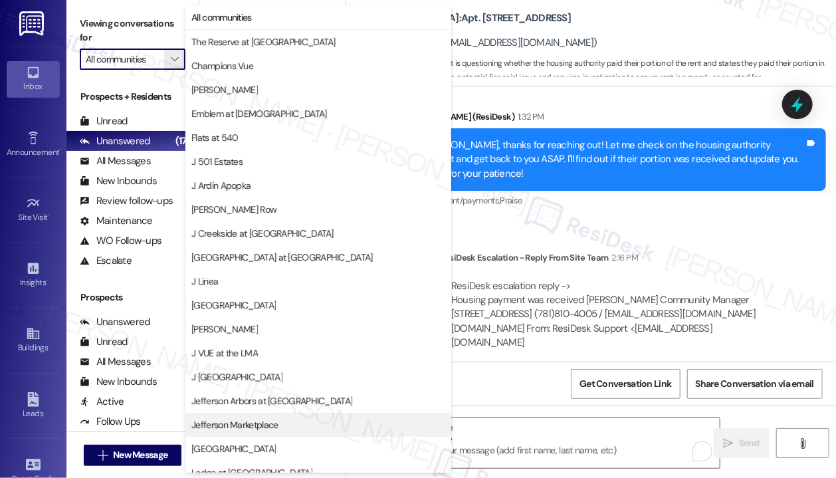
click at [295, 425] on span "Jefferson Marketplace" at bounding box center [318, 424] width 254 height 13
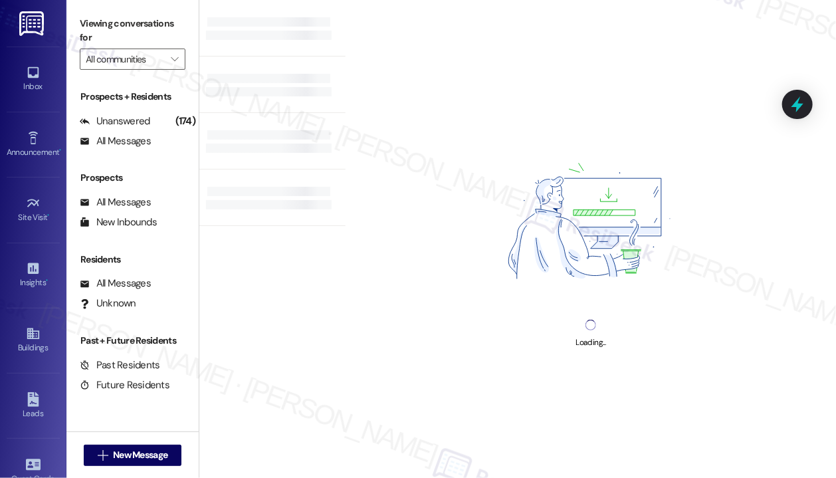
type input "Jefferson Marketplace"
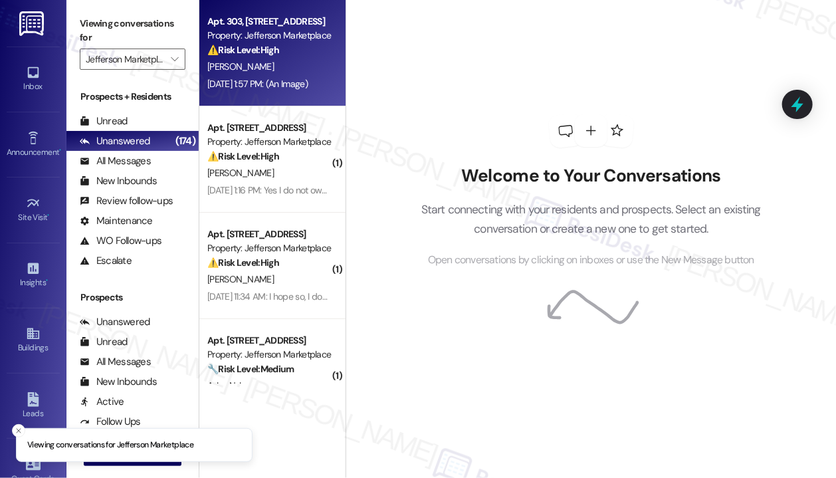
click at [282, 76] on div "[DATE] 1:57 PM: (An Image) [DATE] 1:57 PM: (An Image)" at bounding box center [269, 84] width 126 height 17
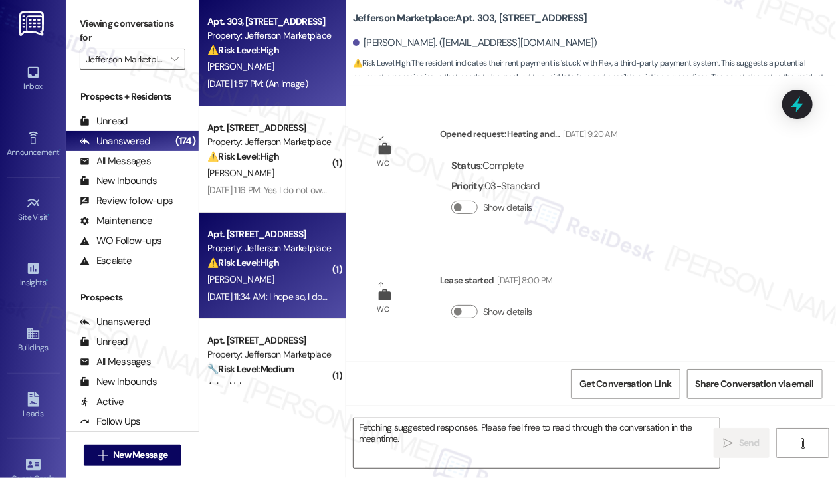
scroll to position [8289, 0]
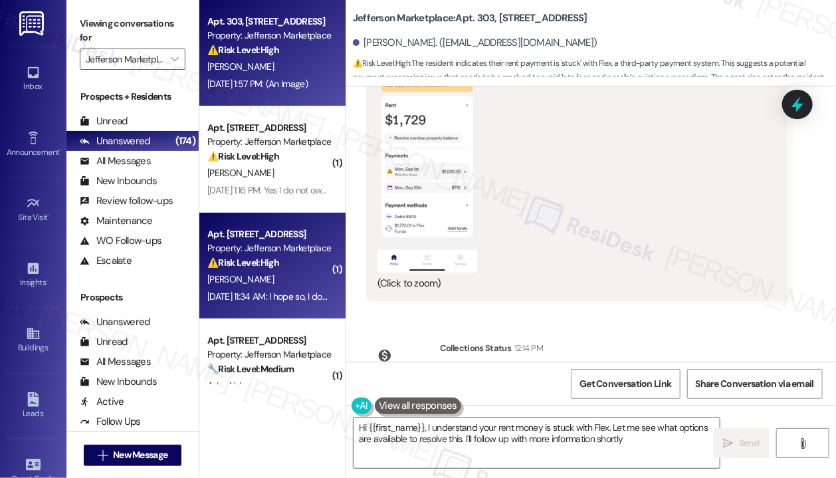
type textarea "Hi {{first_name}}, I understand your rent money is stuck with Flex. Let me see …"
